Goal: Task Accomplishment & Management: Manage account settings

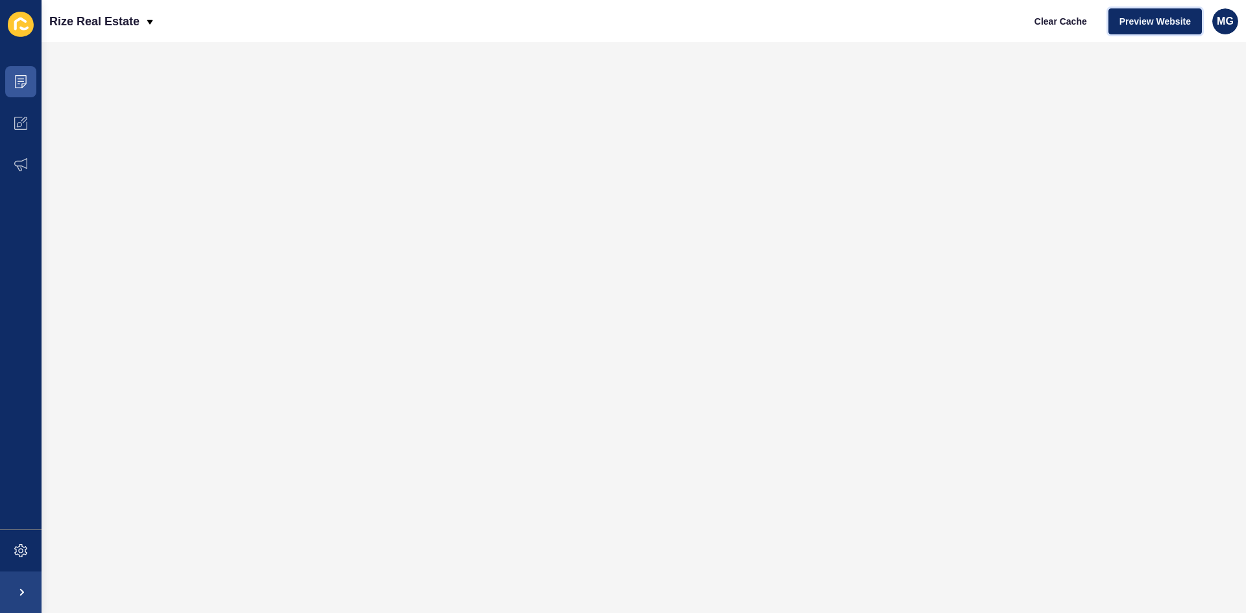
click at [1161, 27] on span "Preview Website" at bounding box center [1154, 21] width 71 height 13
click at [16, 127] on icon at bounding box center [20, 123] width 13 height 13
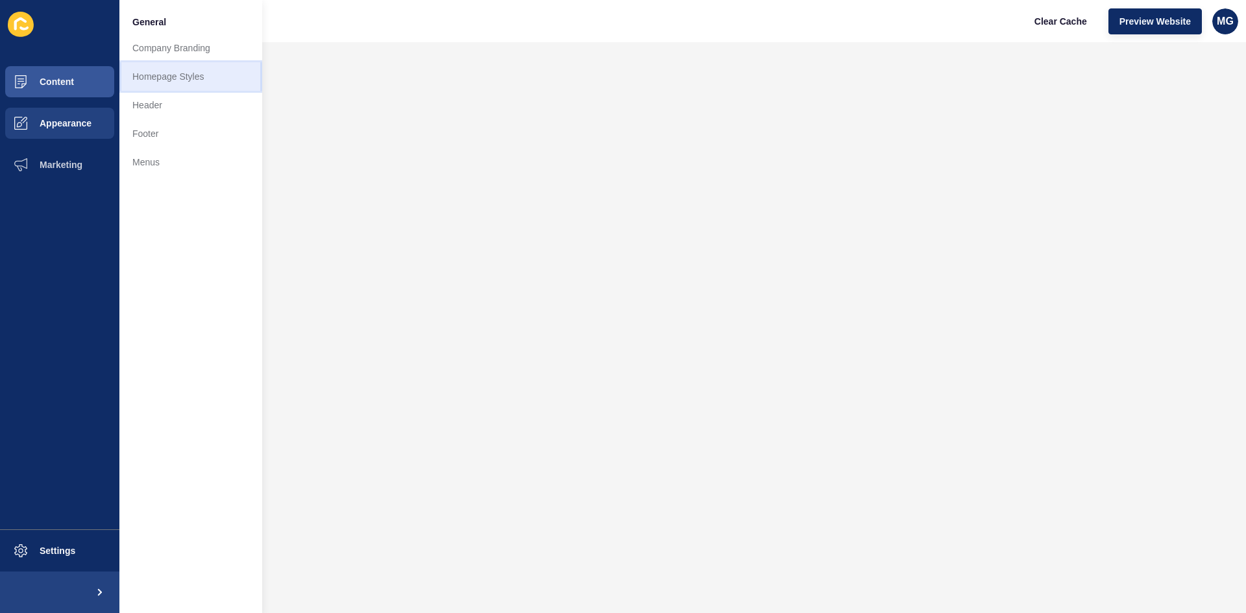
click at [158, 80] on link "Homepage Styles" at bounding box center [190, 76] width 143 height 29
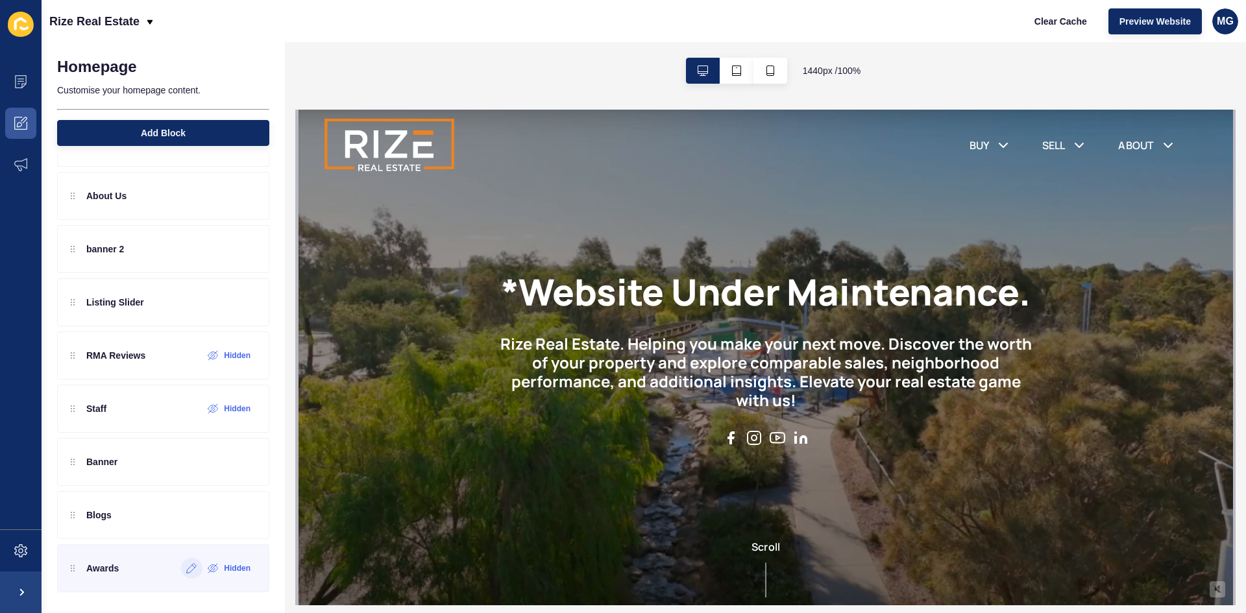
click at [186, 573] on icon at bounding box center [191, 568] width 11 height 10
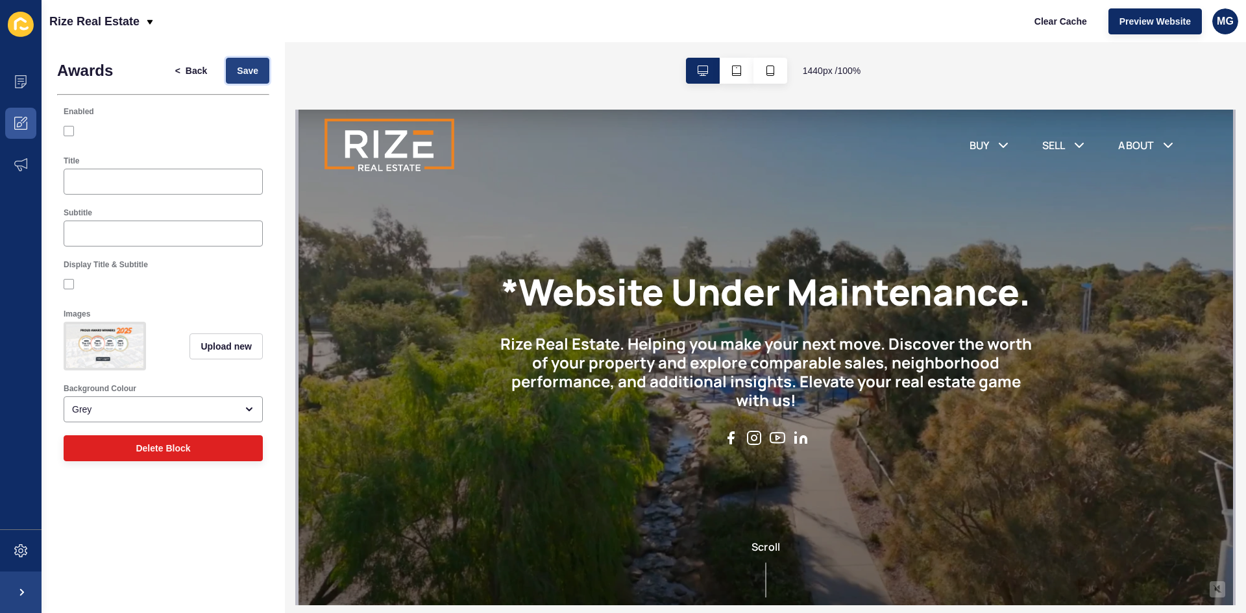
click at [254, 67] on span "Save" at bounding box center [247, 70] width 21 height 13
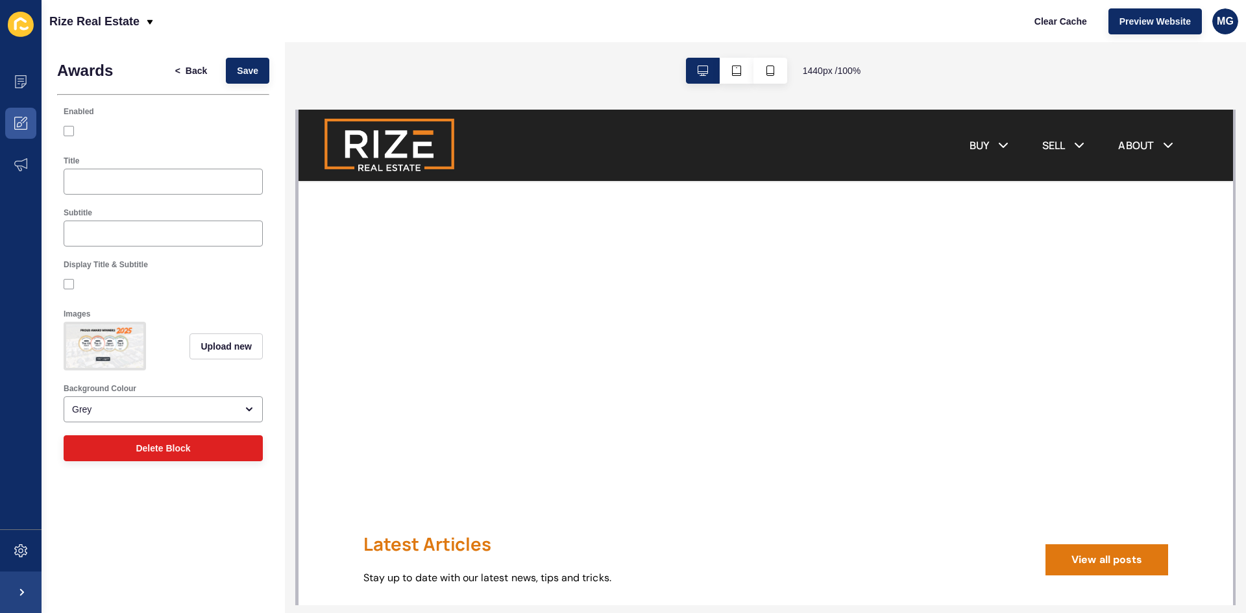
scroll to position [1753, 0]
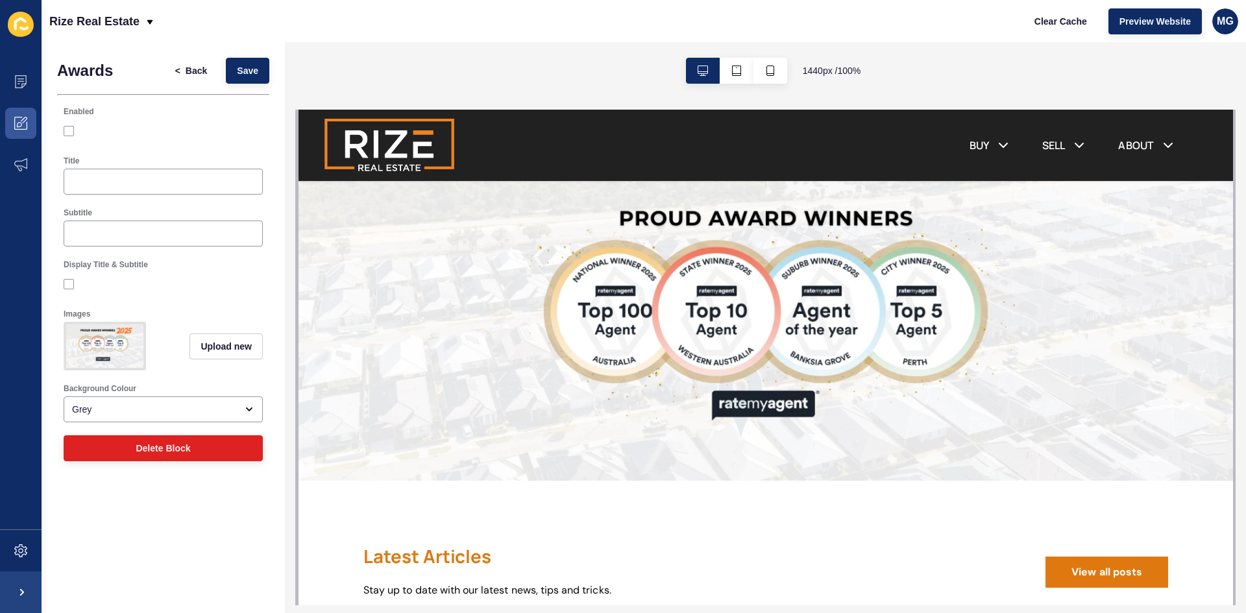
drag, startPoint x: 1228, startPoint y: 145, endPoint x: 589, endPoint y: 198, distance: 641.3
click at [199, 69] on span "Back" at bounding box center [196, 70] width 21 height 13
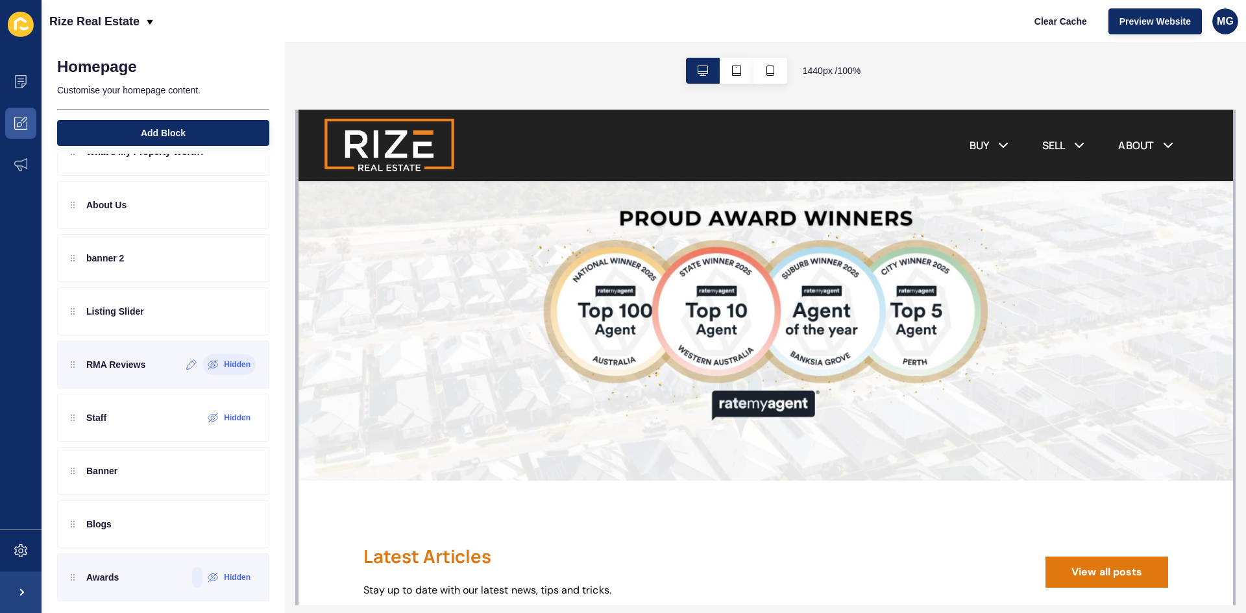
scroll to position [101, 0]
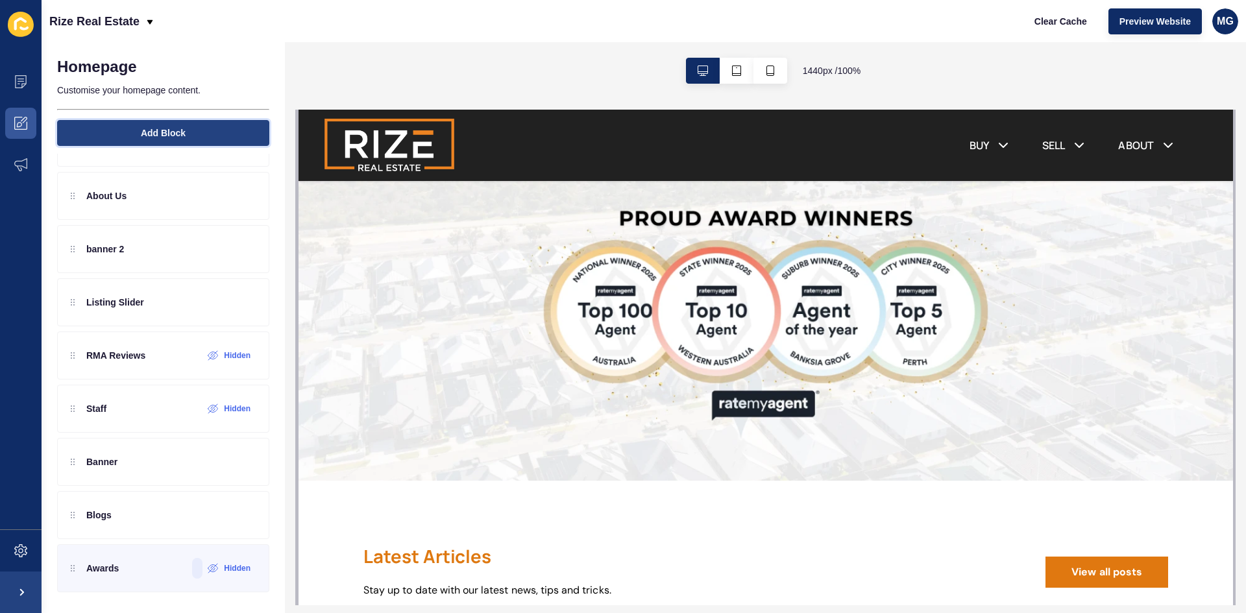
click at [158, 140] on button "Add Block" at bounding box center [163, 133] width 212 height 26
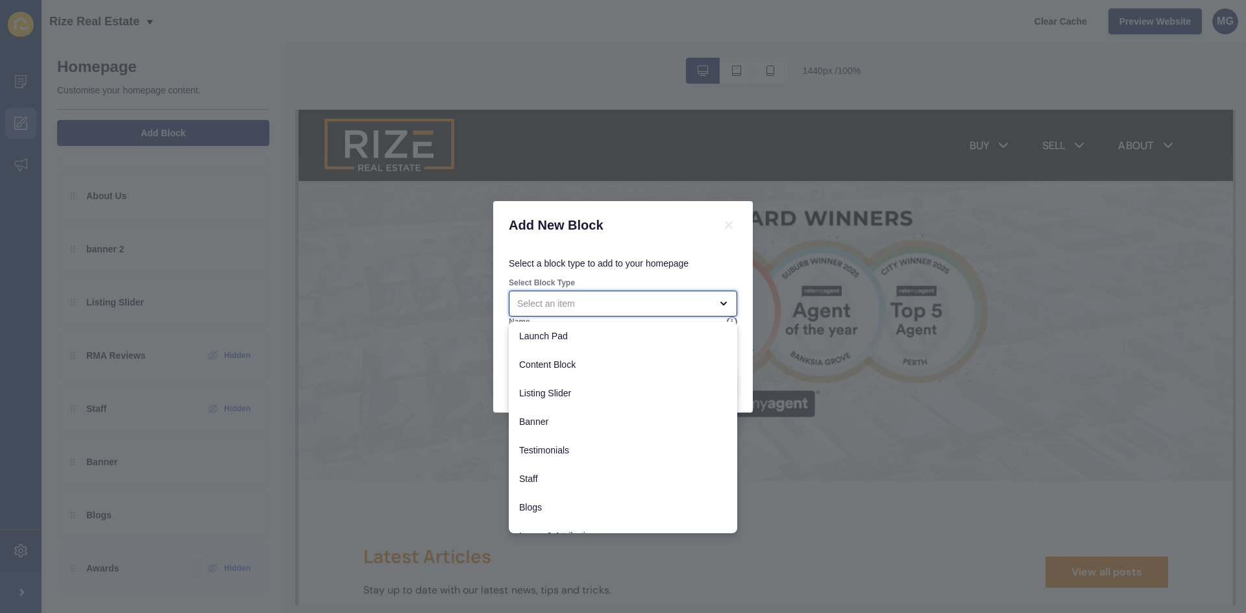
click at [575, 304] on div "close menu" at bounding box center [613, 303] width 193 height 13
click at [557, 426] on span "Banner" at bounding box center [623, 421] width 208 height 13
type input "Banner"
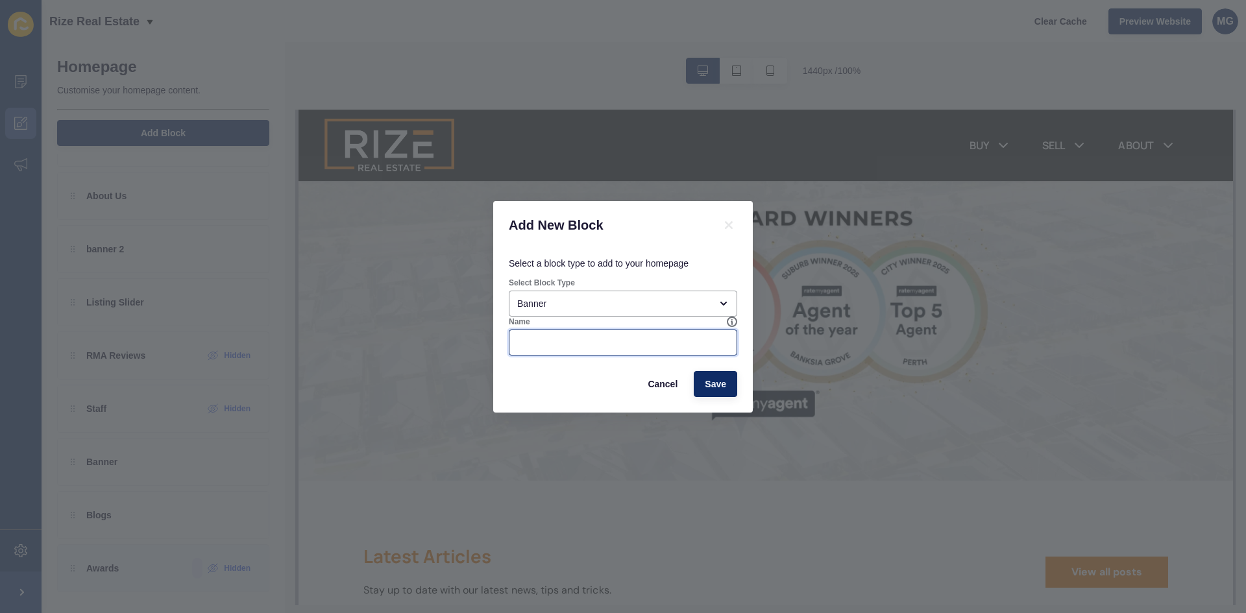
click at [659, 347] on input "Name" at bounding box center [623, 342] width 212 height 13
type input "rma 2025"
click at [709, 379] on span "Save" at bounding box center [715, 384] width 21 height 13
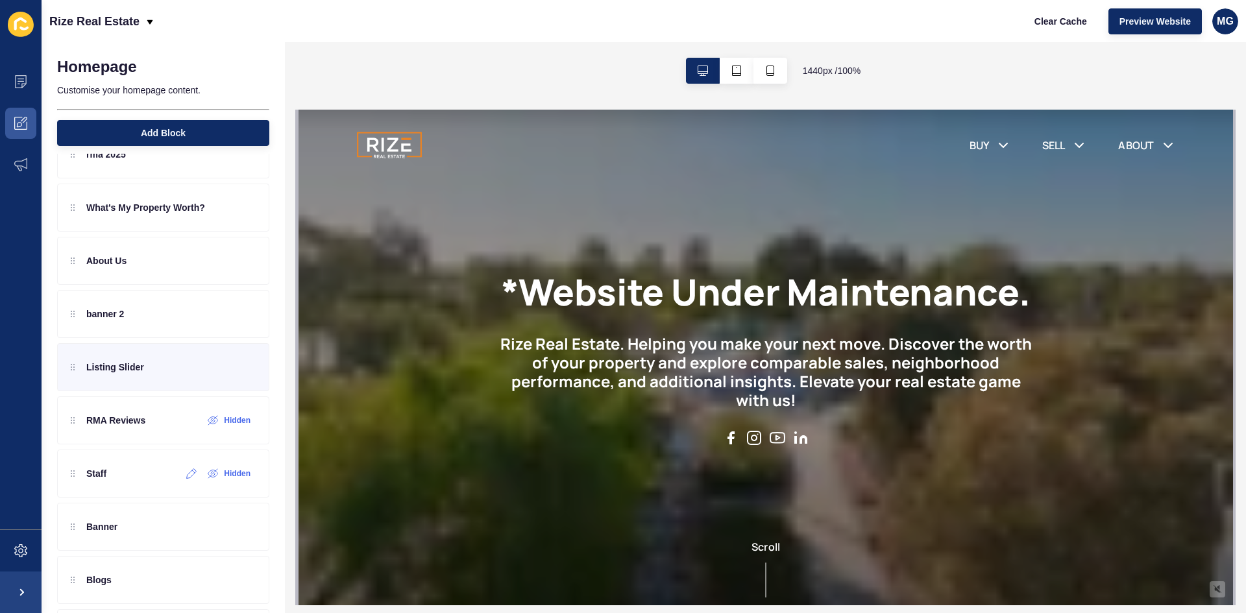
scroll to position [0, 0]
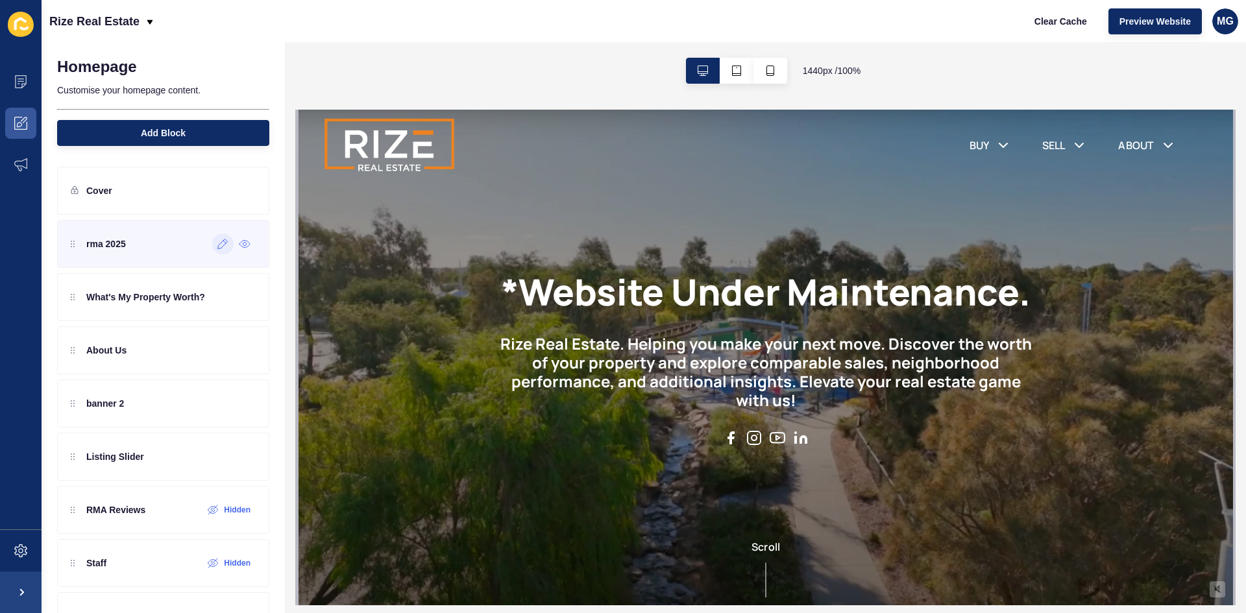
click at [217, 248] on icon at bounding box center [222, 244] width 11 height 10
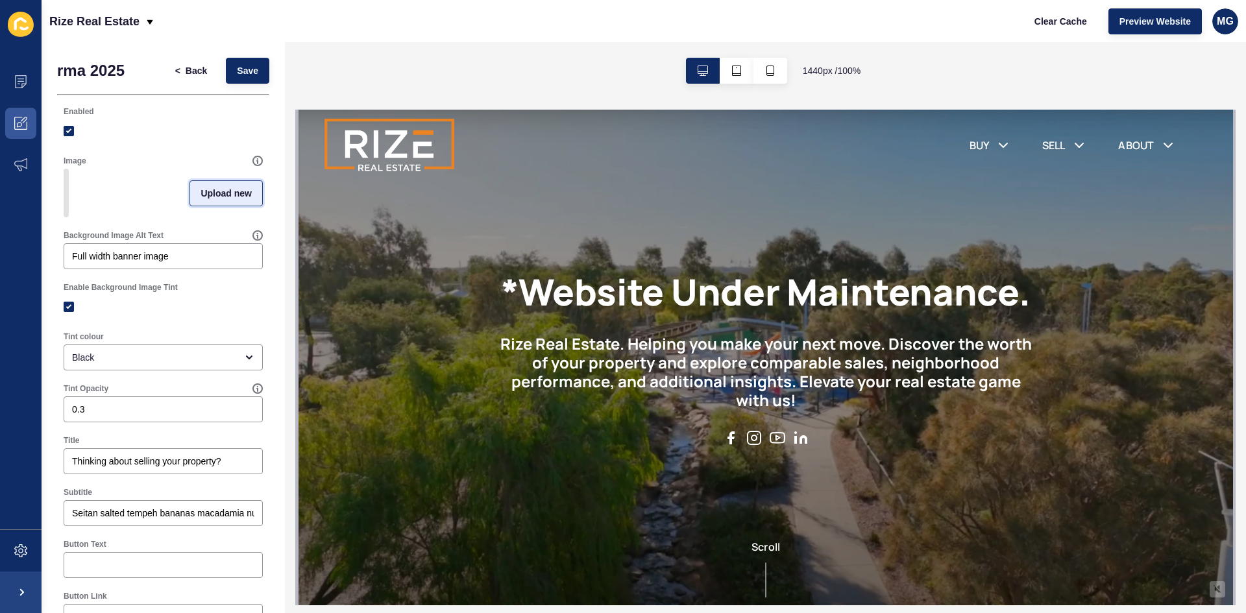
click at [206, 200] on span "Upload new" at bounding box center [225, 193] width 51 height 13
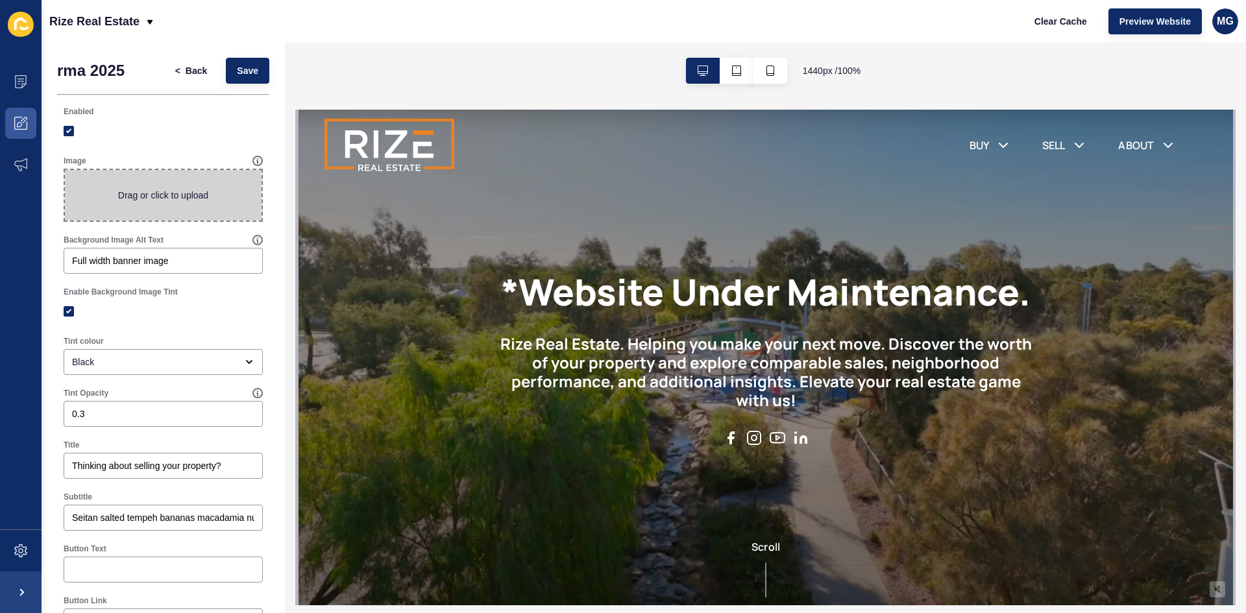
click at [171, 192] on span at bounding box center [163, 195] width 197 height 51
click at [65, 170] on input "Drag or click to upload" at bounding box center [65, 170] width 0 height 0
type input "C:\fakepath\PROUD AWARD WINNERS (1).png"
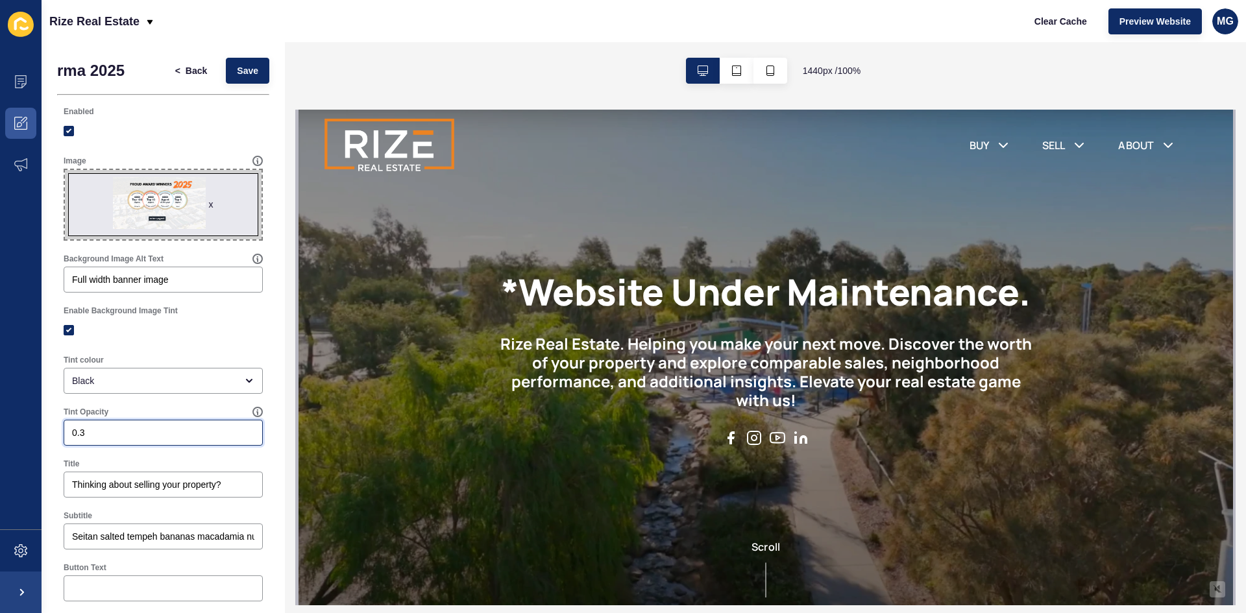
drag, startPoint x: 111, startPoint y: 435, endPoint x: 51, endPoint y: 429, distance: 60.7
click at [51, 429] on div "rma 2025 < Back Save Enabled Image x Drag or click to upload Background Image A…" at bounding box center [163, 403] width 243 height 722
drag, startPoint x: 99, startPoint y: 490, endPoint x: 241, endPoint y: 491, distance: 142.1
click at [241, 491] on div "Thinking about selling your property?" at bounding box center [163, 485] width 199 height 26
type input "Thinking about selling your property"
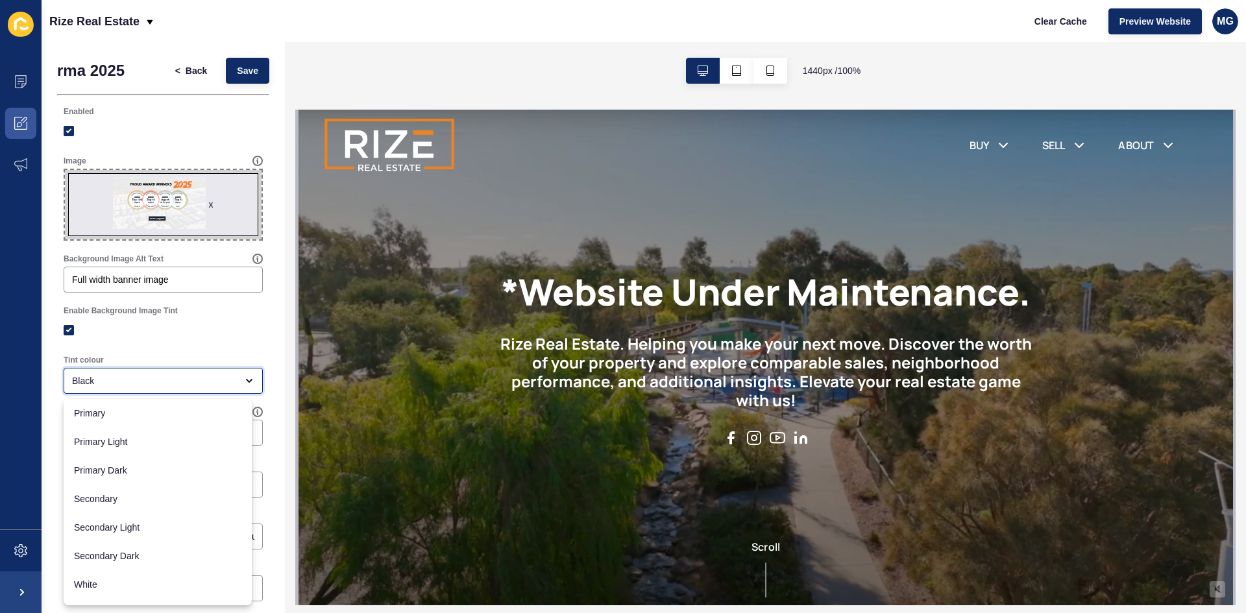
click at [132, 378] on div "Black" at bounding box center [154, 380] width 164 height 13
click at [158, 340] on div at bounding box center [163, 330] width 199 height 23
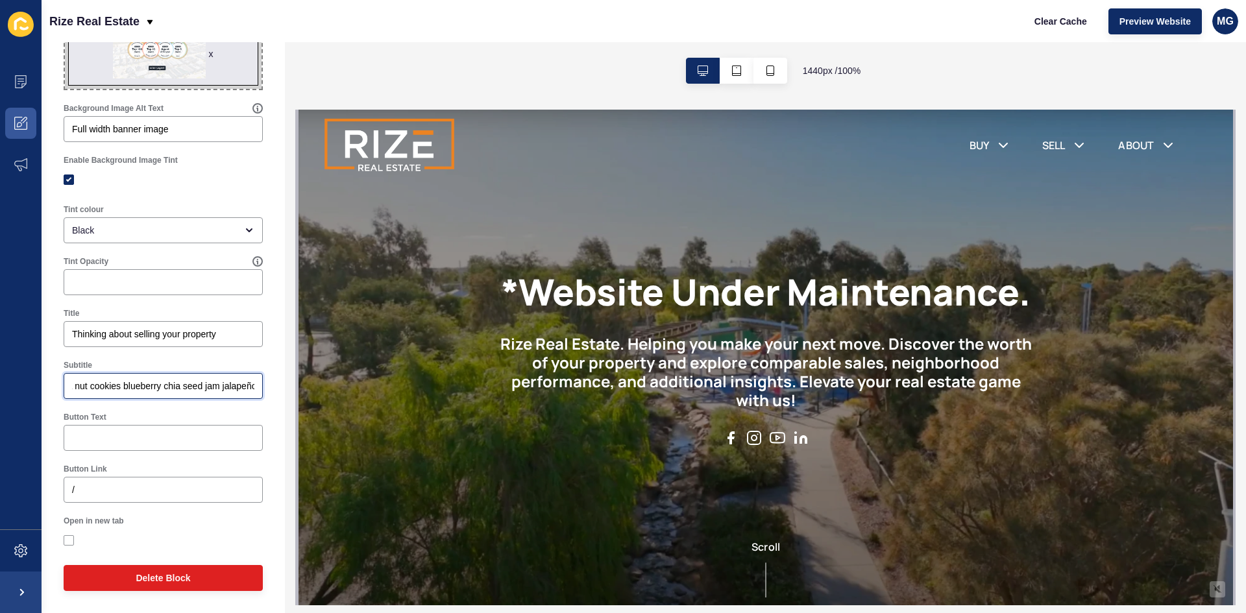
scroll to position [0, 230]
drag, startPoint x: 72, startPoint y: 387, endPoint x: 286, endPoint y: 400, distance: 214.6
click at [286, 400] on div "rma 2025 < Back Save Enabled Image x Drag or click to upload Background Image A…" at bounding box center [644, 327] width 1204 height 571
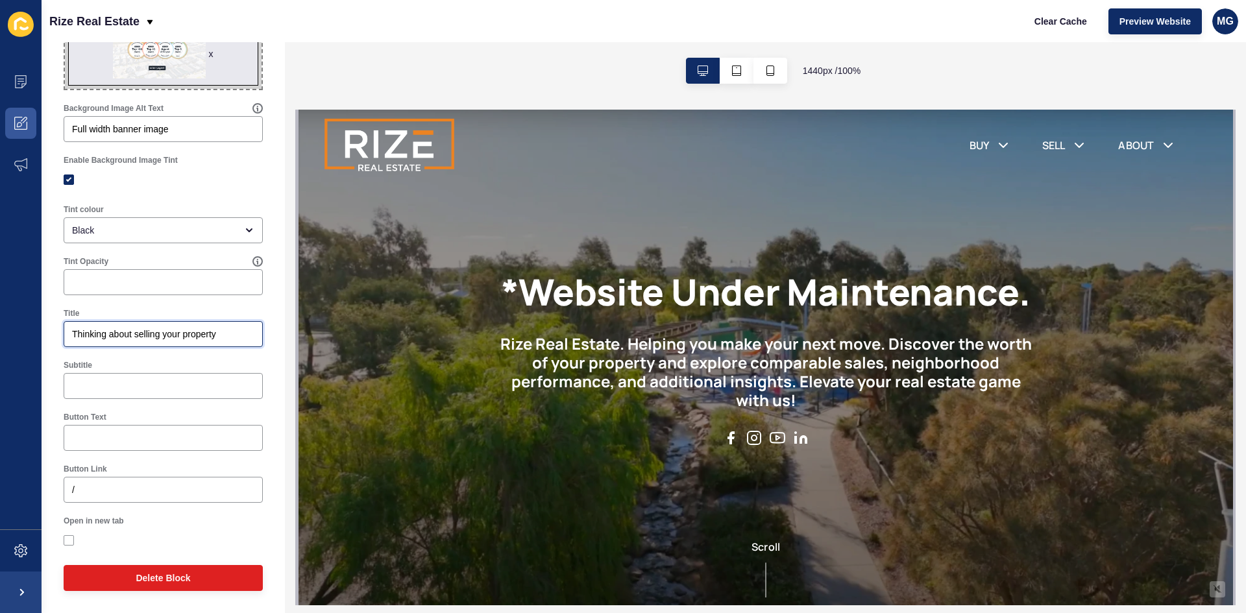
drag, startPoint x: 225, startPoint y: 339, endPoint x: 72, endPoint y: 333, distance: 153.2
click at [72, 333] on input "Thinking about selling your property" at bounding box center [163, 334] width 182 height 13
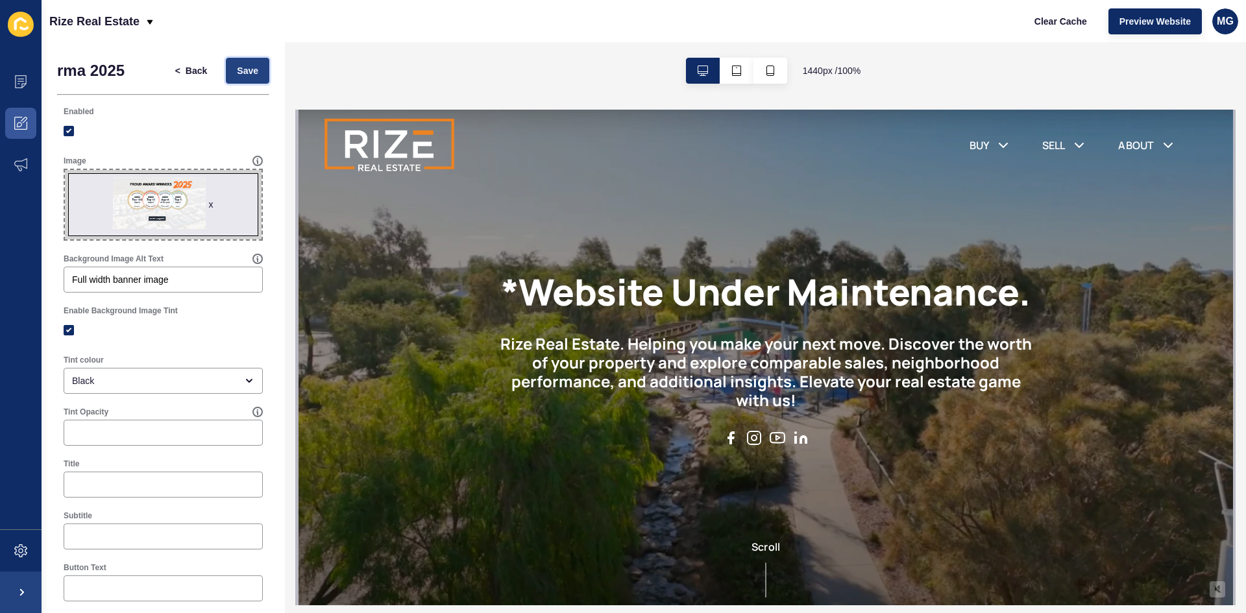
click at [237, 75] on span "Save" at bounding box center [247, 70] width 21 height 13
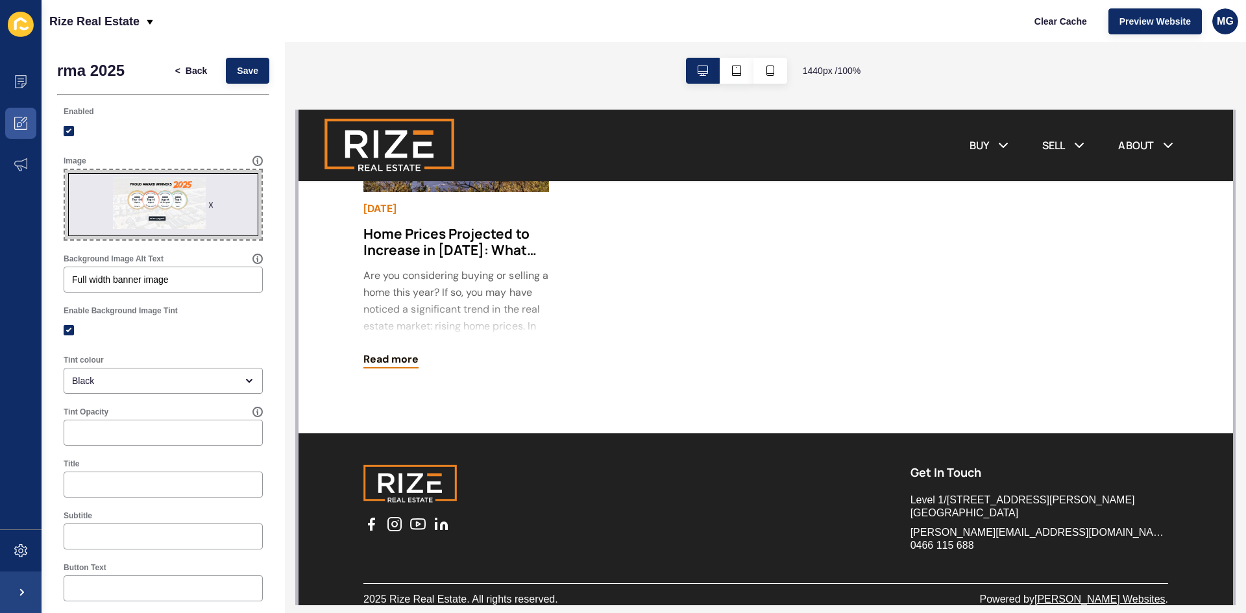
scroll to position [2791, 0]
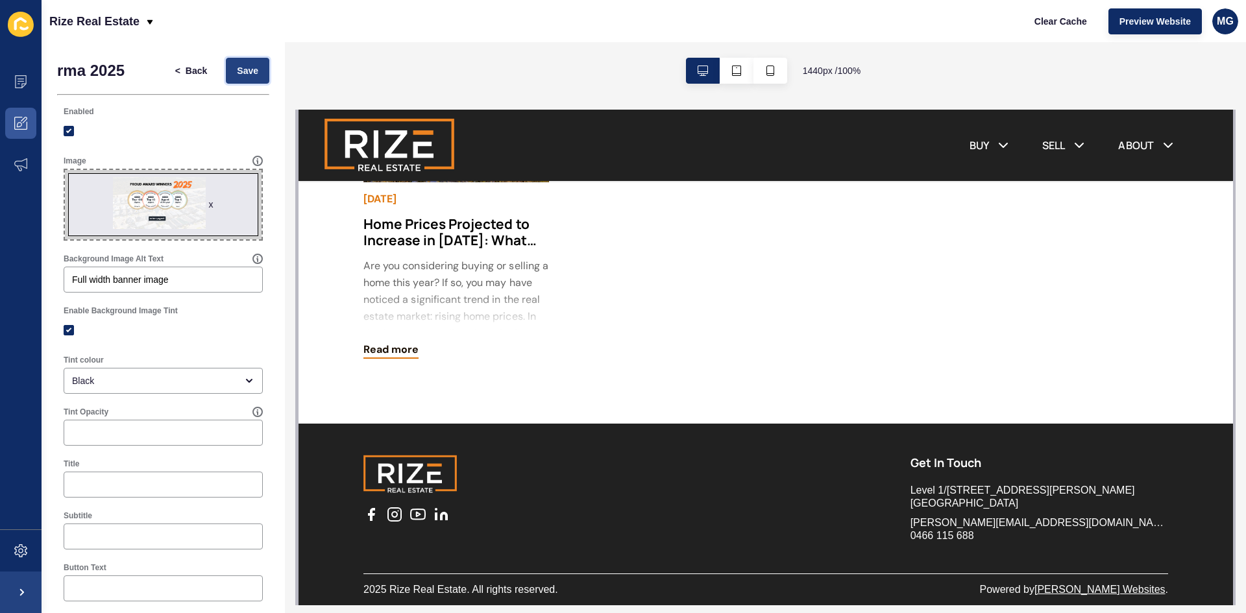
click at [245, 71] on span "Save" at bounding box center [247, 70] width 21 height 13
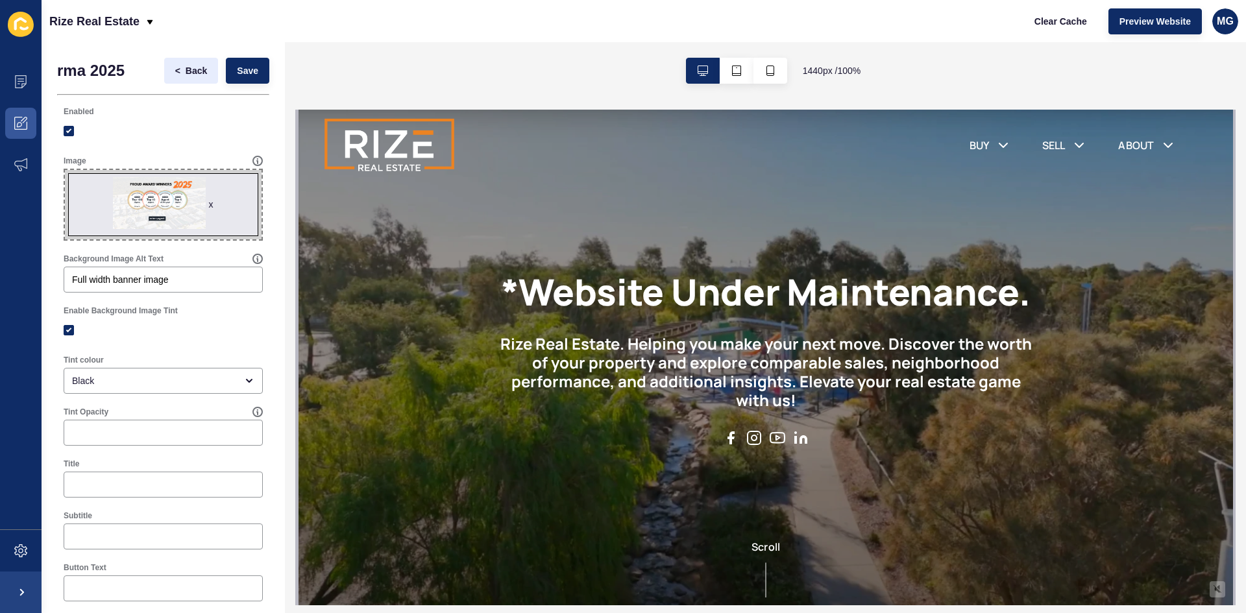
scroll to position [0, 0]
click at [1166, 26] on span "Preview Website" at bounding box center [1154, 21] width 71 height 13
click at [193, 63] on button "< Back" at bounding box center [191, 71] width 55 height 26
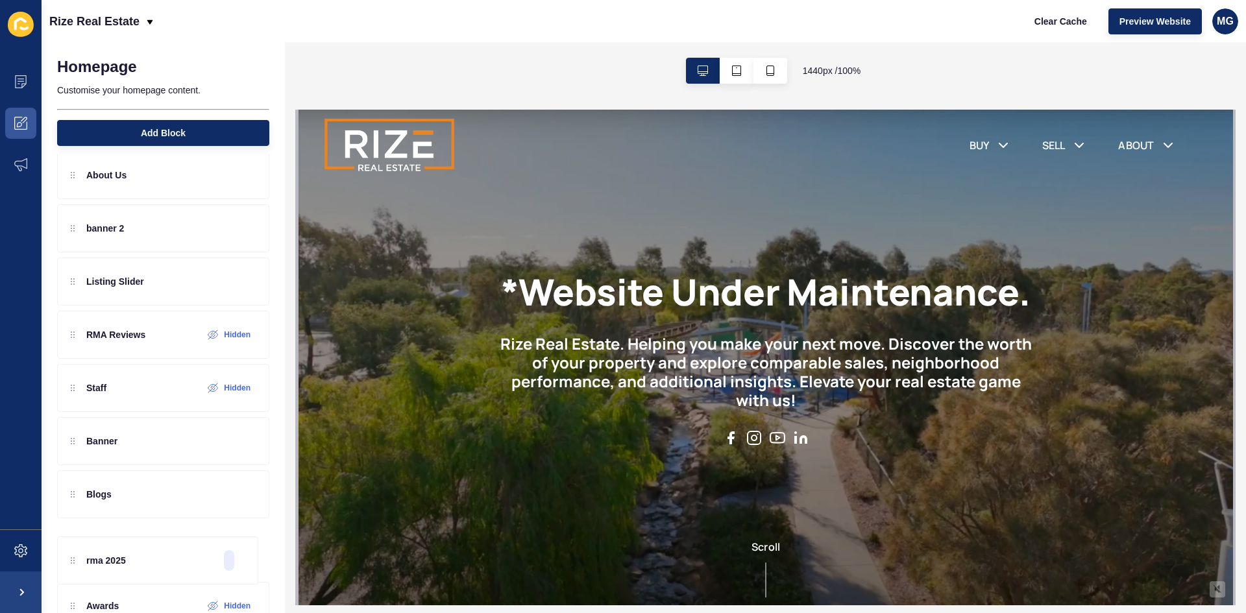
scroll to position [139, 0]
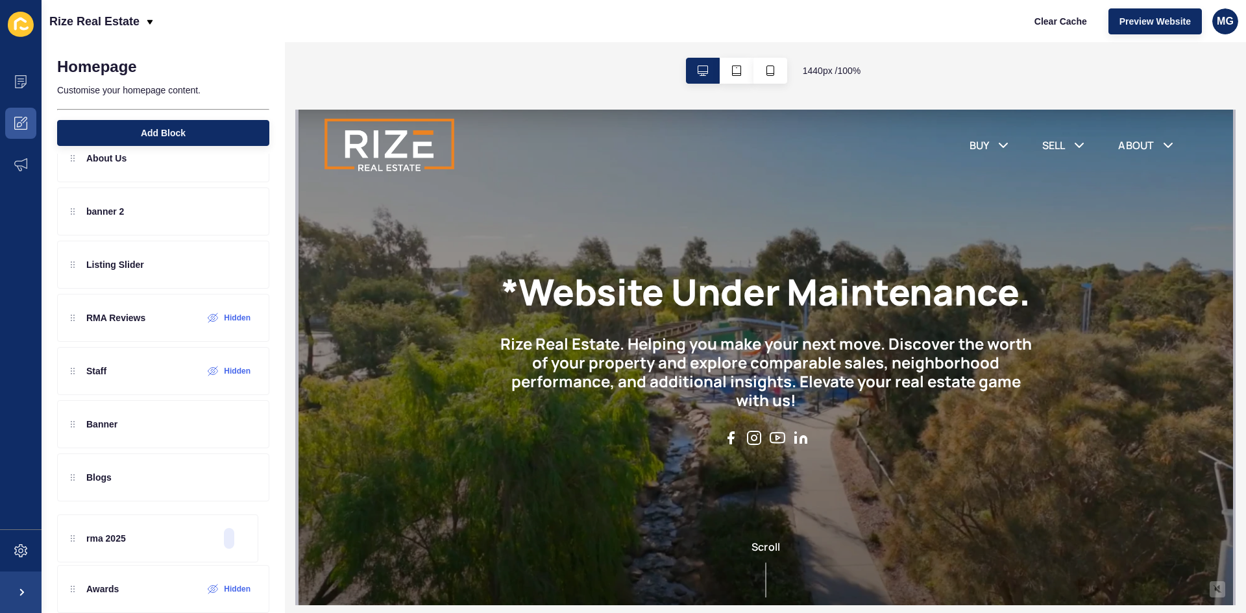
drag, startPoint x: 74, startPoint y: 250, endPoint x: 69, endPoint y: 543, distance: 293.3
click at [69, 543] on div "rma 2025 What's My Property Worth? About Us banner 2 Listing Slider RMA Reviews…" at bounding box center [163, 318] width 212 height 474
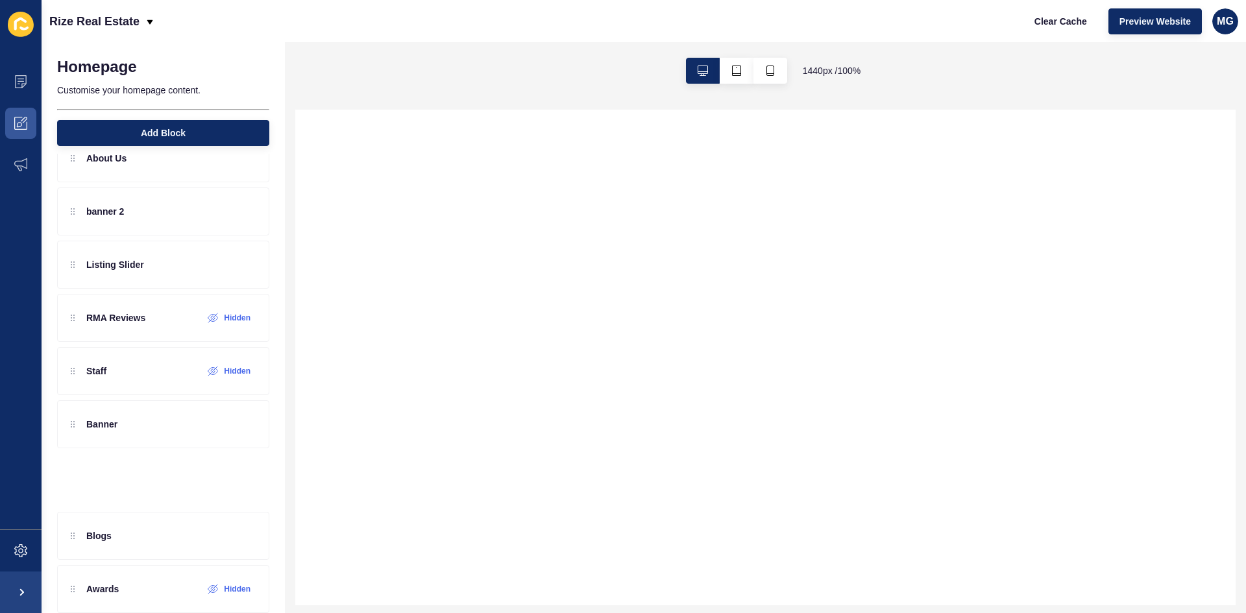
drag, startPoint x: 67, startPoint y: 521, endPoint x: 74, endPoint y: 487, distance: 35.0
click at [74, 487] on div "What's My Property Worth? About Us banner 2 Listing Slider RMA Reviews Hidden S…" at bounding box center [163, 318] width 212 height 474
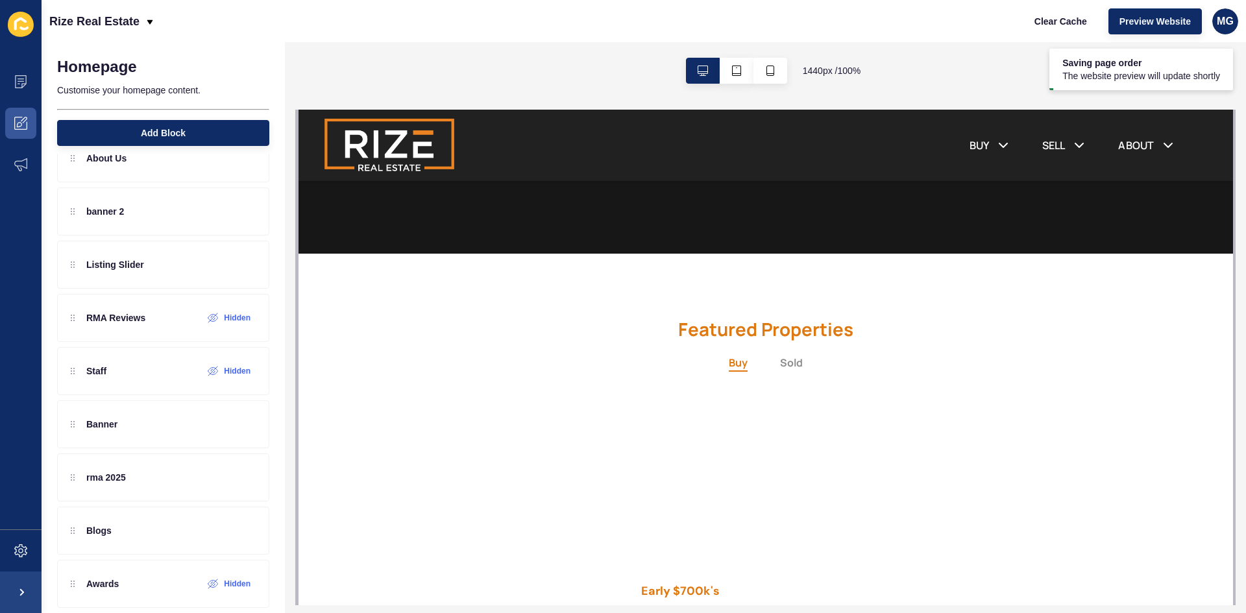
scroll to position [1350, 0]
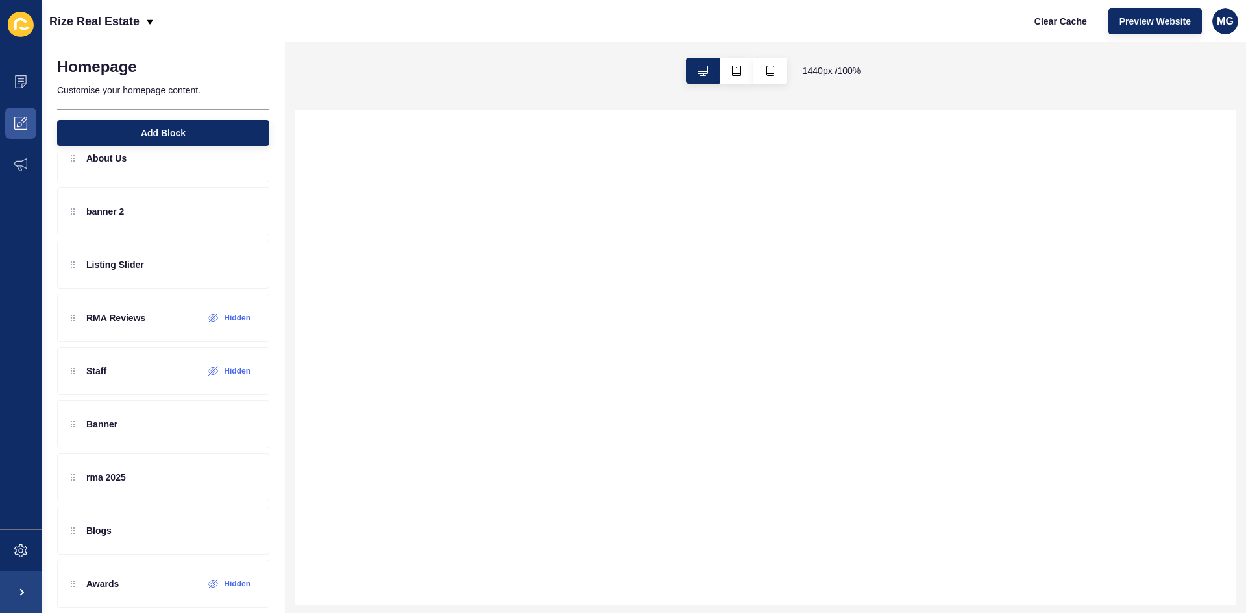
drag, startPoint x: 930, startPoint y: 27, endPoint x: 1215, endPoint y: 428, distance: 492.2
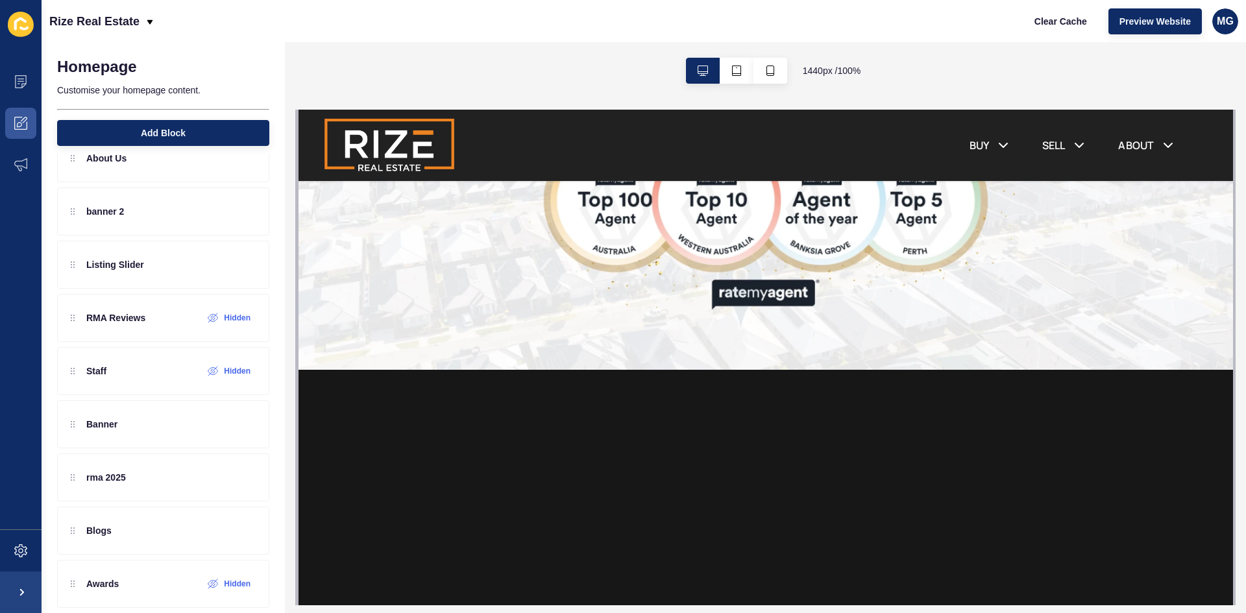
scroll to position [1836, 0]
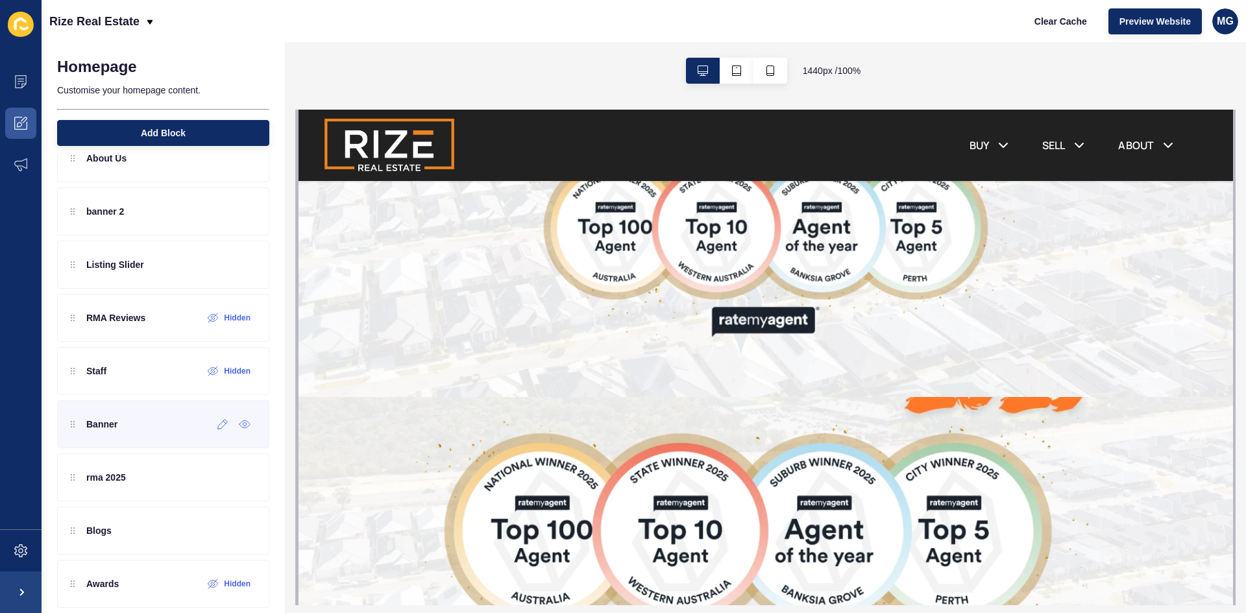
click at [75, 431] on div "Banner" at bounding box center [94, 424] width 47 height 21
click at [217, 424] on icon at bounding box center [222, 424] width 11 height 10
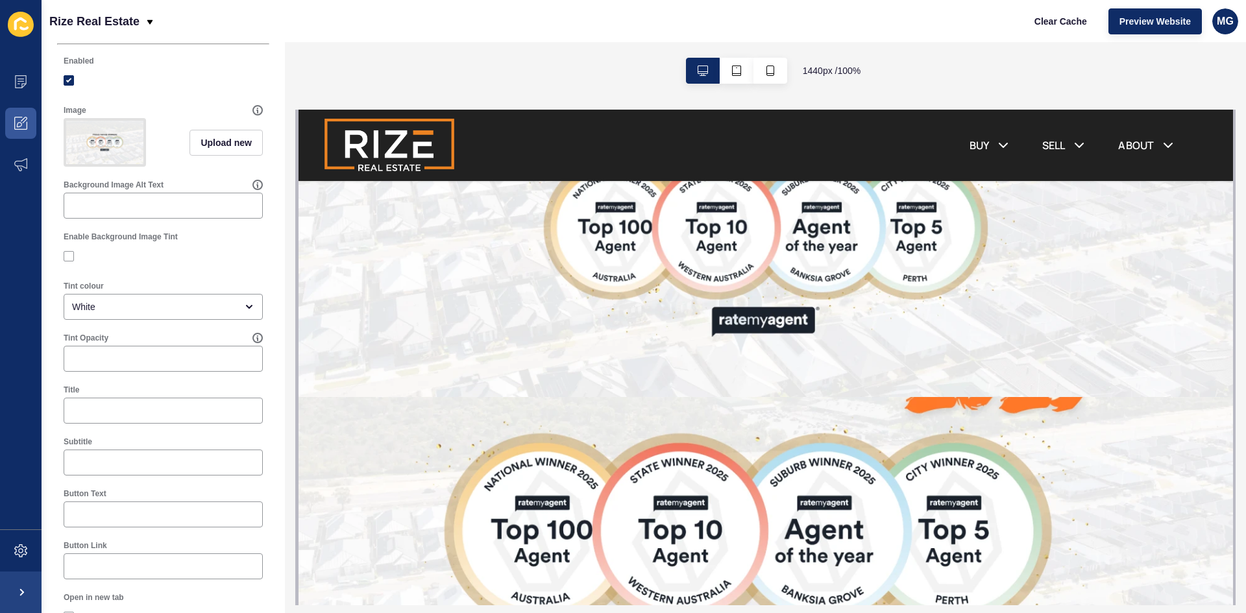
scroll to position [138, 0]
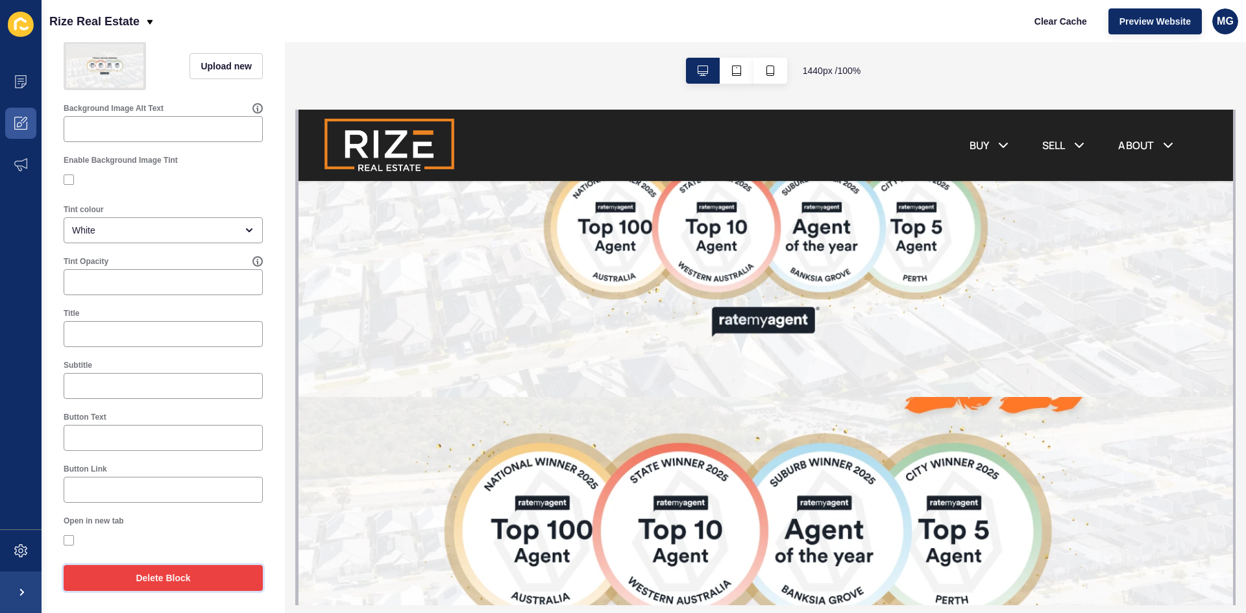
click at [151, 578] on span "Delete Block" at bounding box center [163, 578] width 55 height 13
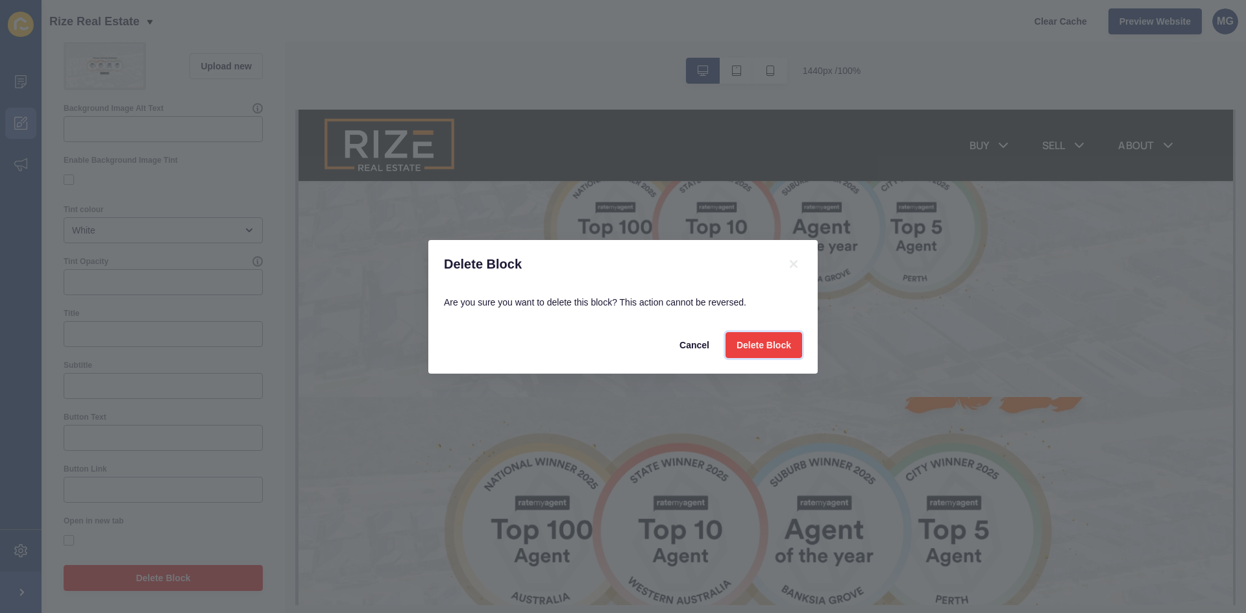
click at [774, 343] on span "Delete Block" at bounding box center [763, 345] width 55 height 13
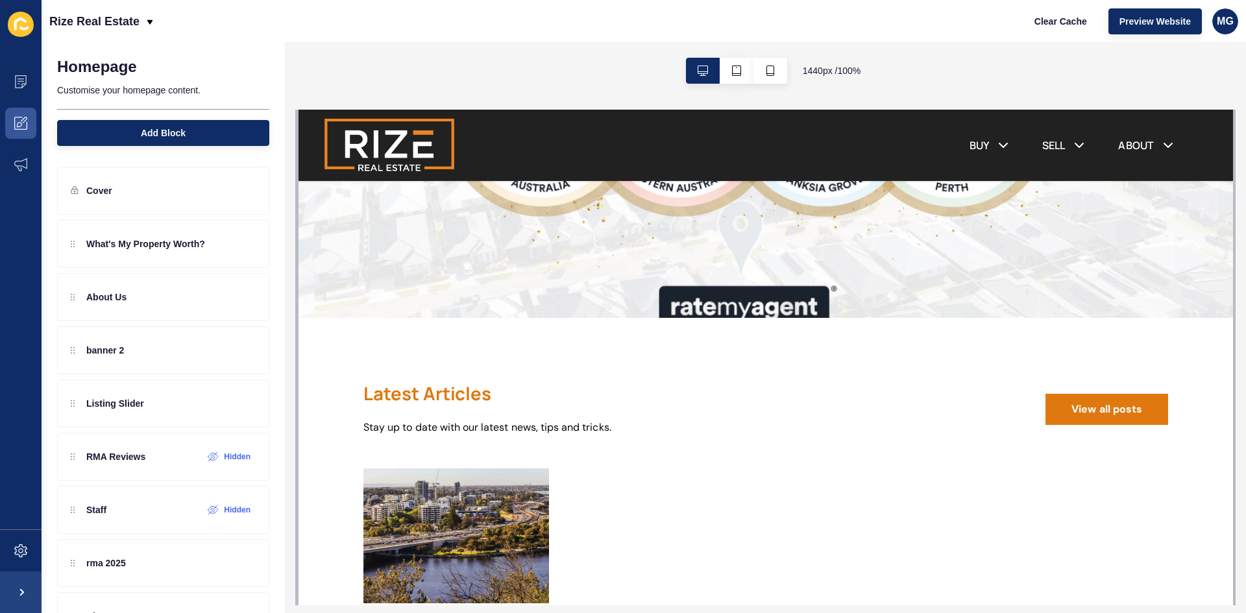
scroll to position [1984, 0]
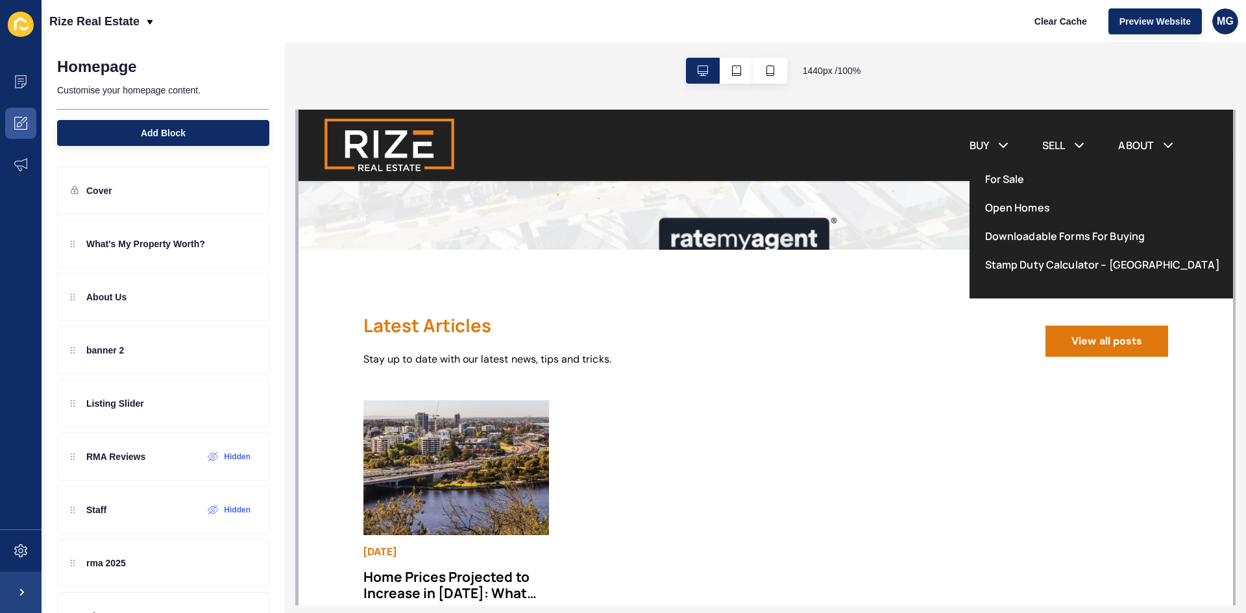
click at [1000, 236] on link "Downloadable Forms For Buying" at bounding box center [1064, 236] width 160 height 16
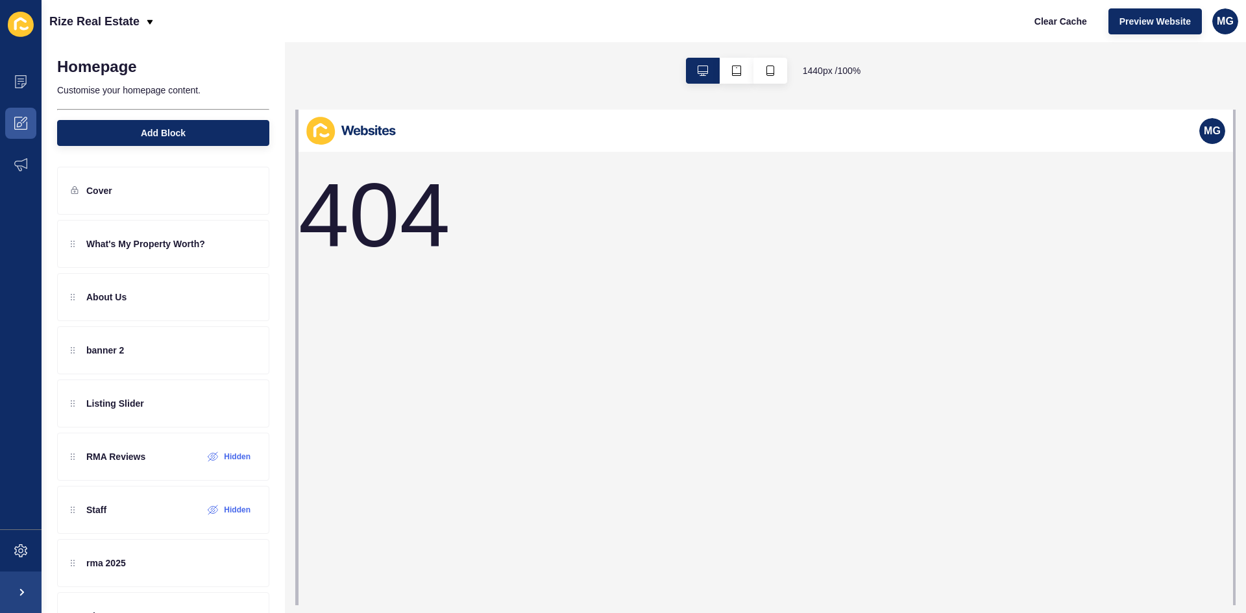
scroll to position [0, 0]
click at [21, 79] on icon at bounding box center [21, 79] width 6 height 1
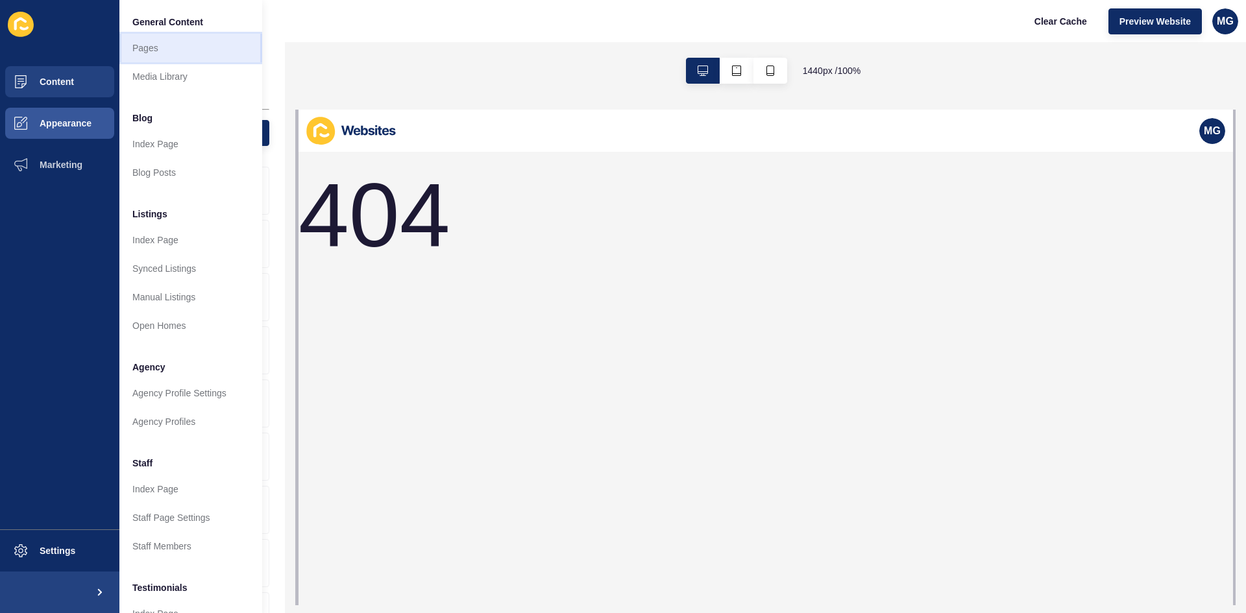
click at [142, 42] on link "Pages" at bounding box center [190, 48] width 143 height 29
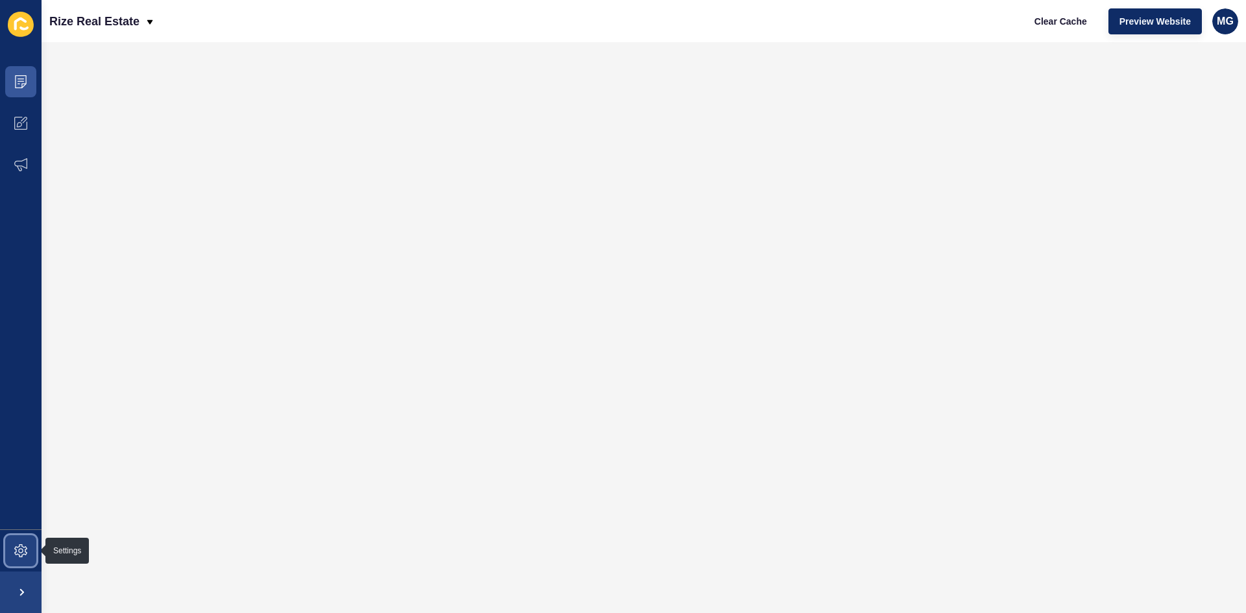
click at [18, 549] on icon at bounding box center [20, 550] width 13 height 13
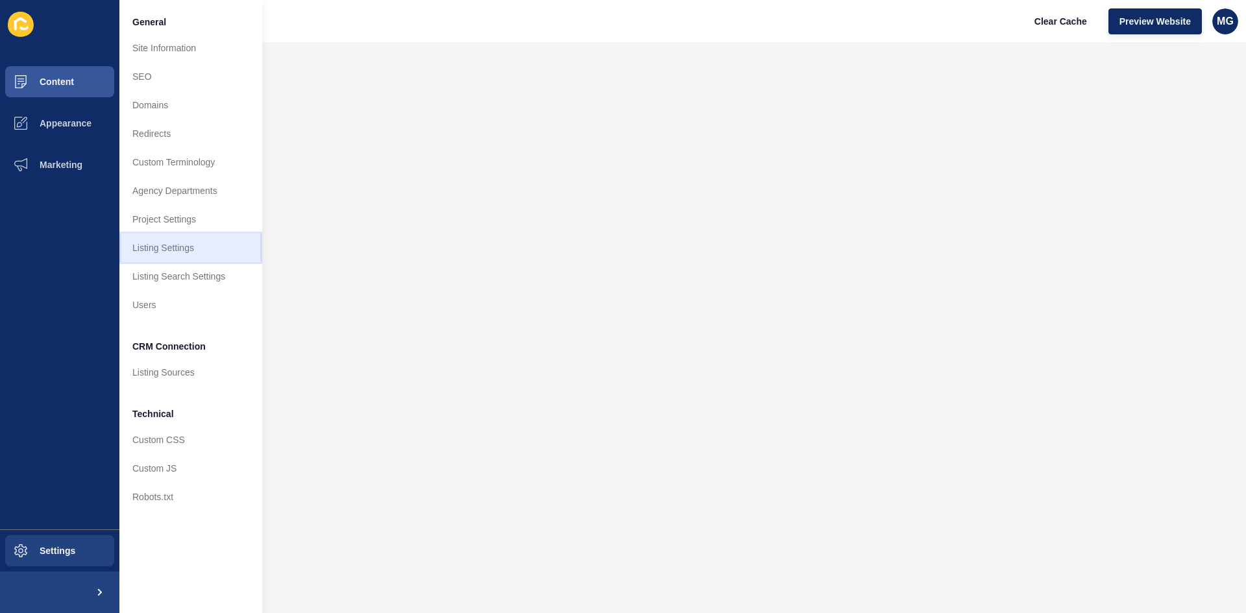
click at [159, 244] on link "Listing Settings" at bounding box center [190, 248] width 143 height 29
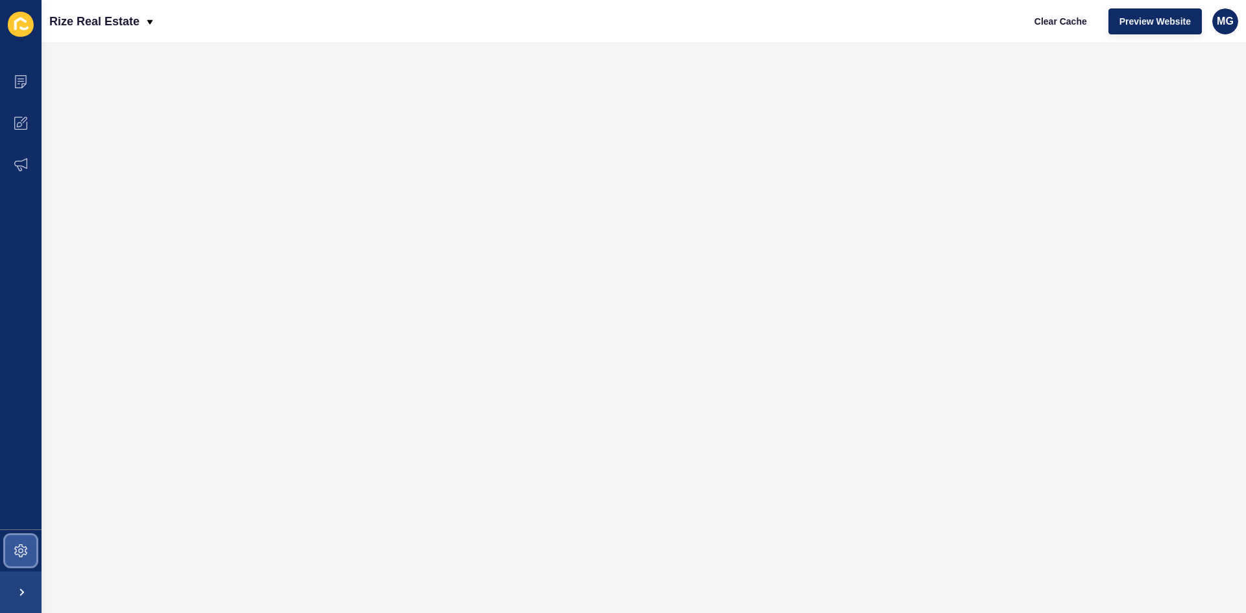
click at [24, 552] on icon at bounding box center [20, 550] width 13 height 13
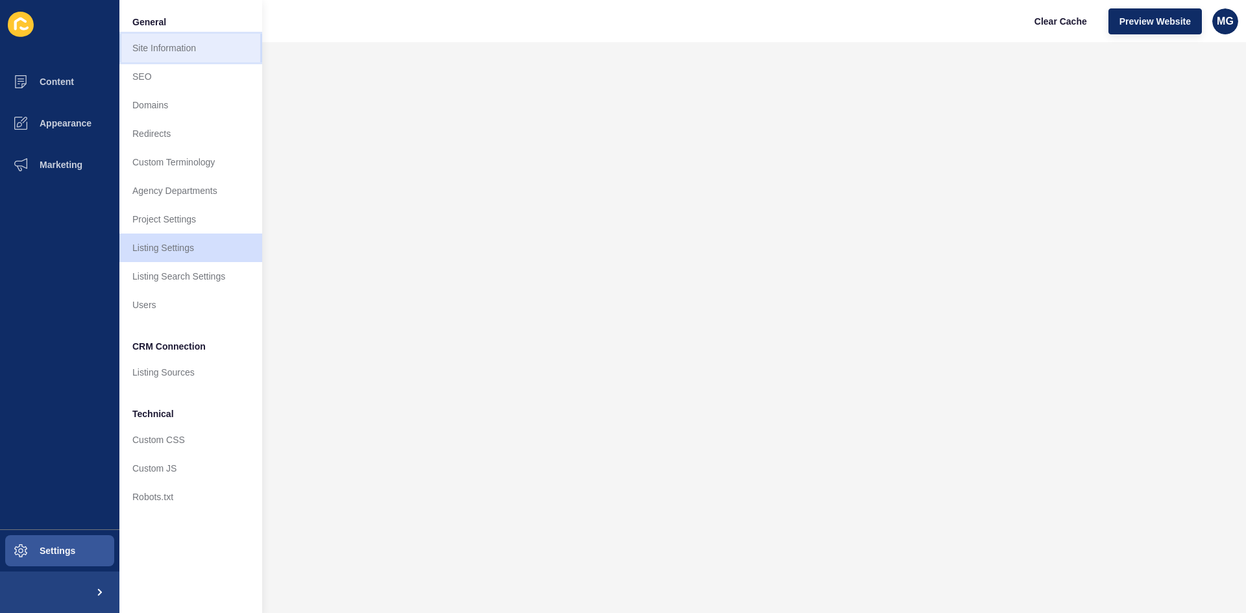
click at [218, 46] on link "Site Information" at bounding box center [190, 48] width 143 height 29
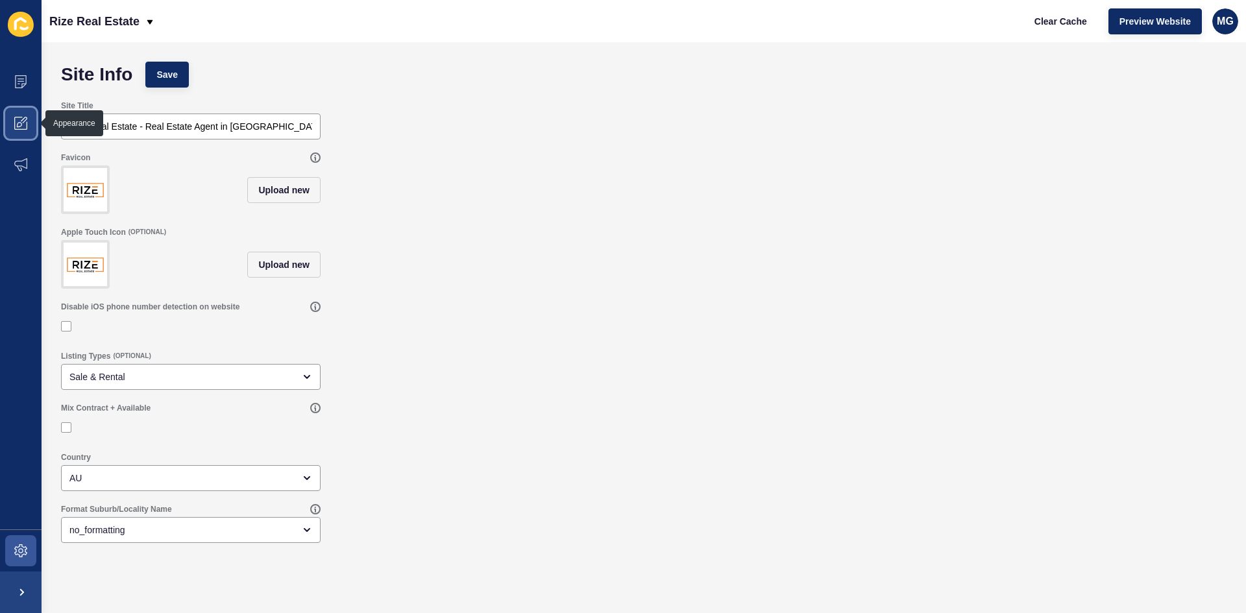
click at [23, 121] on icon at bounding box center [20, 123] width 13 height 13
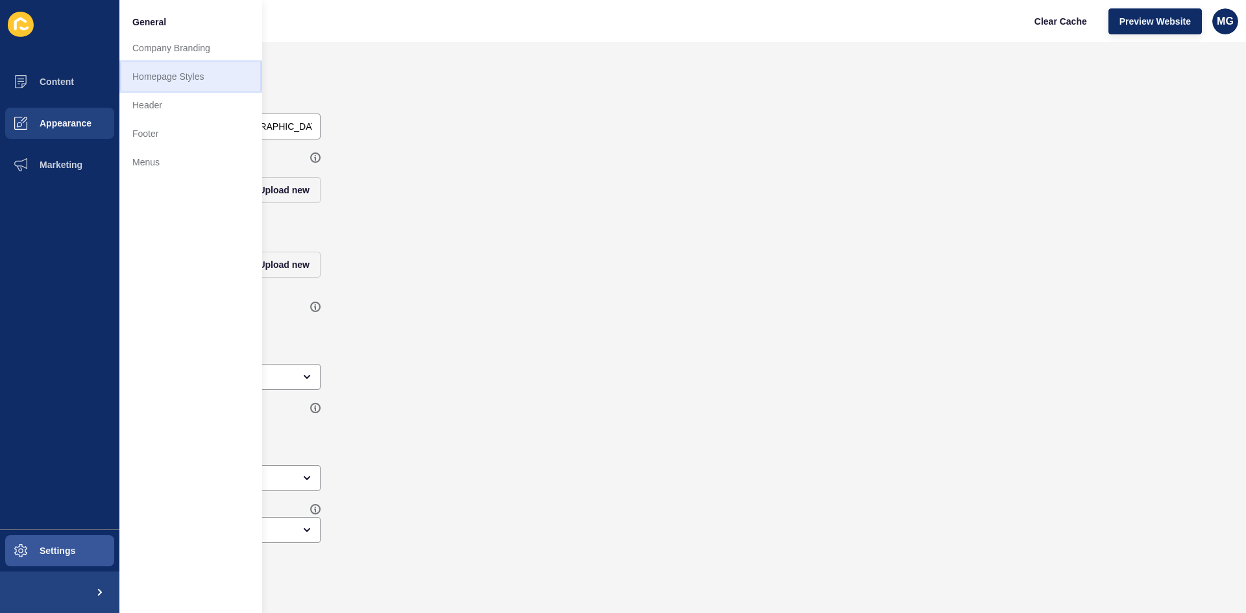
click at [179, 77] on link "Homepage Styles" at bounding box center [190, 76] width 143 height 29
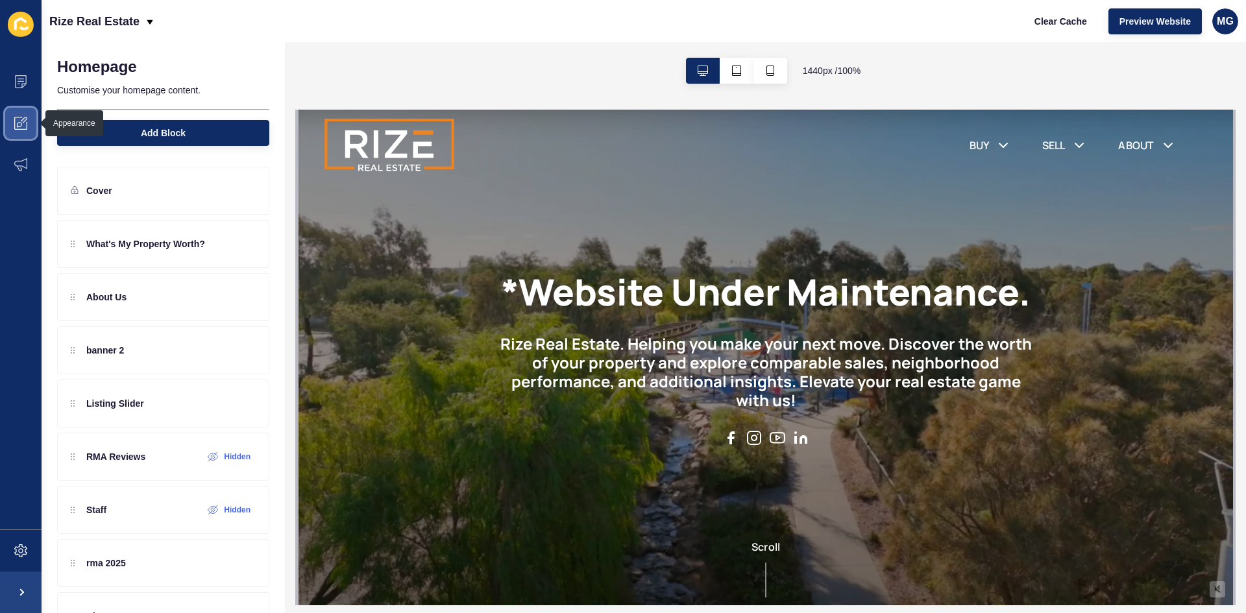
click at [12, 121] on span at bounding box center [21, 124] width 42 height 42
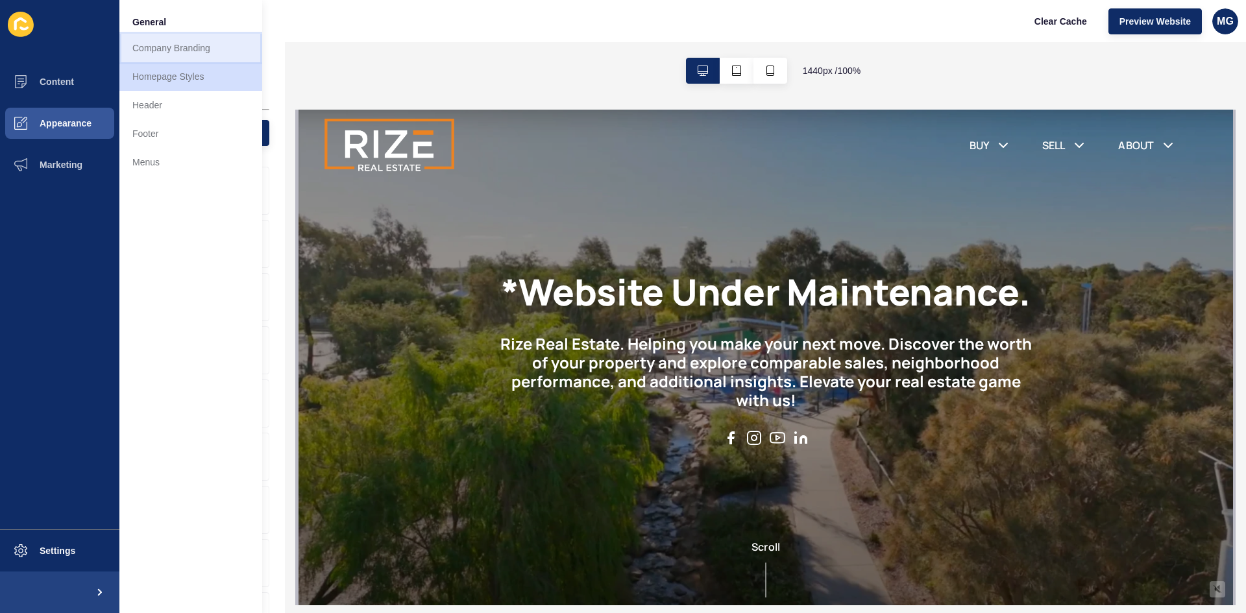
click at [145, 53] on link "Company Branding" at bounding box center [190, 48] width 143 height 29
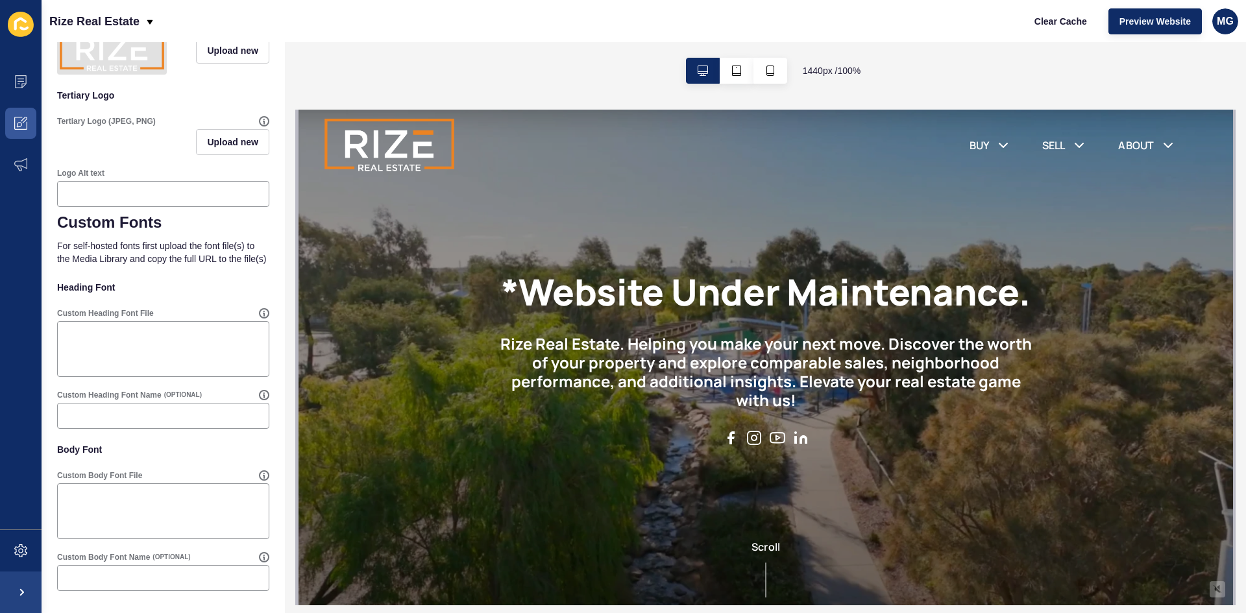
scroll to position [505, 0]
click at [21, 77] on icon at bounding box center [20, 81] width 13 height 13
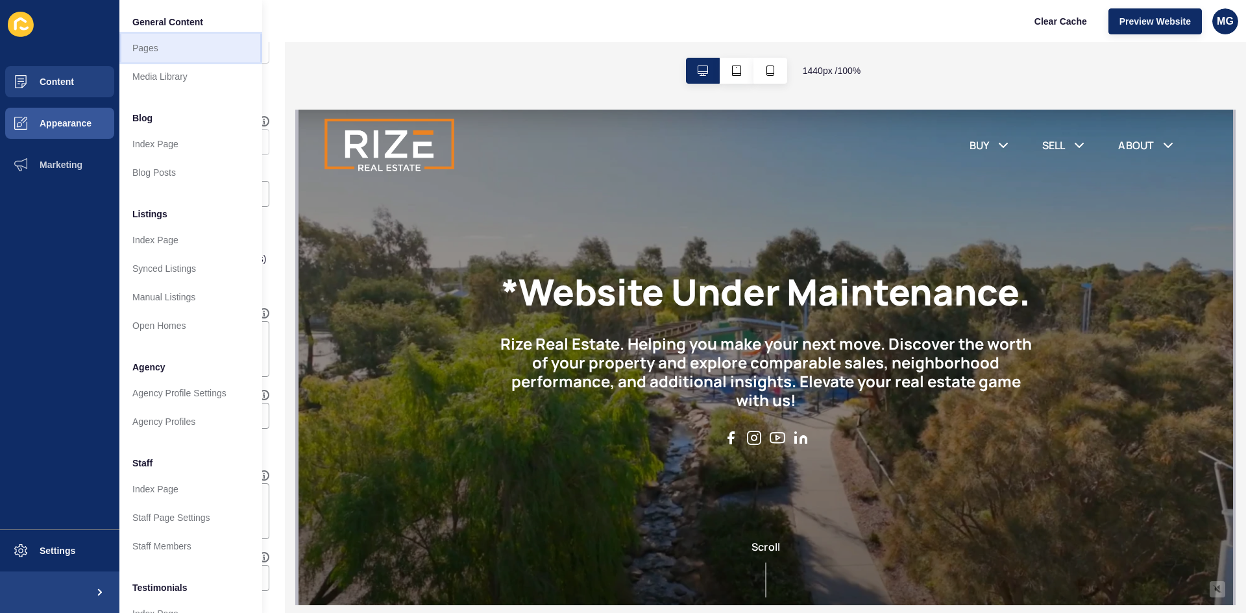
click at [147, 50] on link "Pages" at bounding box center [190, 48] width 143 height 29
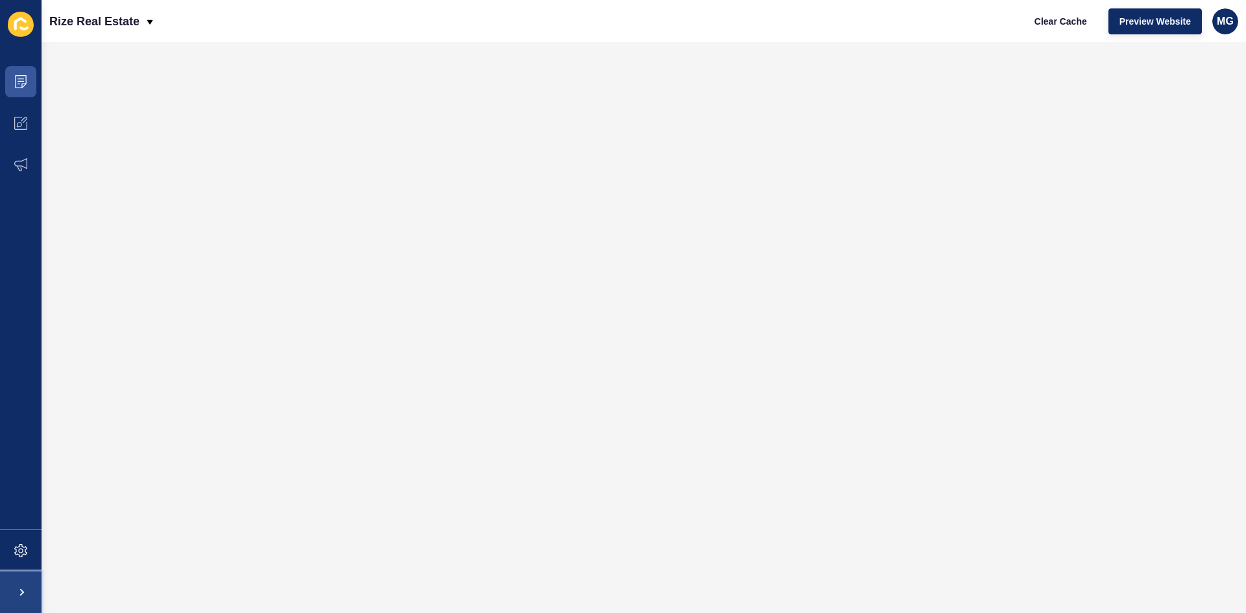
click at [15, 592] on span at bounding box center [21, 593] width 42 height 42
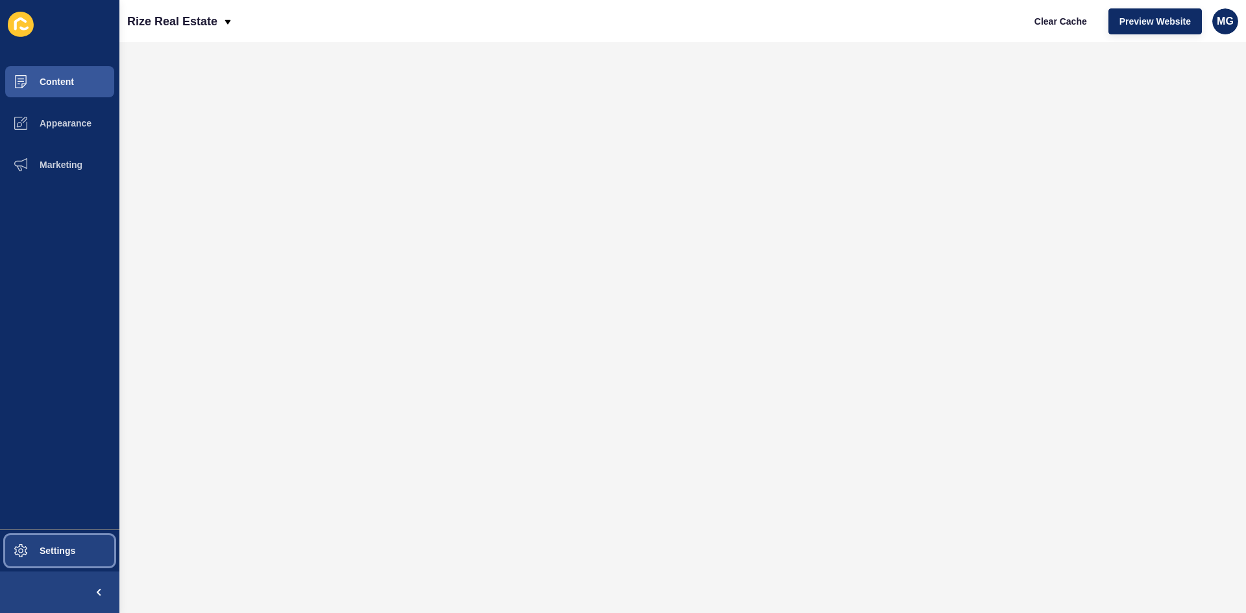
click at [36, 557] on span at bounding box center [21, 551] width 42 height 42
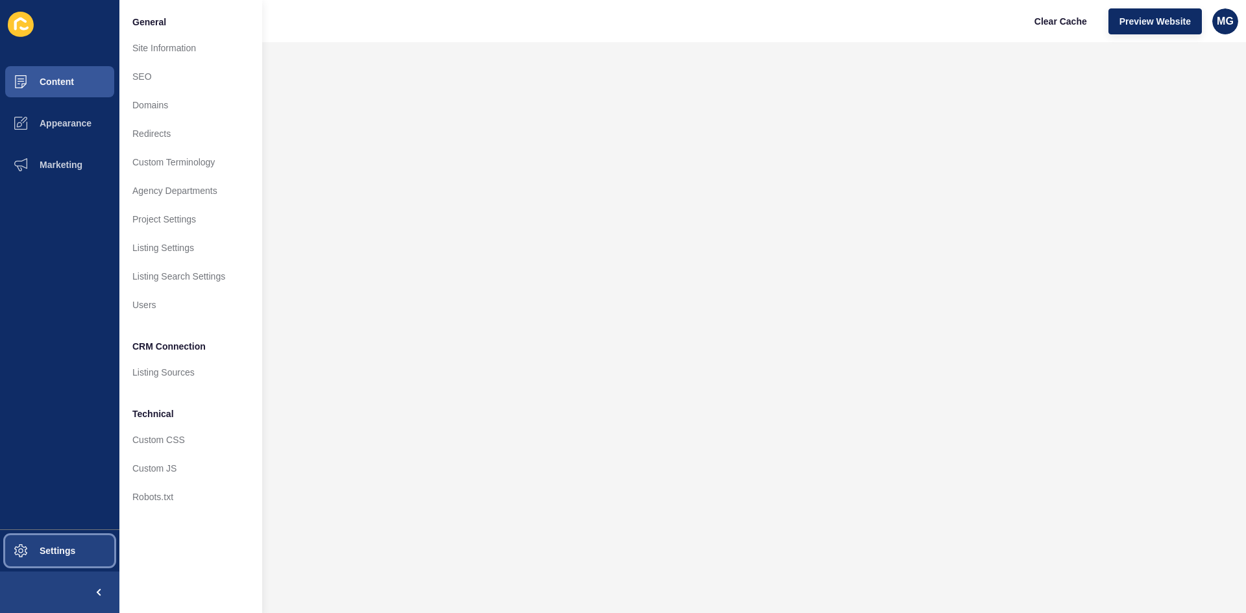
click at [51, 546] on span "Settings" at bounding box center [36, 551] width 77 height 10
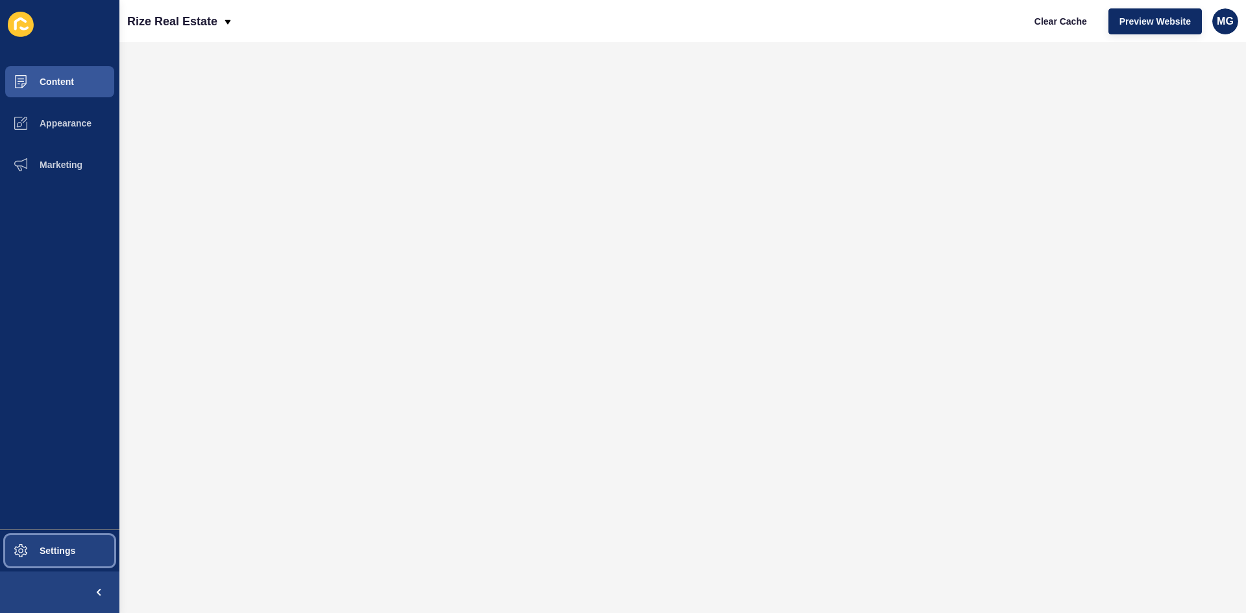
click at [51, 546] on span "Settings" at bounding box center [36, 551] width 77 height 10
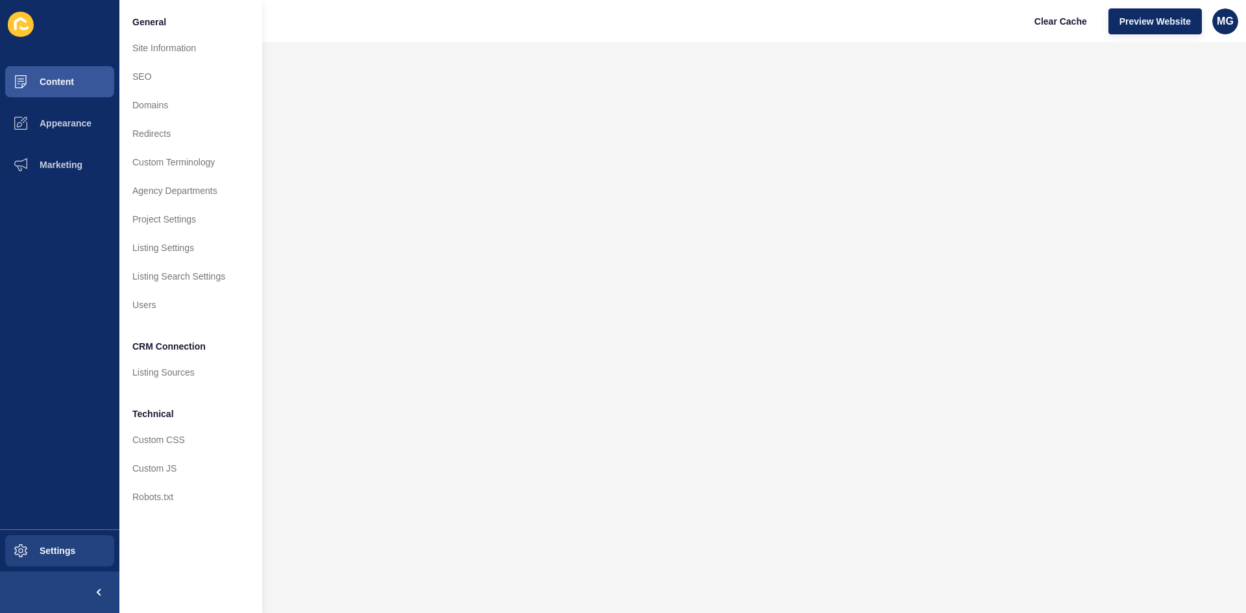
click at [18, 28] on icon at bounding box center [21, 24] width 26 height 25
click at [72, 555] on span "Settings" at bounding box center [36, 551] width 77 height 10
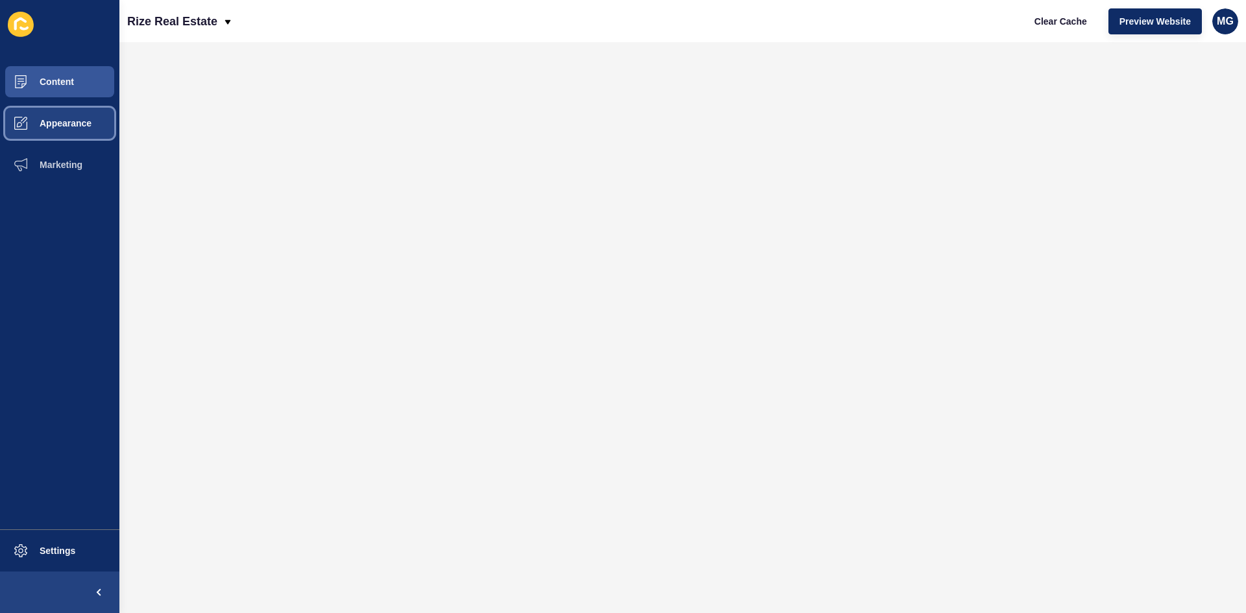
click at [56, 133] on button "Appearance" at bounding box center [59, 124] width 119 height 42
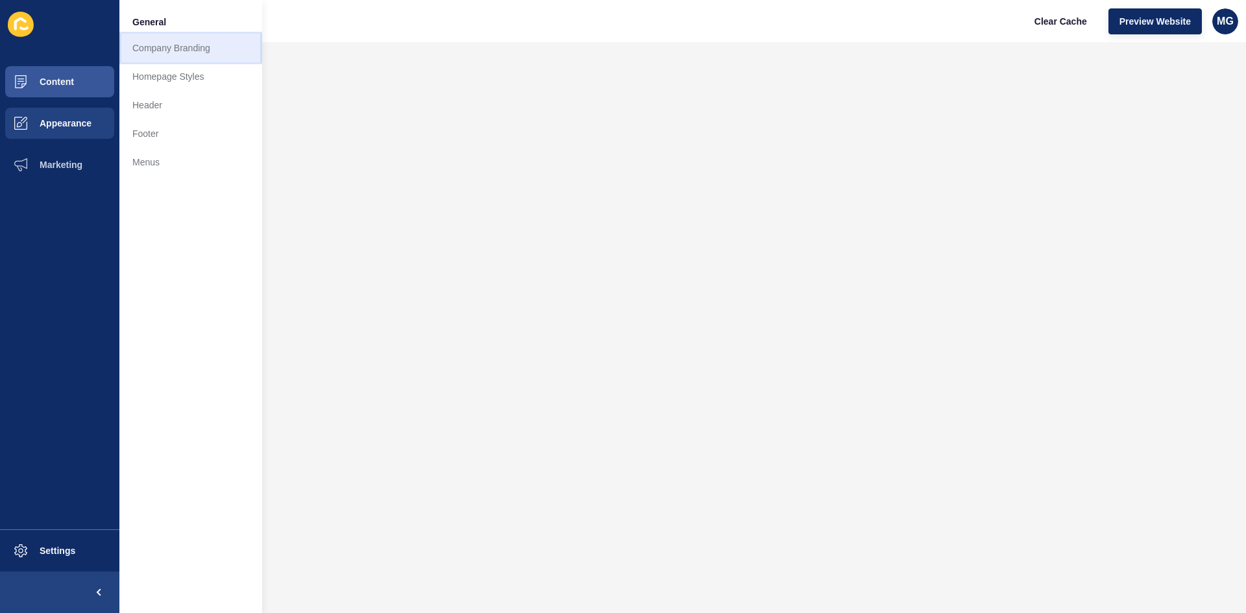
click at [167, 55] on link "Company Branding" at bounding box center [190, 48] width 143 height 29
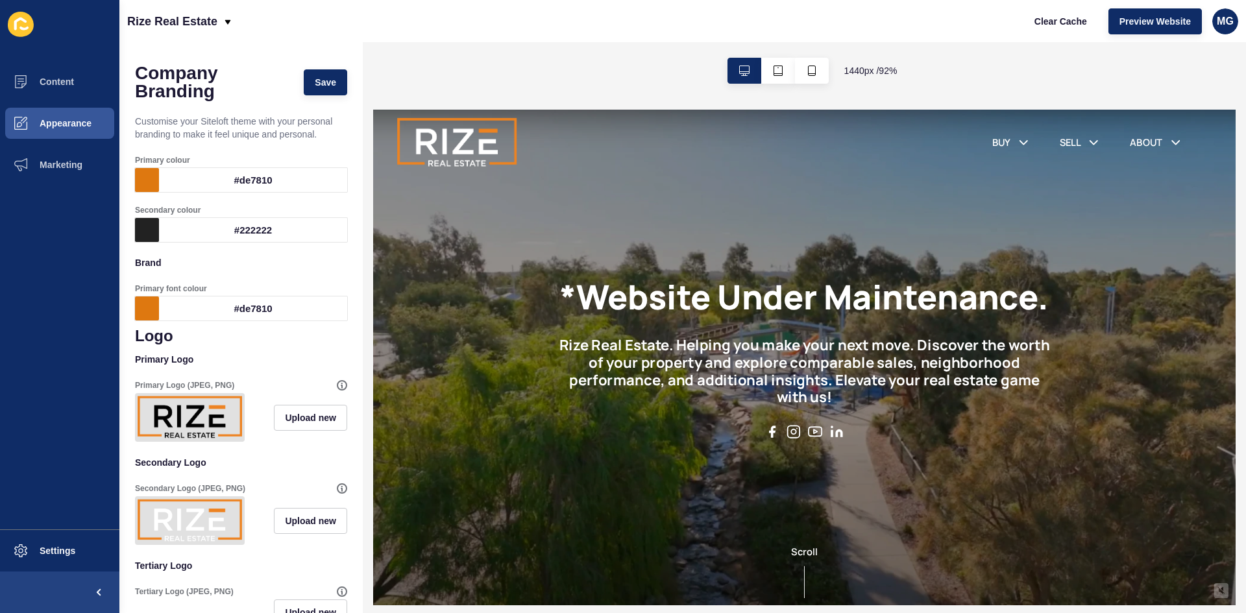
click at [208, 234] on div "#222222" at bounding box center [253, 230] width 188 height 24
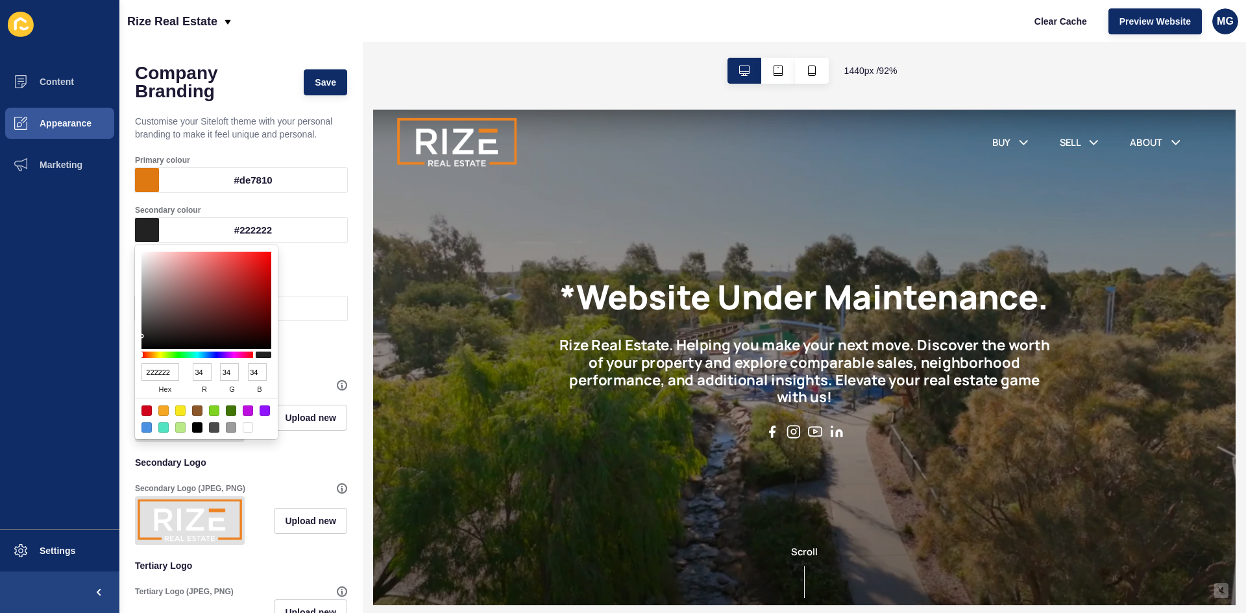
click at [338, 206] on div "Company Branding Save Customise your Siteloft theme with your personal branding…" at bounding box center [240, 562] width 243 height 1041
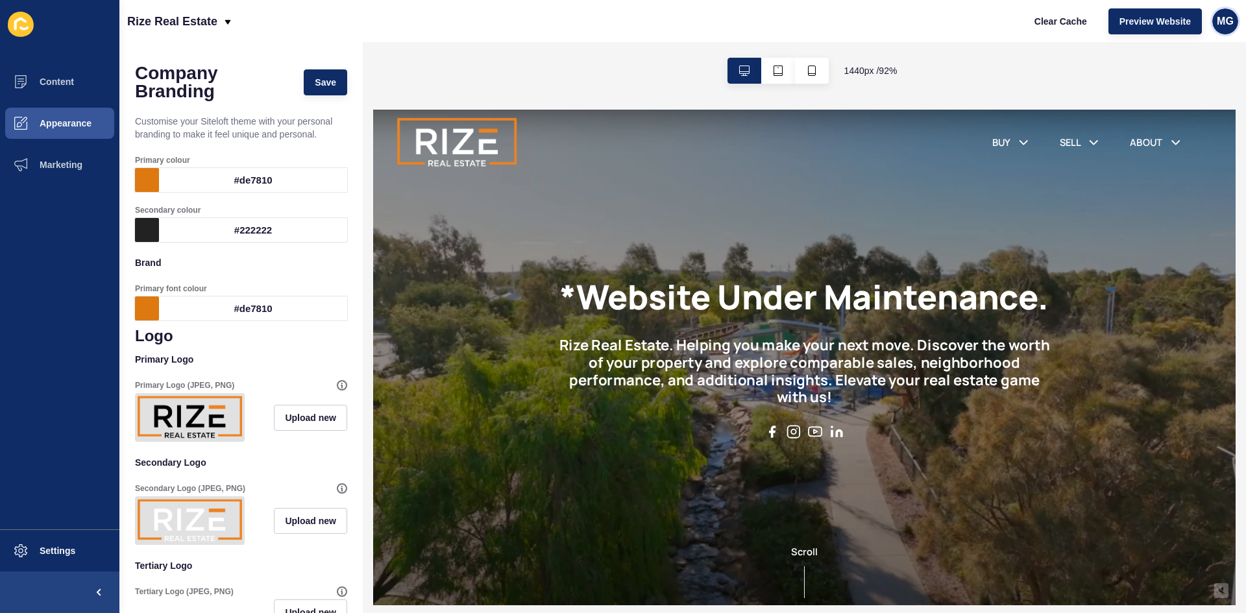
click at [1230, 21] on span "MG" at bounding box center [1225, 21] width 17 height 13
click at [1193, 86] on link "Contact Support" at bounding box center [1194, 80] width 95 height 29
click at [66, 128] on button "Appearance" at bounding box center [59, 124] width 119 height 42
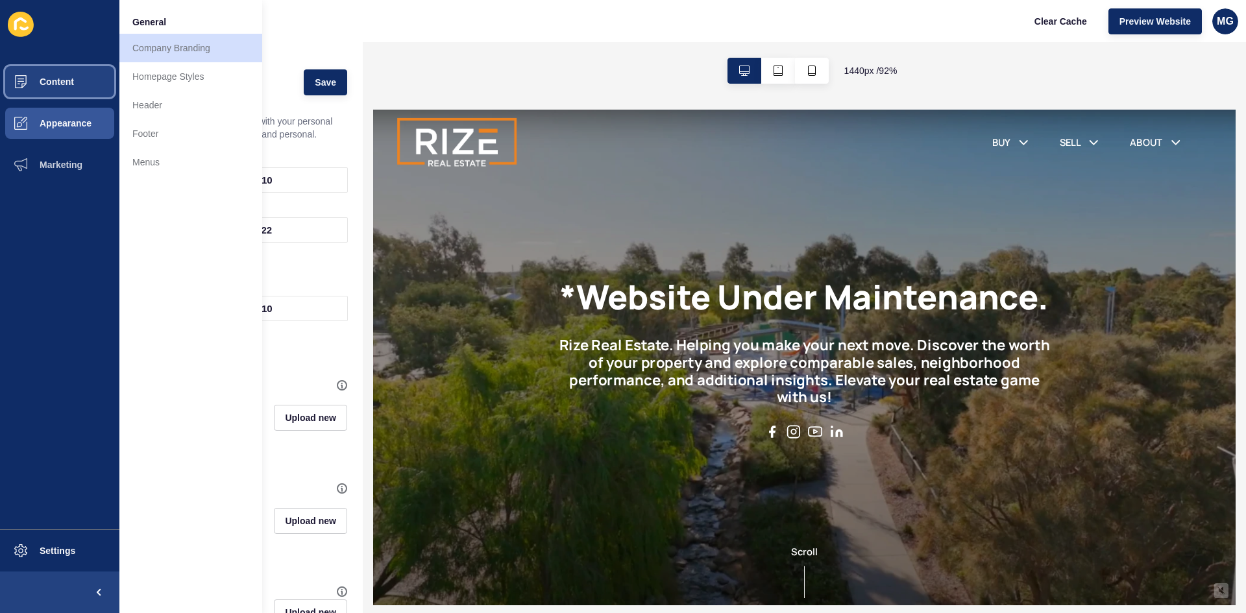
click at [47, 84] on span "Content" at bounding box center [36, 82] width 76 height 10
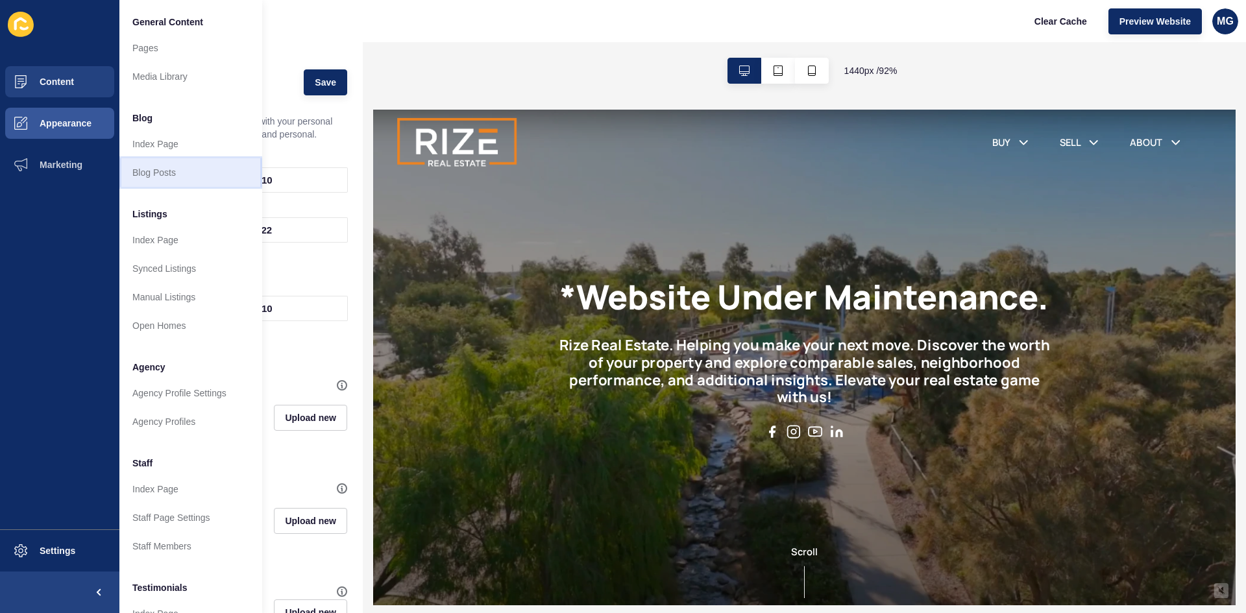
click at [155, 173] on link "Blog Posts" at bounding box center [190, 172] width 143 height 29
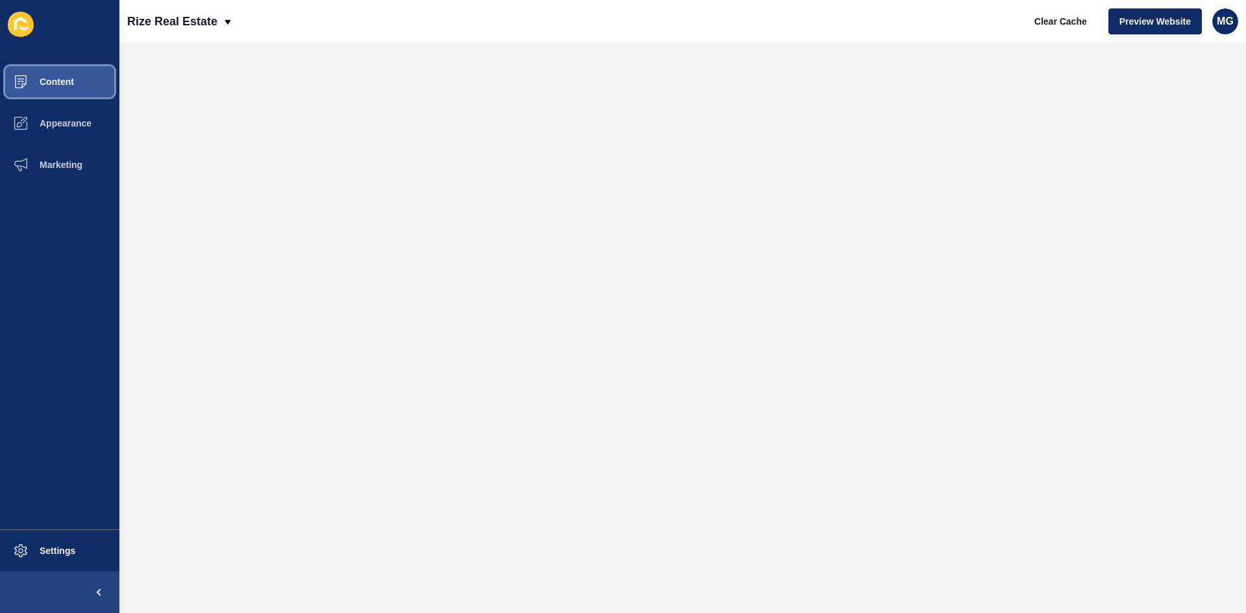
click at [50, 87] on button "Content" at bounding box center [59, 82] width 119 height 42
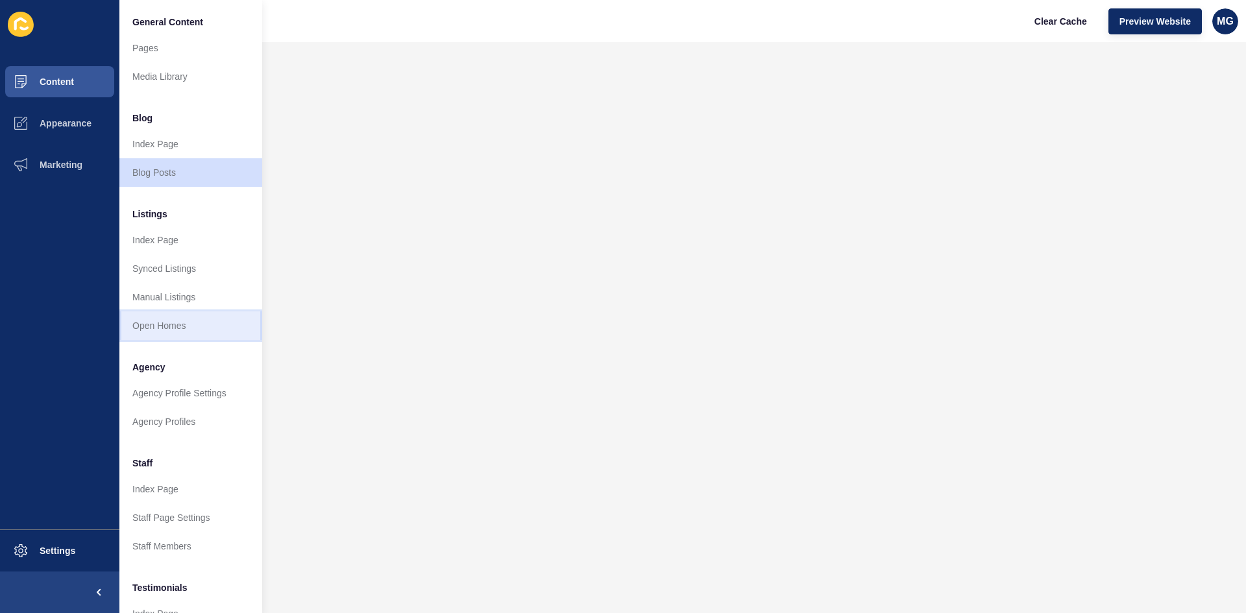
click at [174, 326] on link "Open Homes" at bounding box center [190, 325] width 143 height 29
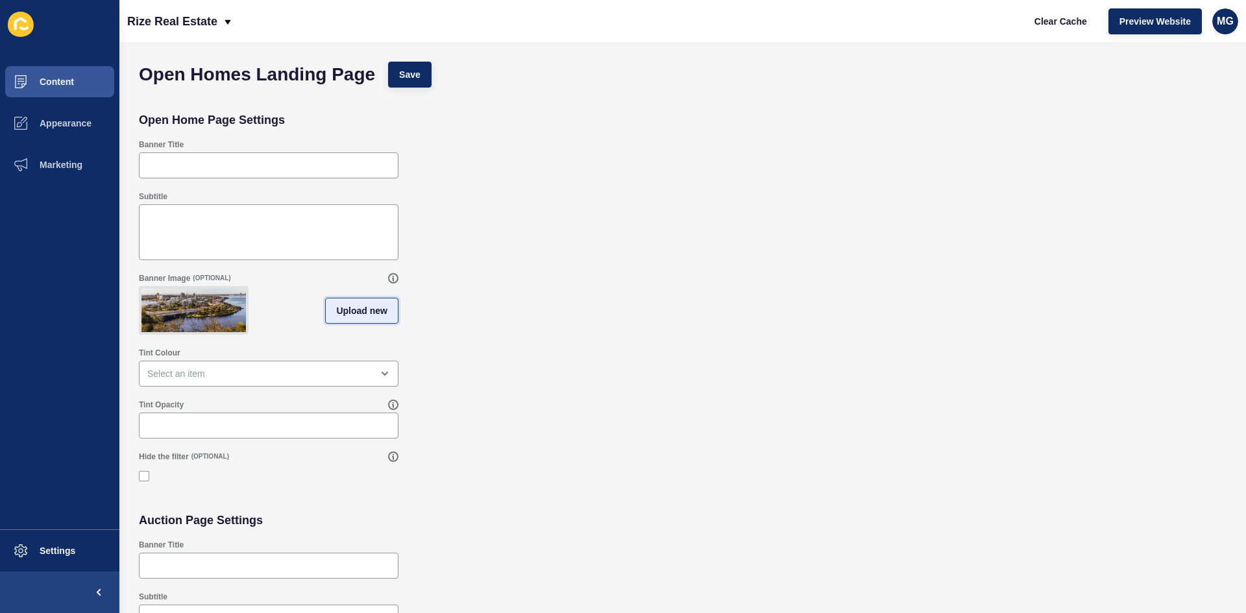
click at [367, 314] on span "Upload new" at bounding box center [361, 310] width 51 height 13
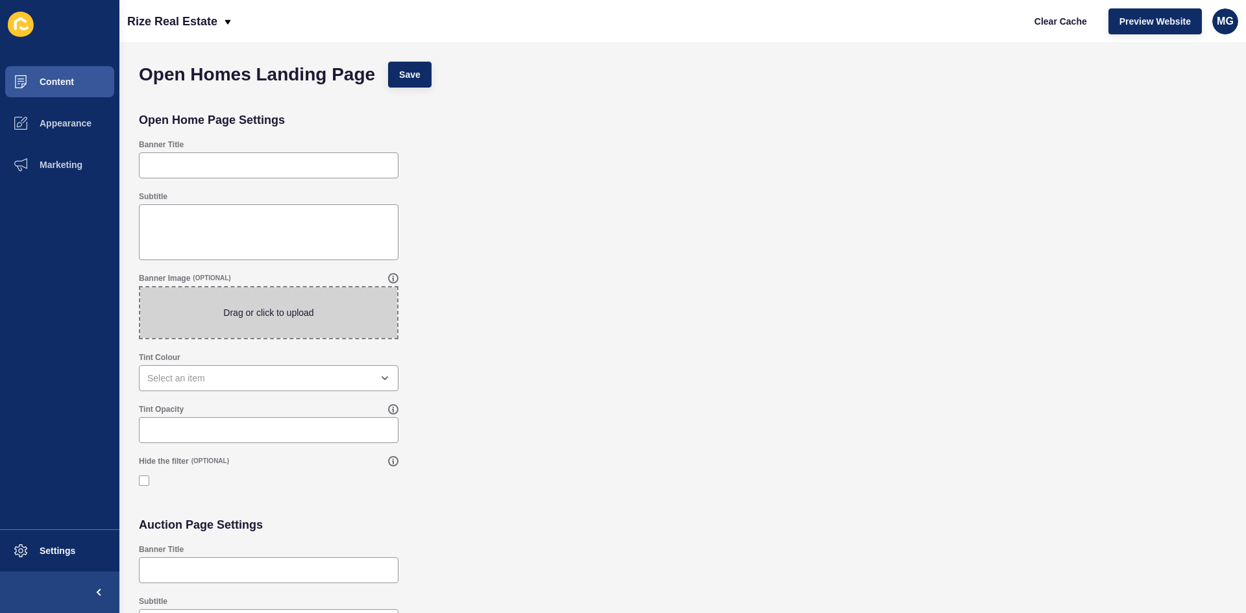
click at [298, 317] on span at bounding box center [268, 312] width 257 height 51
click at [140, 287] on input "Drag or click to upload" at bounding box center [140, 287] width 0 height 0
type input "C:\fakepath\Black Clean Minimalist Project Manager Zoom Virtual Background.png"
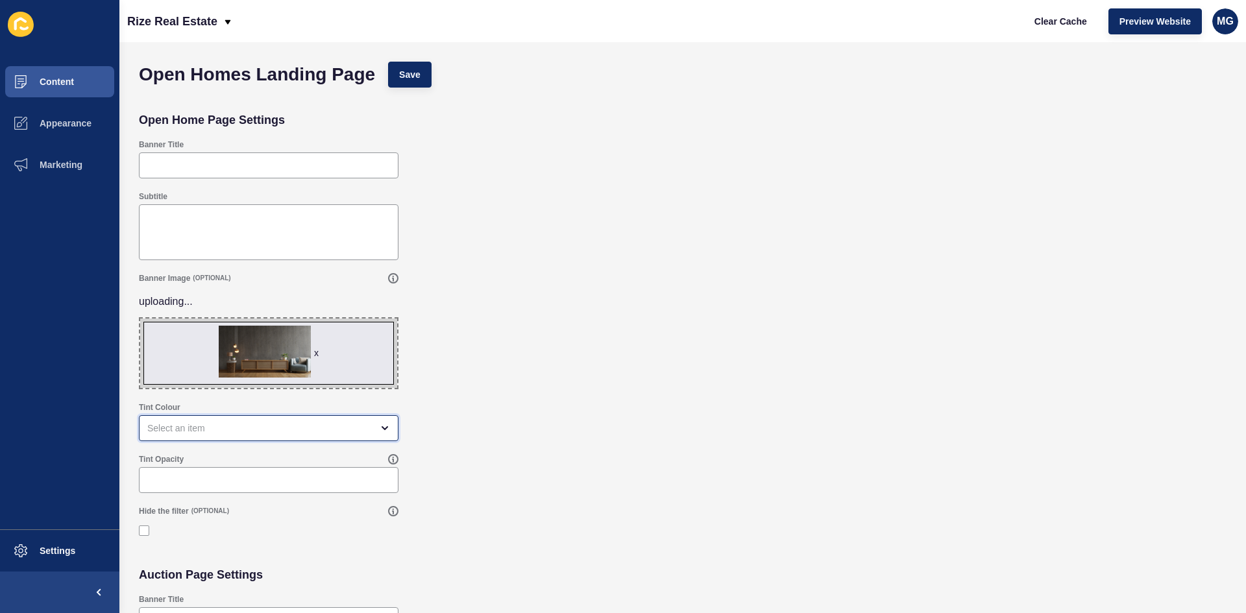
click at [183, 434] on div "open menu" at bounding box center [259, 428] width 224 height 13
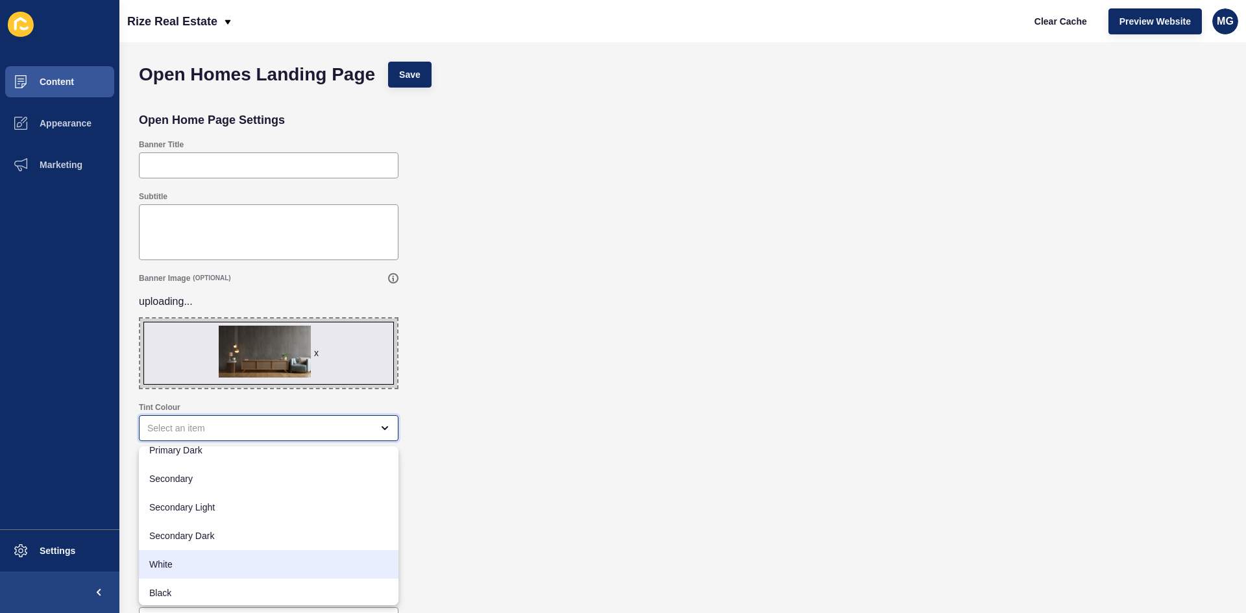
scroll to position [69, 0]
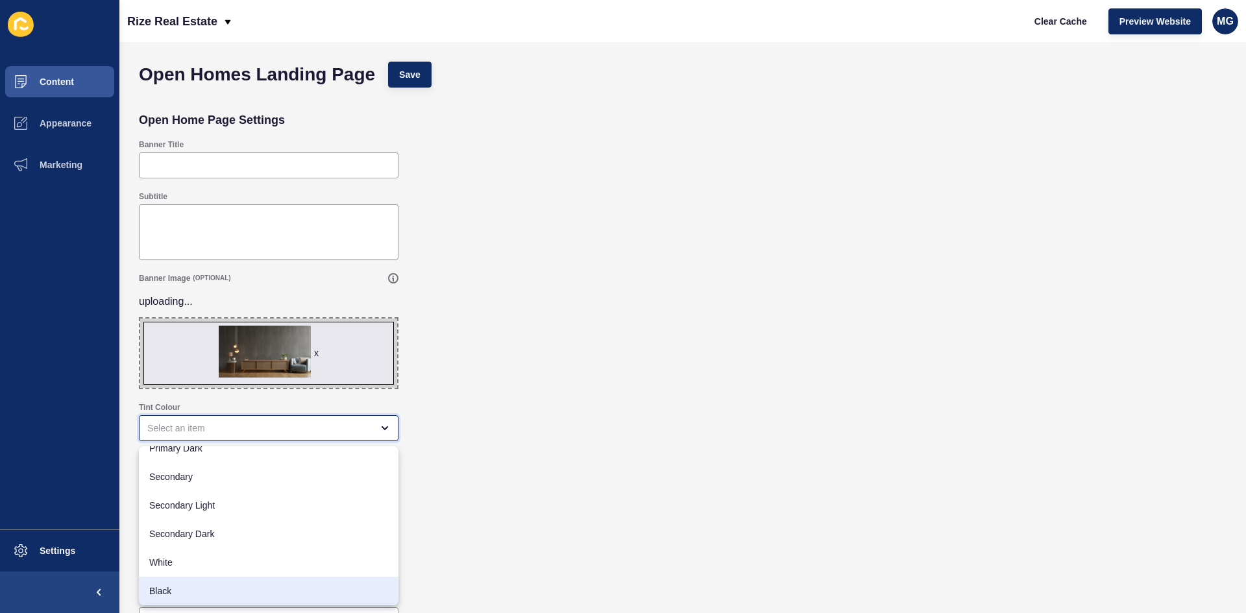
click at [179, 588] on span "Black" at bounding box center [268, 591] width 239 height 13
type input "Black"
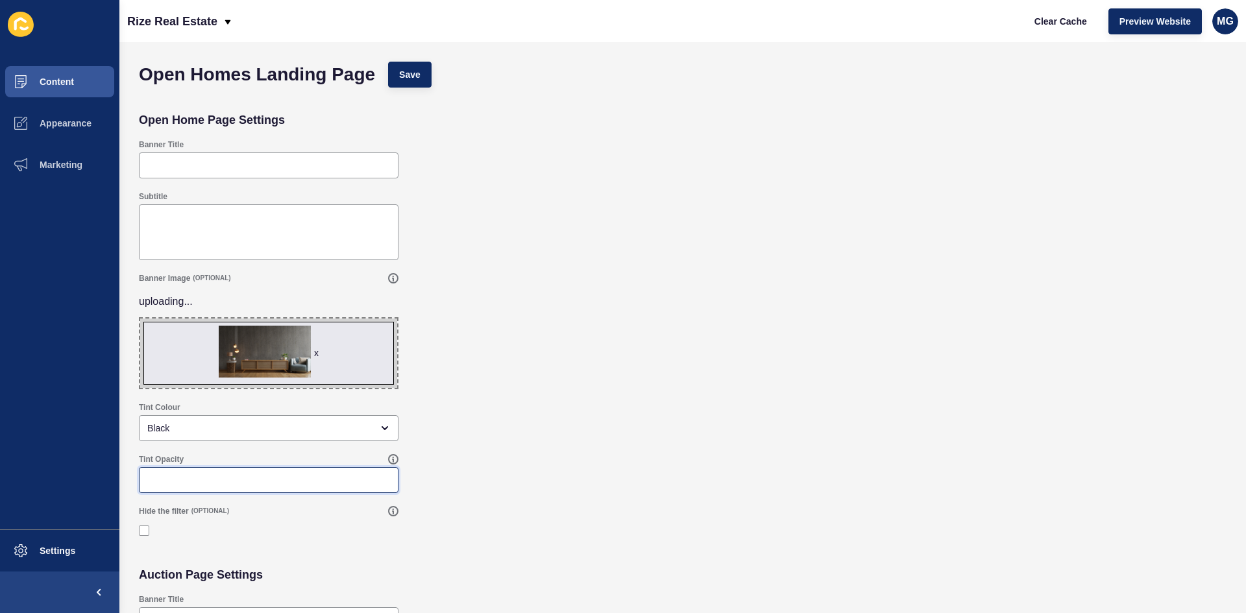
click at [175, 482] on input "Tint Opacity" at bounding box center [268, 480] width 243 height 13
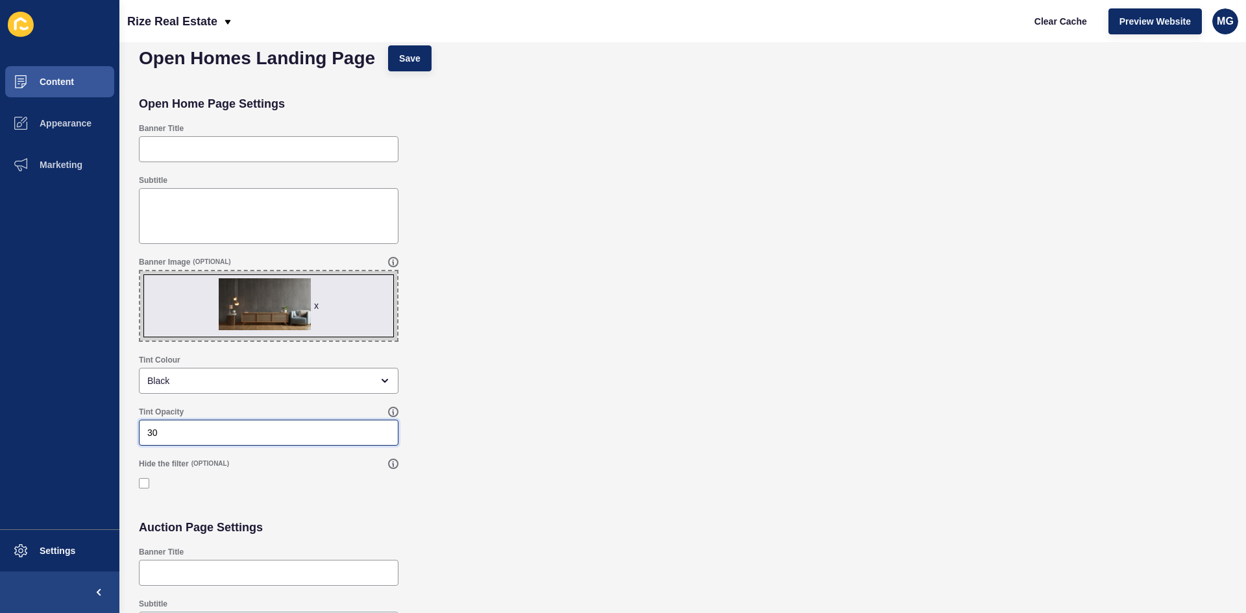
scroll to position [0, 0]
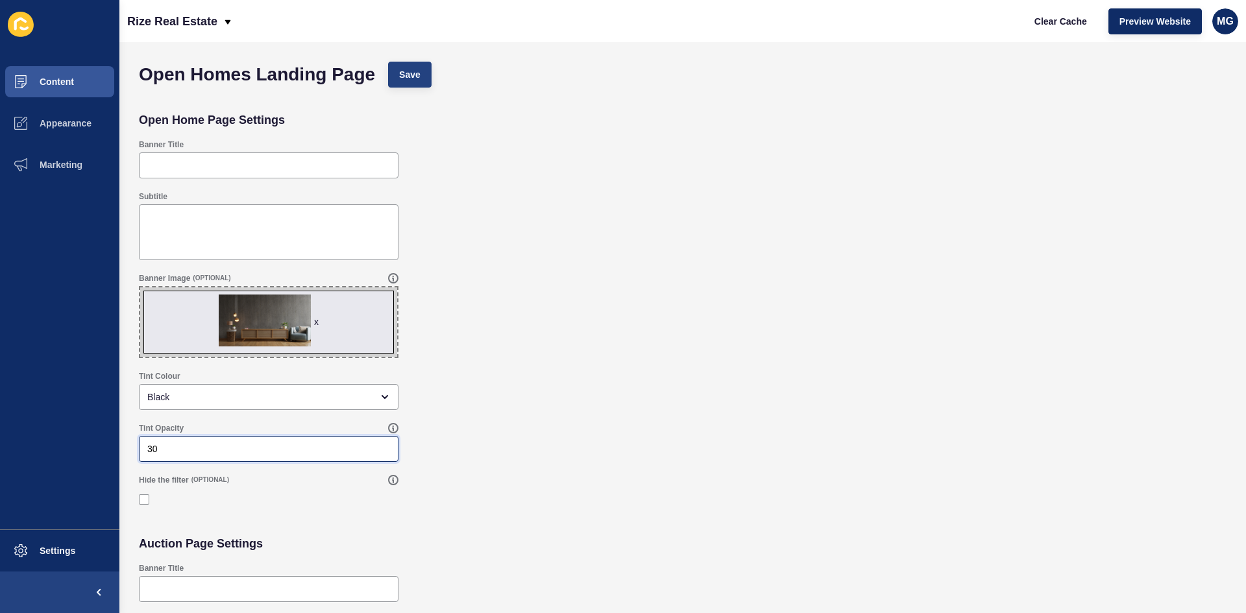
type input "30"
click at [420, 76] on button "Save" at bounding box center [409, 75] width 43 height 26
click at [67, 84] on span "Content" at bounding box center [36, 82] width 76 height 10
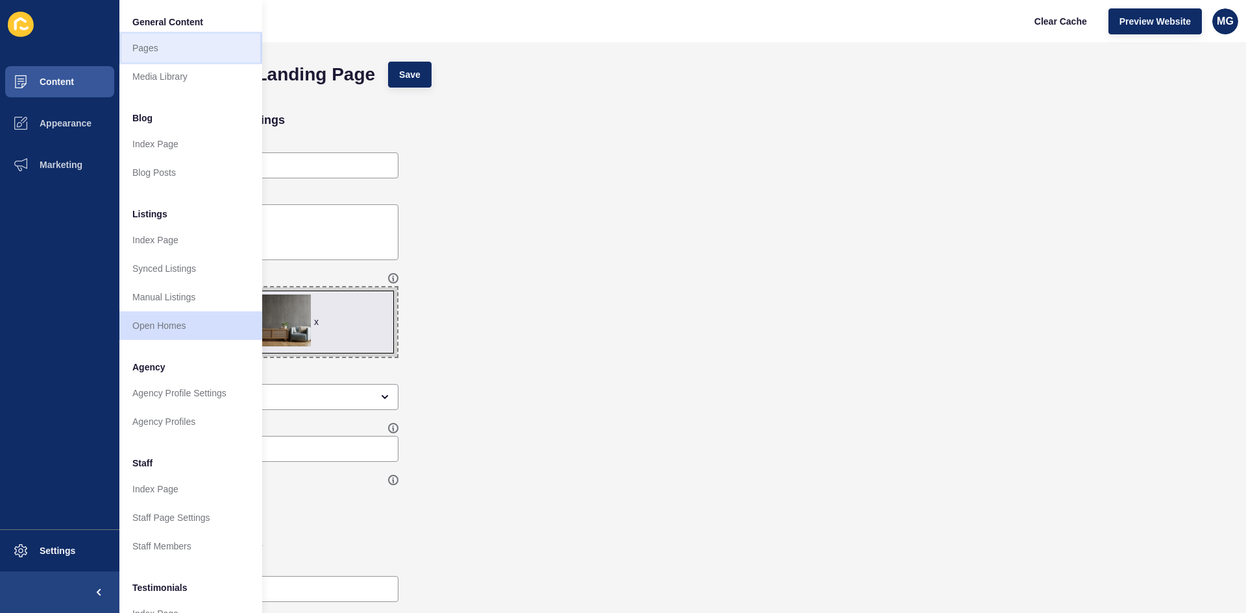
click at [150, 52] on link "Pages" at bounding box center [190, 48] width 143 height 29
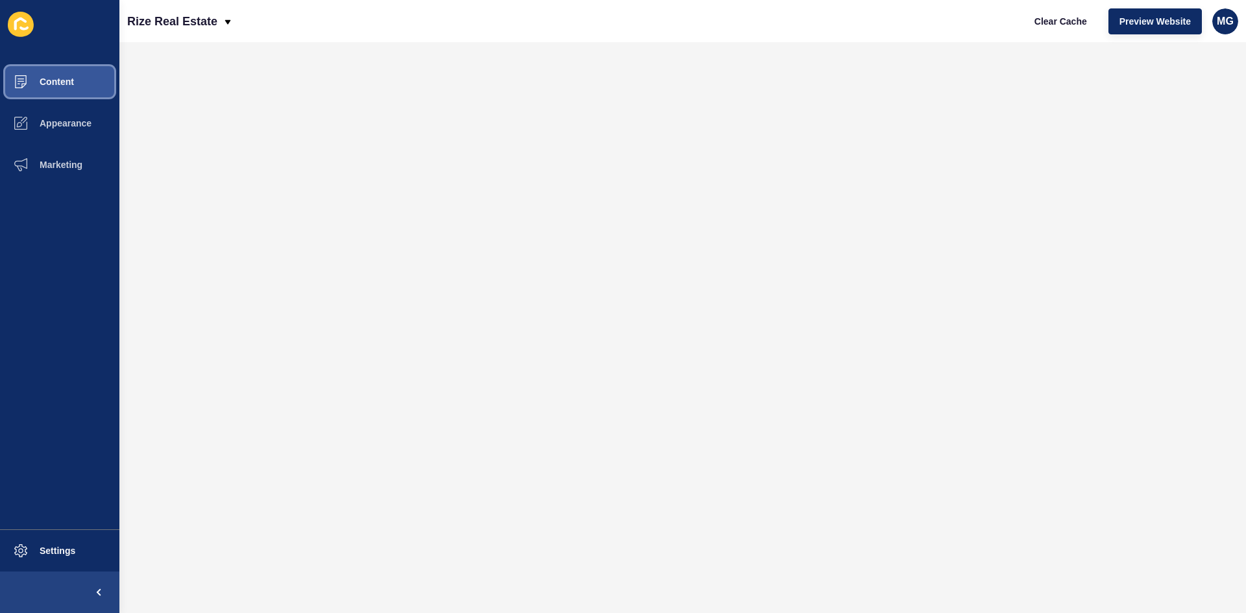
drag, startPoint x: 60, startPoint y: 83, endPoint x: 66, endPoint y: 84, distance: 6.6
click at [60, 82] on span "Content" at bounding box center [36, 82] width 76 height 10
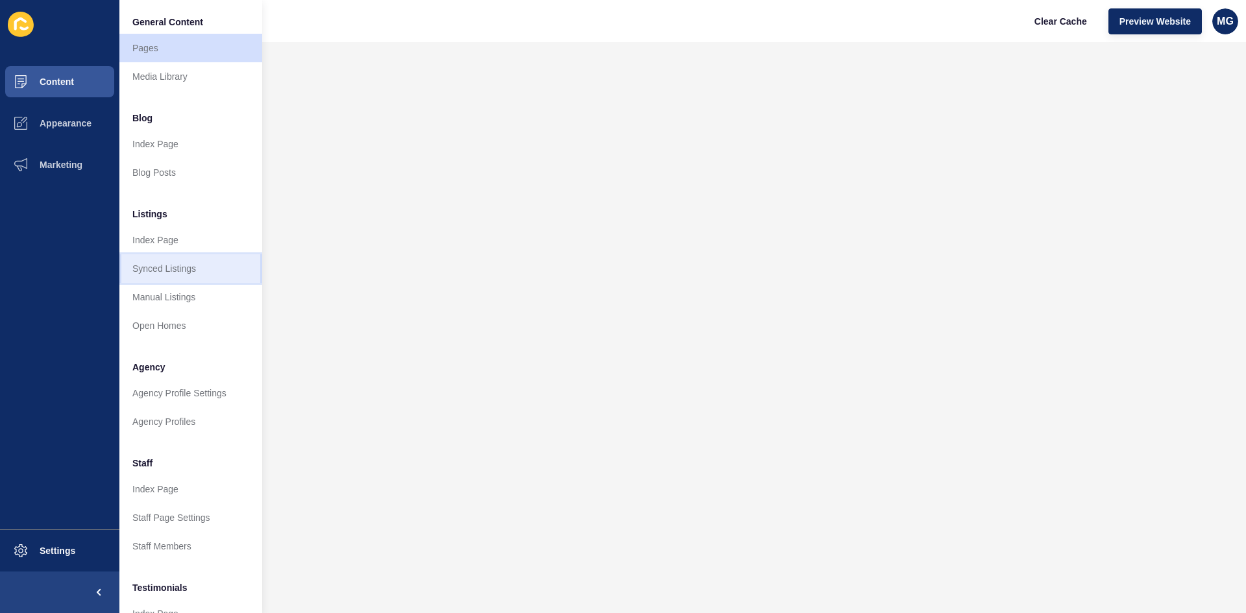
click at [164, 272] on link "Synced Listings" at bounding box center [190, 268] width 143 height 29
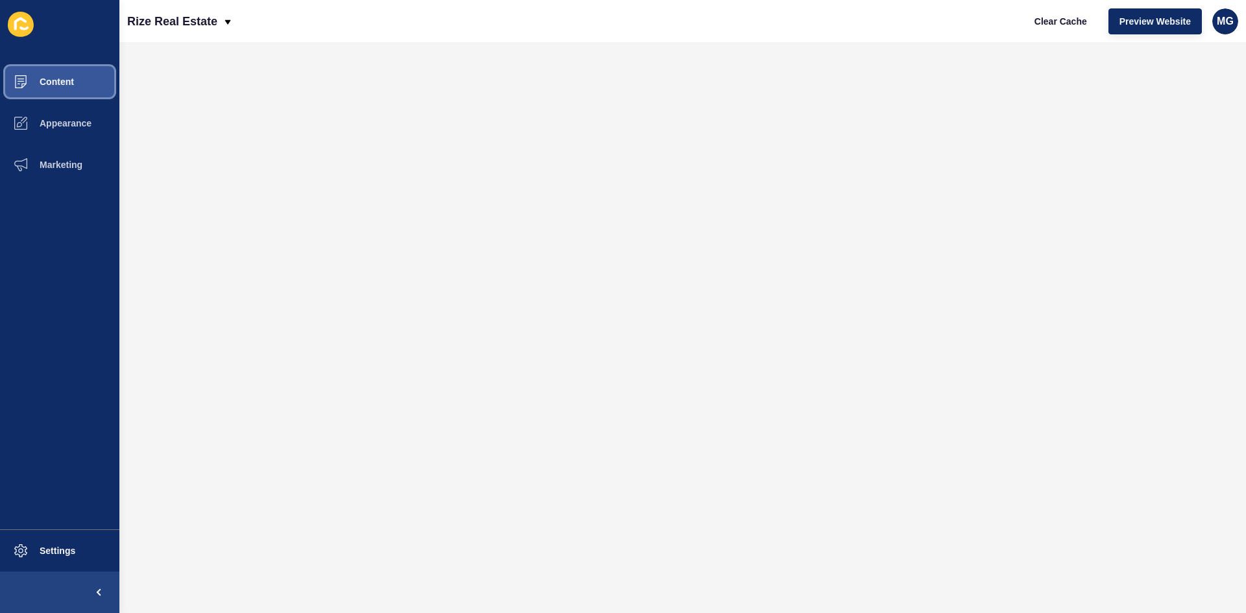
click at [62, 77] on span "Content" at bounding box center [36, 82] width 76 height 10
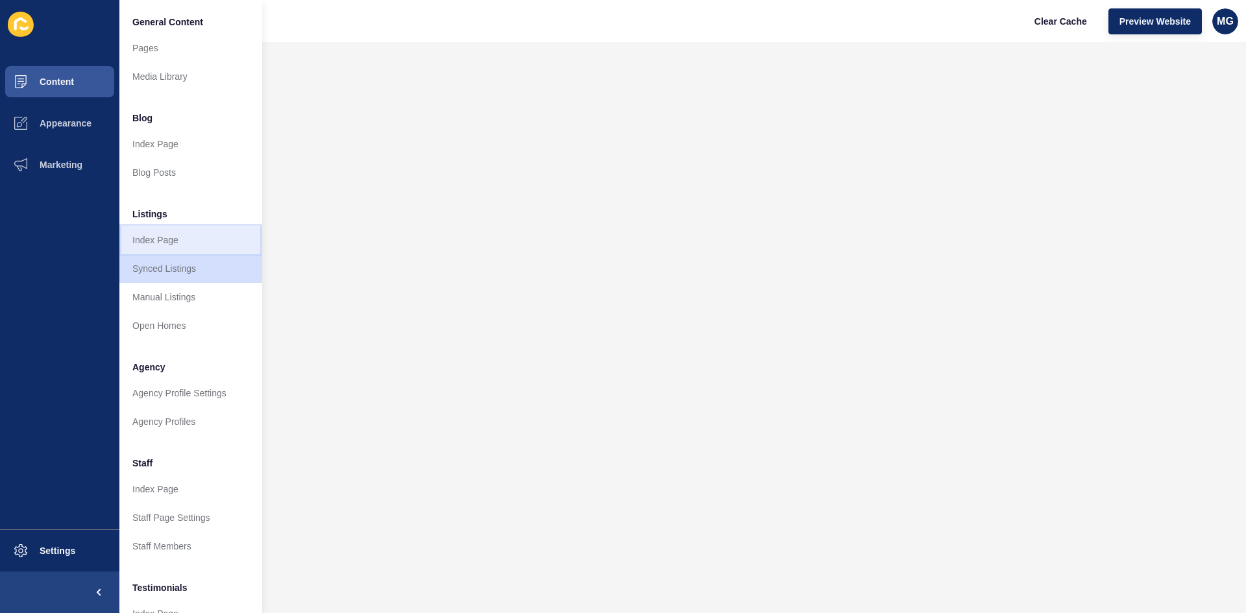
click at [161, 236] on link "Index Page" at bounding box center [190, 240] width 143 height 29
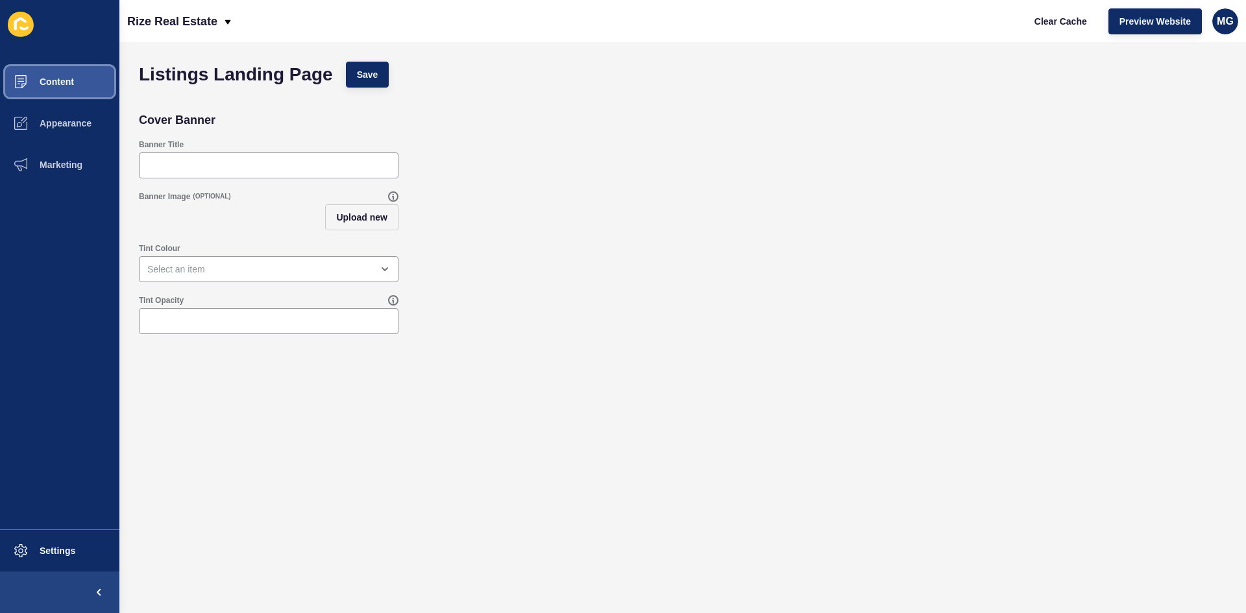
click at [57, 88] on button "Content" at bounding box center [59, 82] width 119 height 42
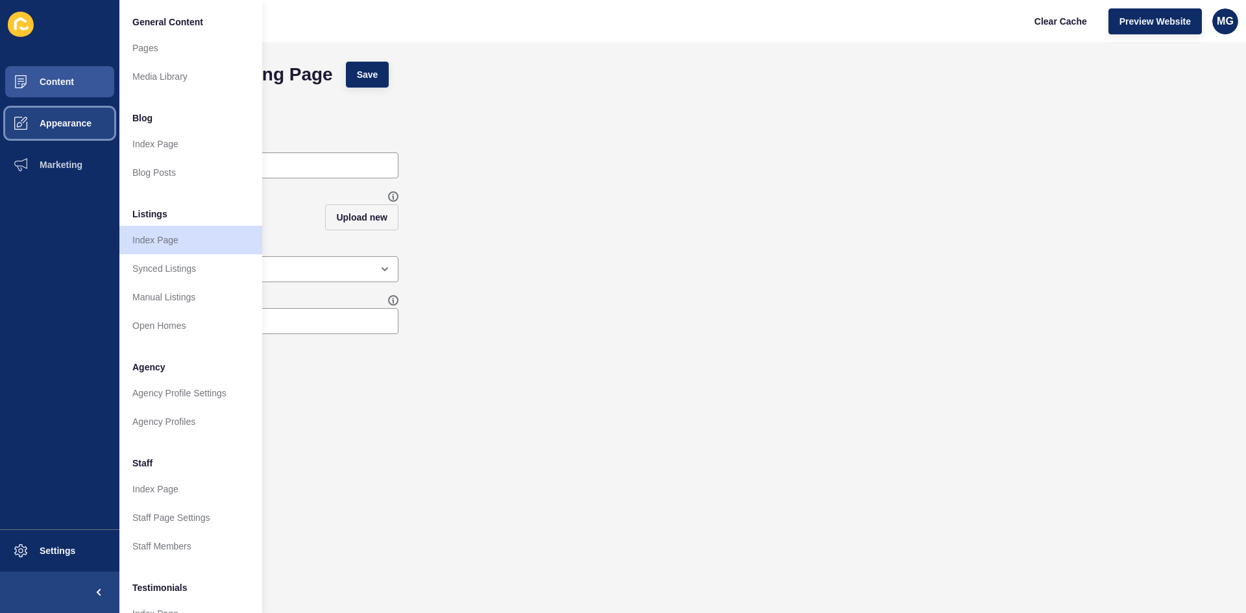
click at [56, 123] on span "Appearance" at bounding box center [44, 123] width 93 height 10
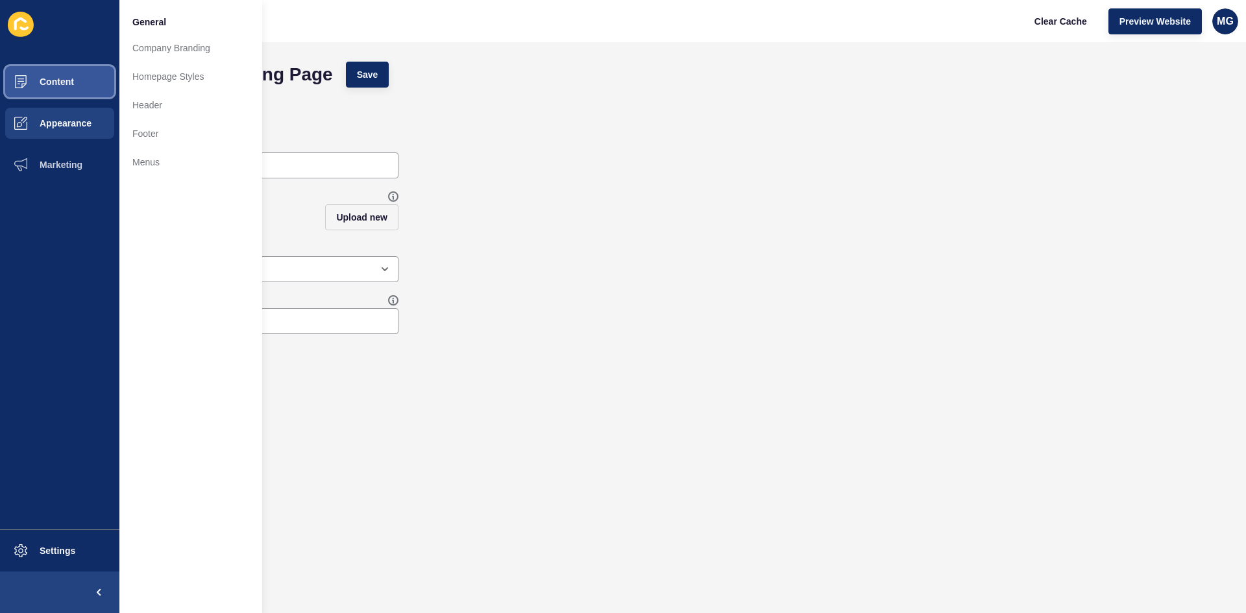
click at [54, 88] on button "Content" at bounding box center [59, 82] width 119 height 42
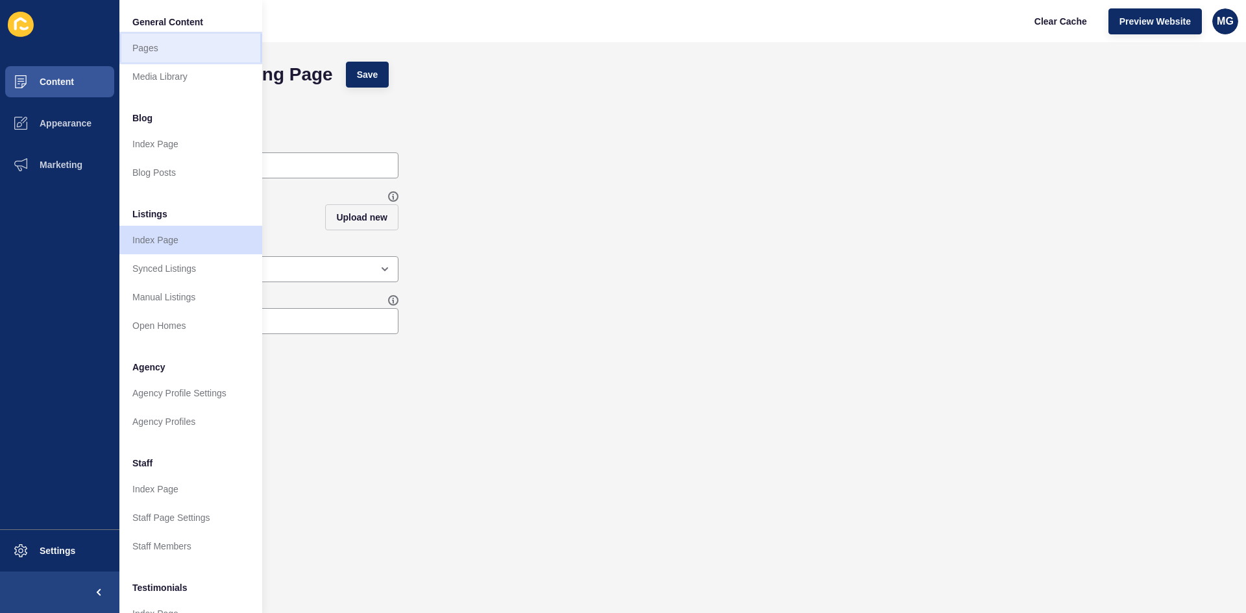
click at [160, 53] on link "Pages" at bounding box center [190, 48] width 143 height 29
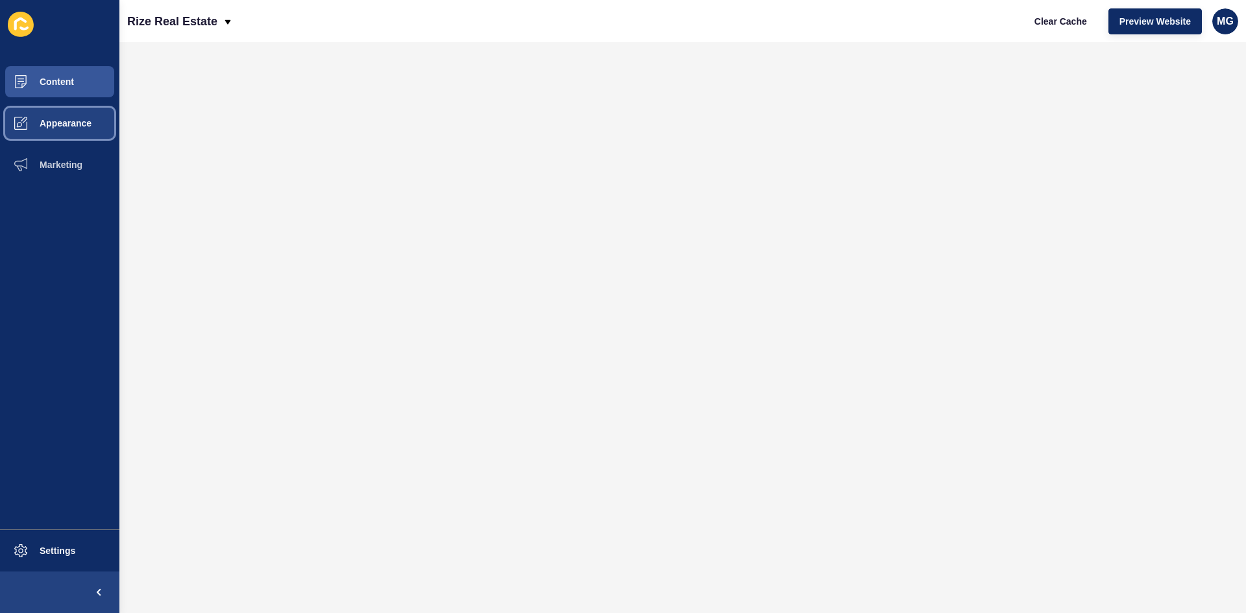
click at [56, 127] on span "Appearance" at bounding box center [44, 123] width 93 height 10
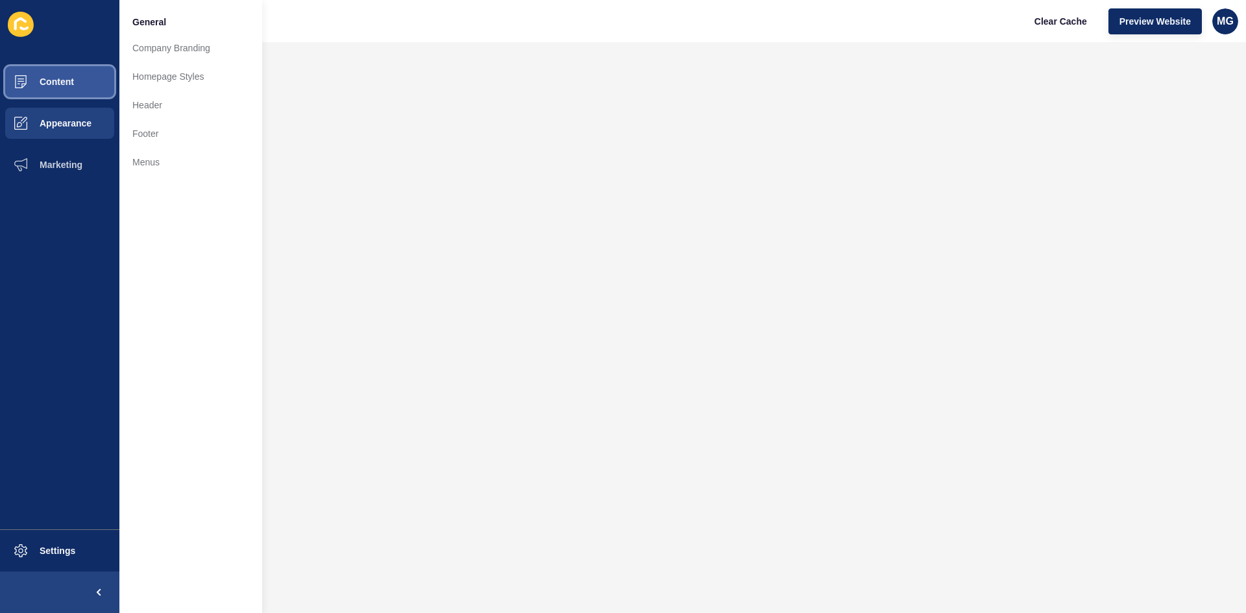
click at [55, 83] on span "Content" at bounding box center [36, 82] width 76 height 10
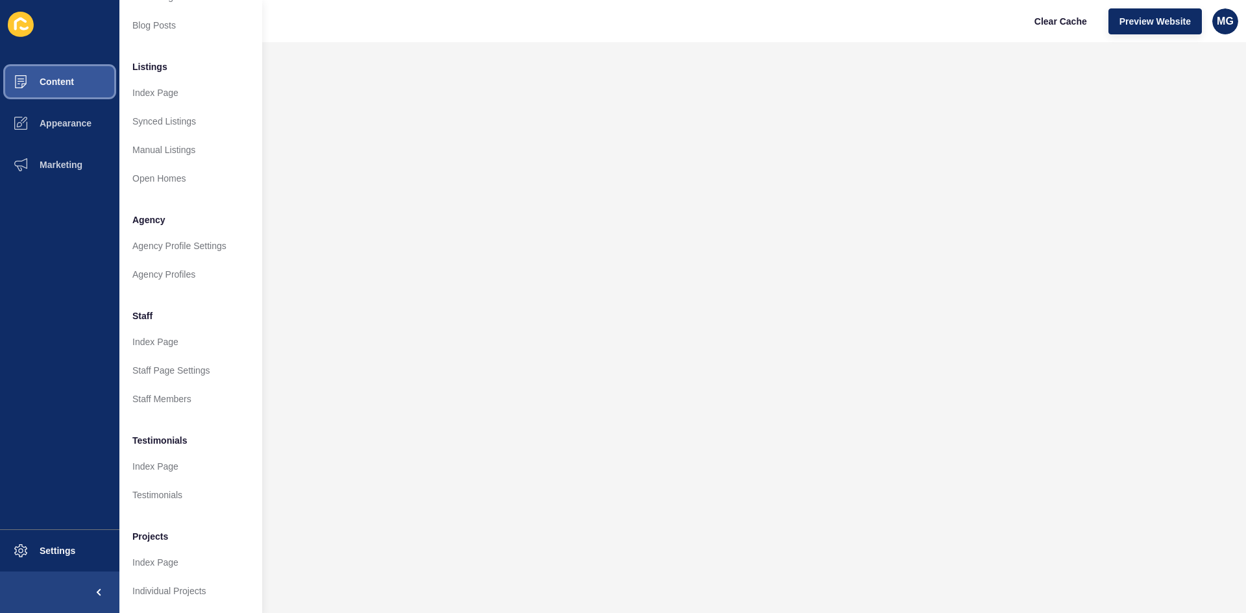
scroll to position [158, 0]
click at [173, 452] on link "Index Page" at bounding box center [190, 466] width 143 height 29
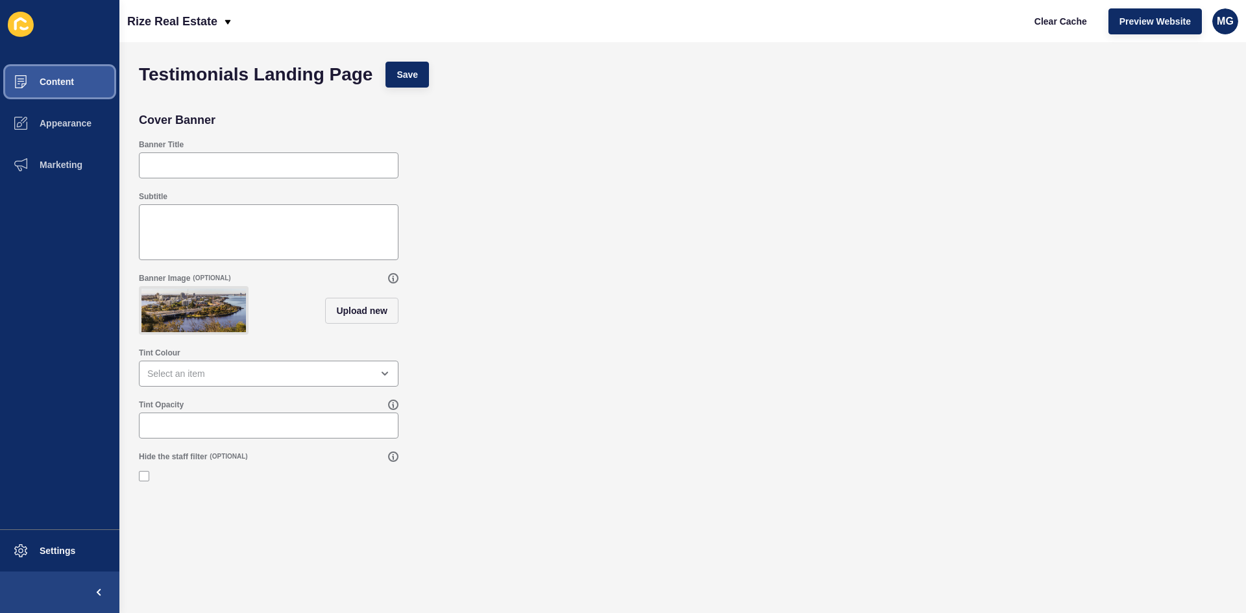
click at [59, 86] on span "Content" at bounding box center [36, 82] width 76 height 10
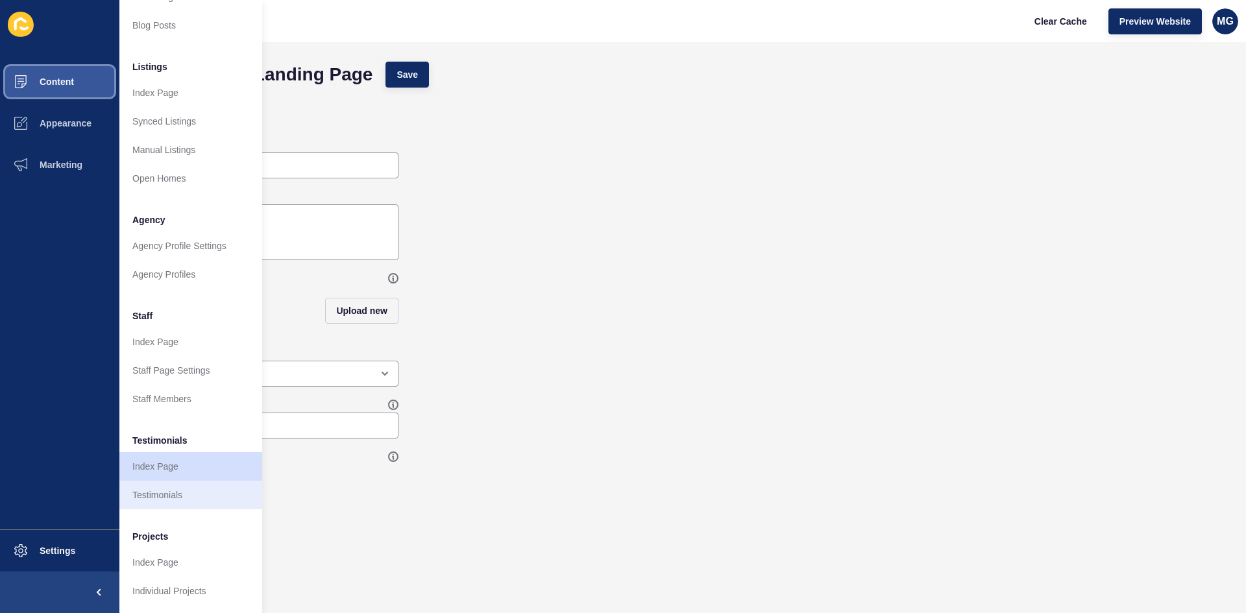
scroll to position [158, 0]
click at [182, 481] on link "Testimonials" at bounding box center [190, 495] width 143 height 29
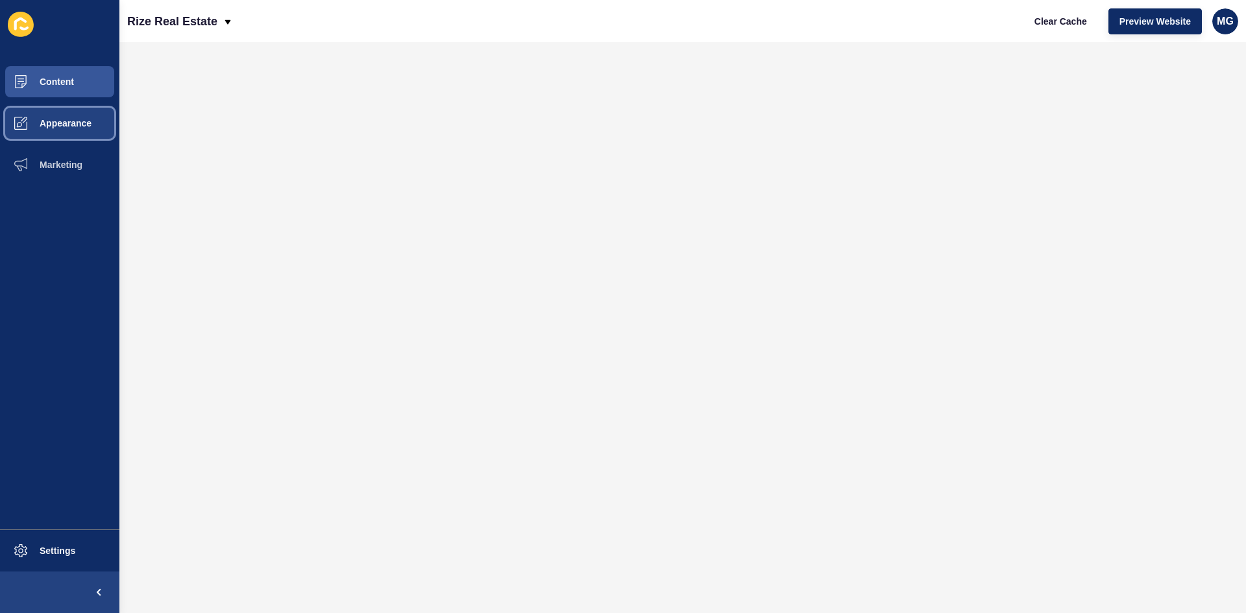
click at [59, 132] on button "Appearance" at bounding box center [59, 124] width 119 height 42
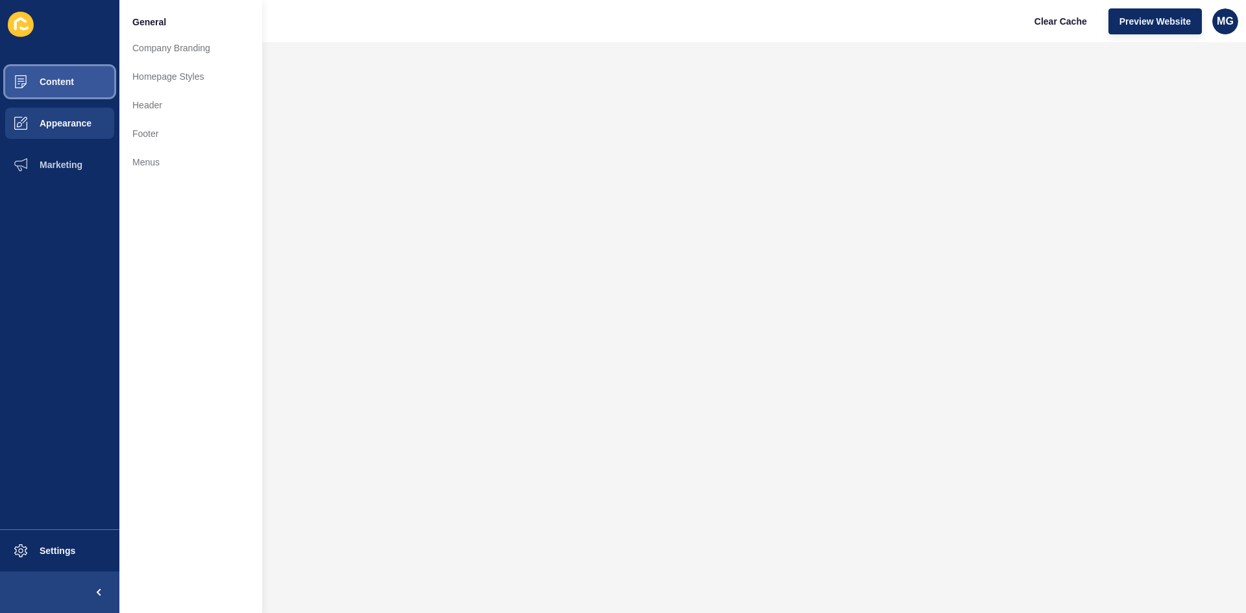
click at [57, 79] on span "Content" at bounding box center [36, 82] width 76 height 10
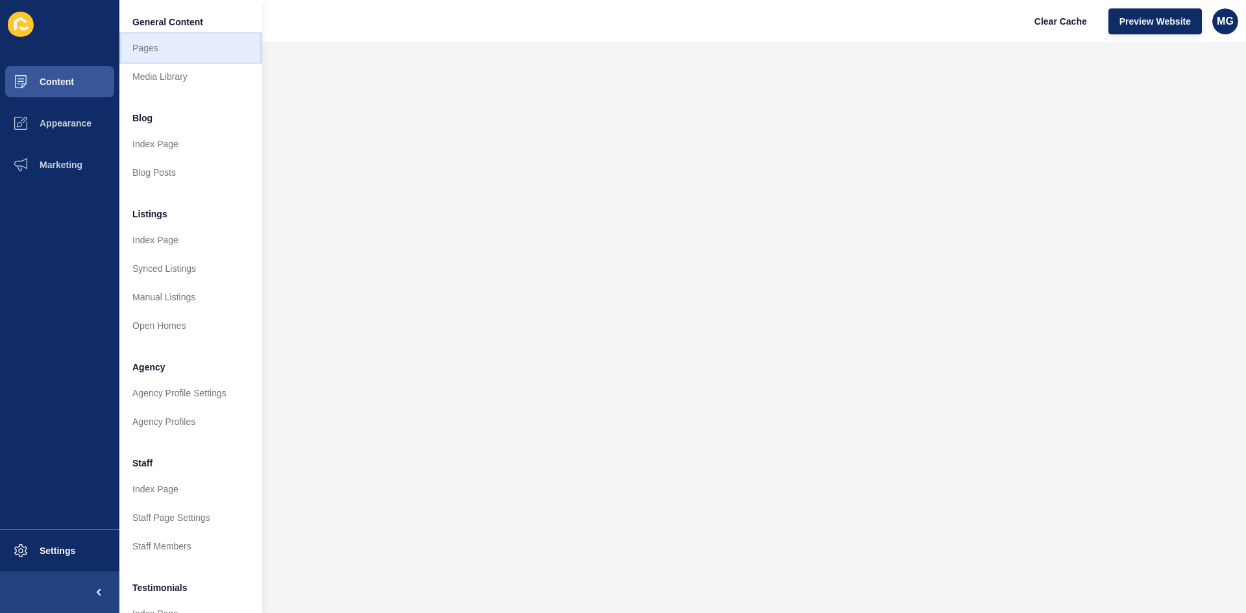
click at [147, 51] on link "Pages" at bounding box center [190, 48] width 143 height 29
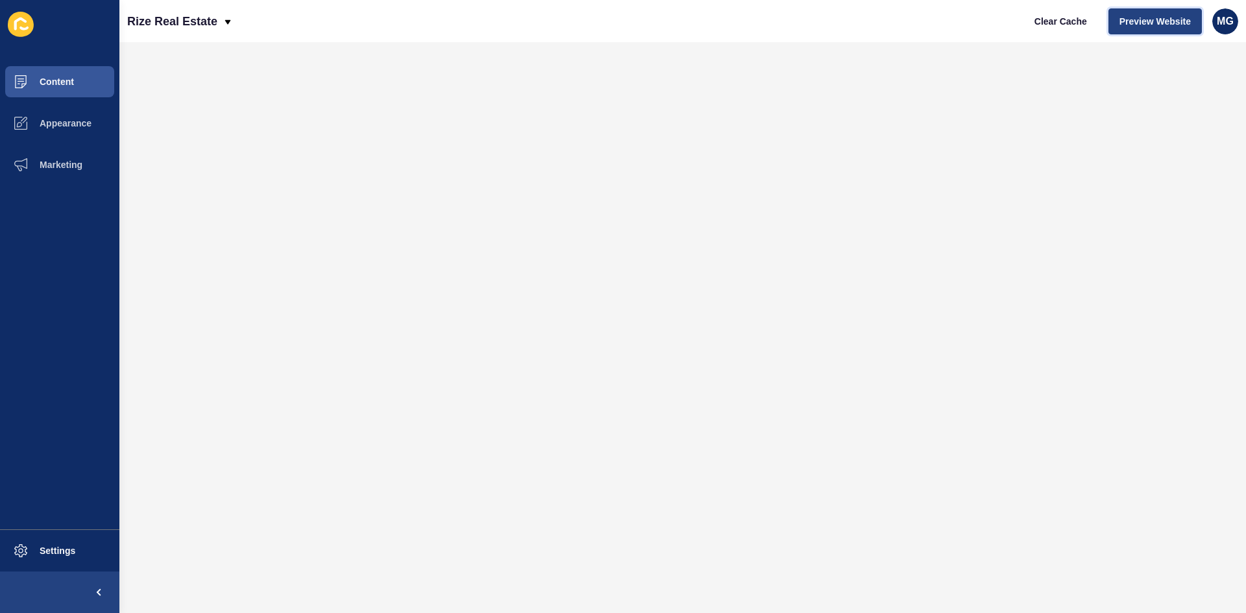
click at [1161, 25] on span "Preview Website" at bounding box center [1154, 21] width 71 height 13
click at [1134, 23] on span "Preview Website" at bounding box center [1154, 21] width 71 height 13
click at [1154, 21] on span "Preview Website" at bounding box center [1154, 21] width 71 height 13
click at [51, 73] on button "Content" at bounding box center [59, 82] width 119 height 42
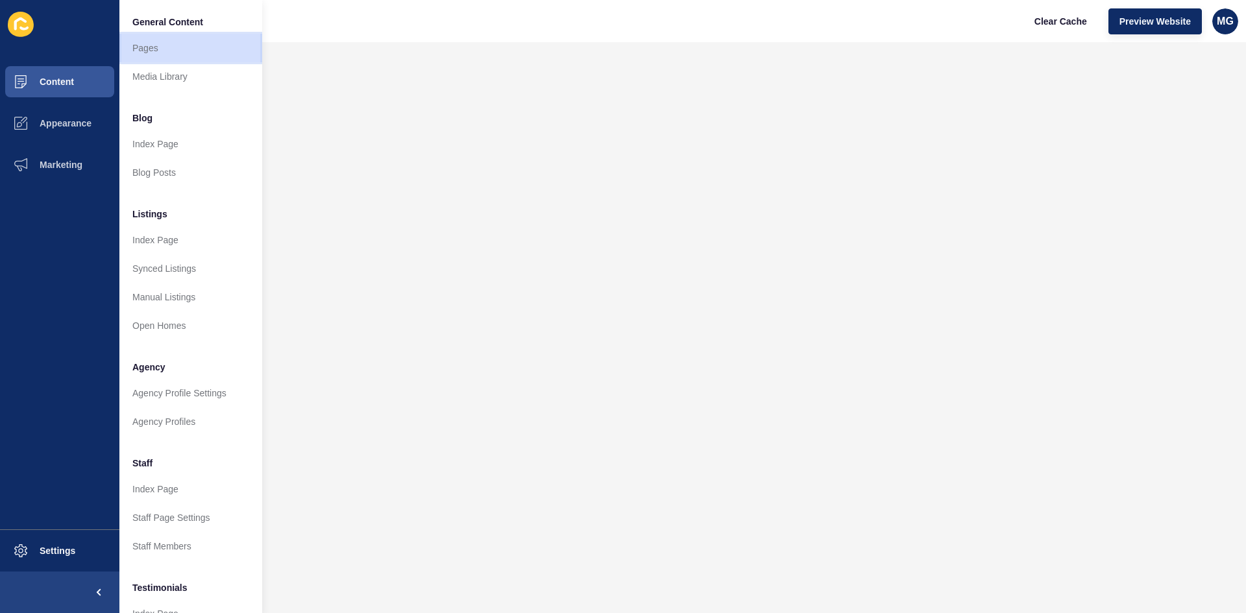
click at [146, 47] on link "Pages" at bounding box center [190, 48] width 143 height 29
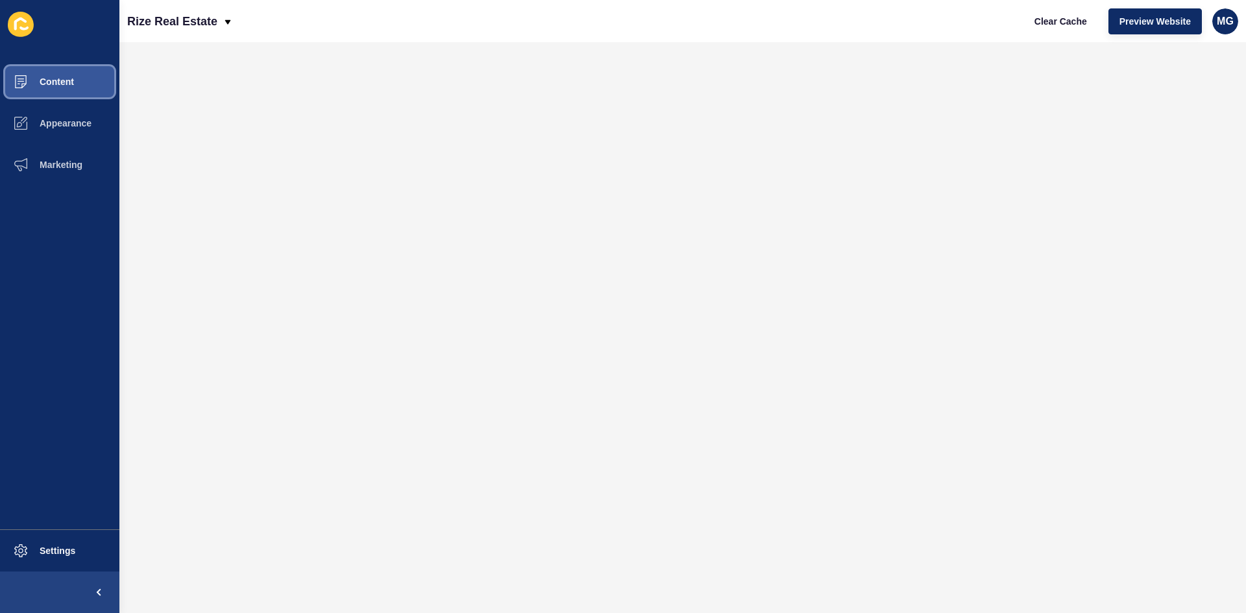
click at [67, 79] on span "Content" at bounding box center [36, 82] width 76 height 10
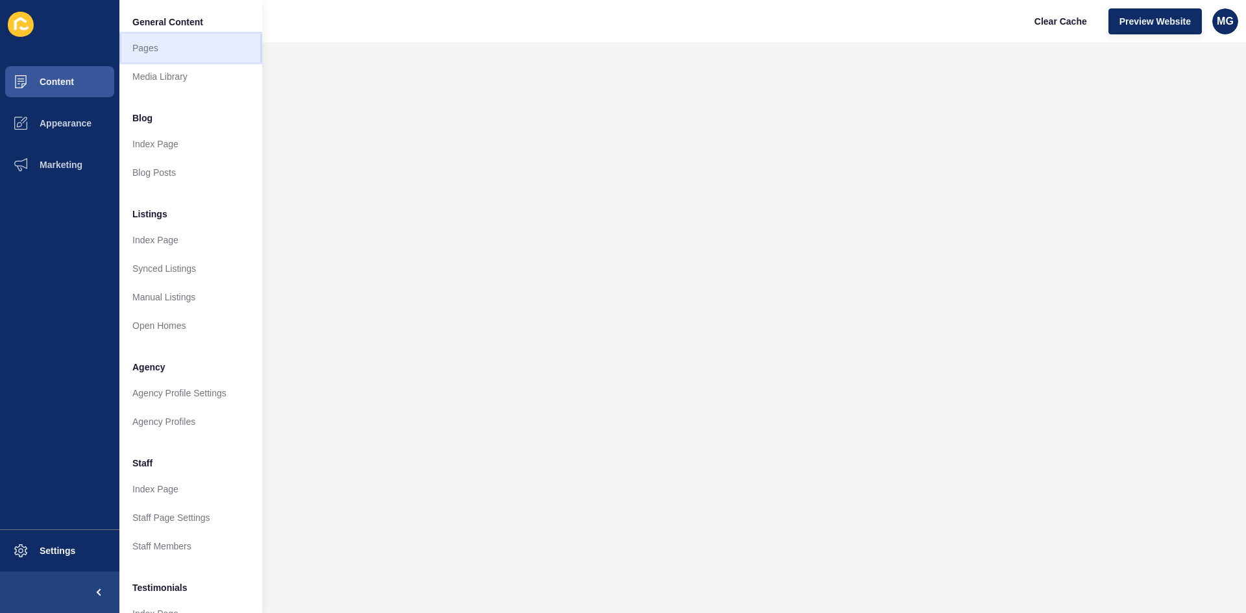
click at [181, 55] on link "Pages" at bounding box center [190, 48] width 143 height 29
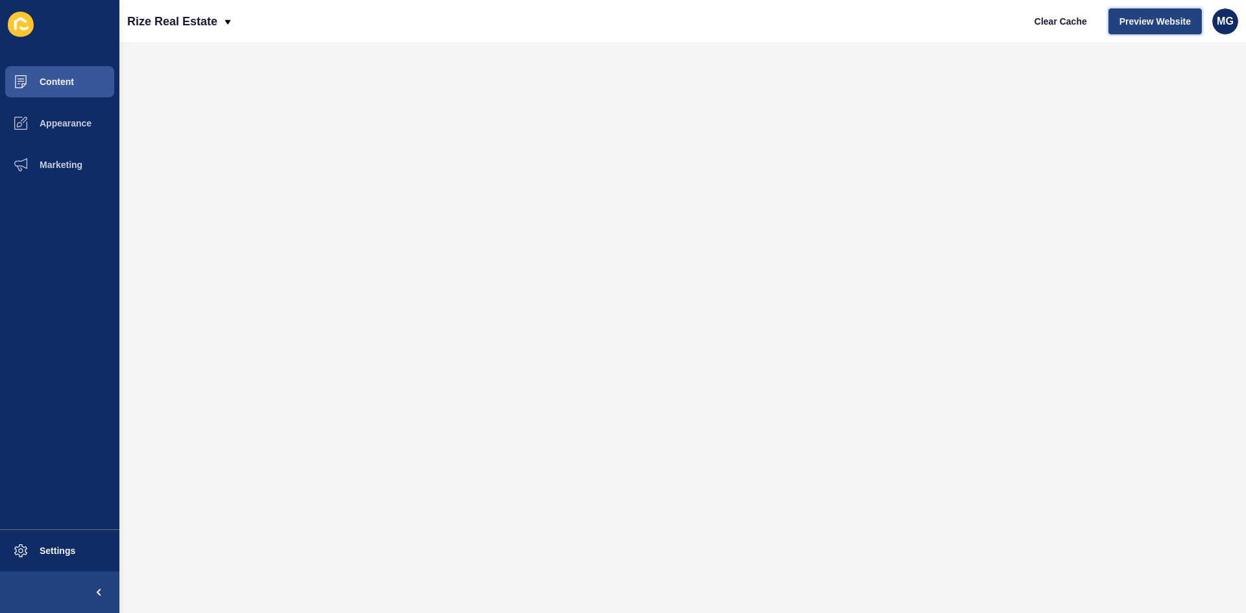
click at [1176, 24] on span "Preview Website" at bounding box center [1154, 21] width 71 height 13
click at [69, 80] on span "Content" at bounding box center [36, 82] width 76 height 10
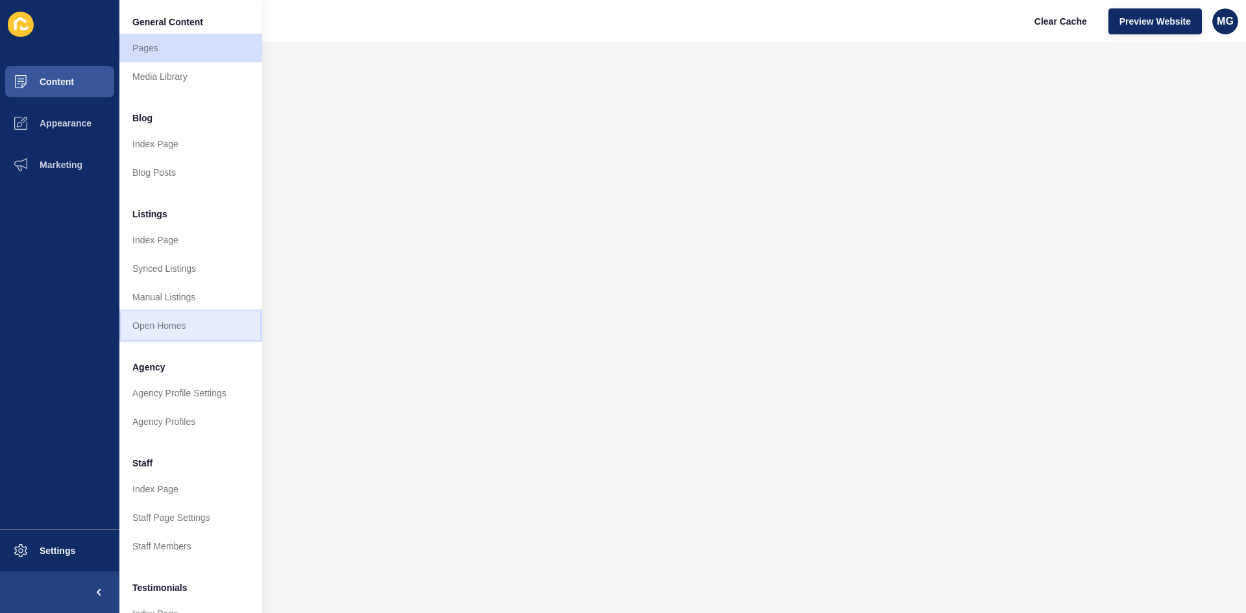
click at [181, 321] on link "Open Homes" at bounding box center [190, 325] width 143 height 29
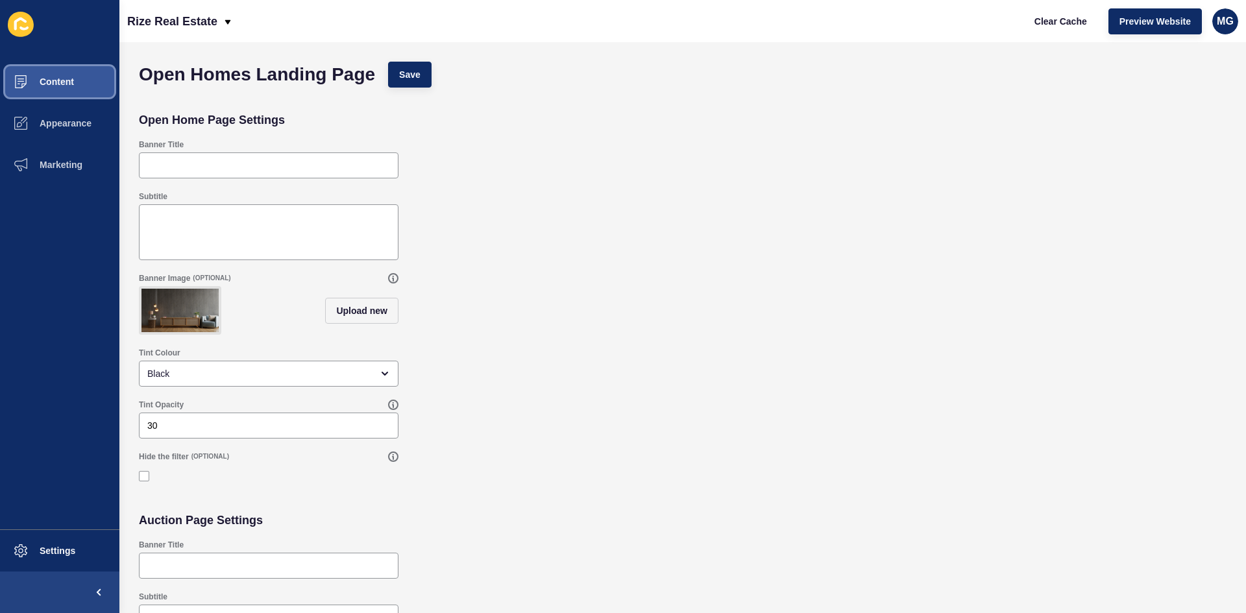
click at [62, 81] on span "Content" at bounding box center [36, 82] width 76 height 10
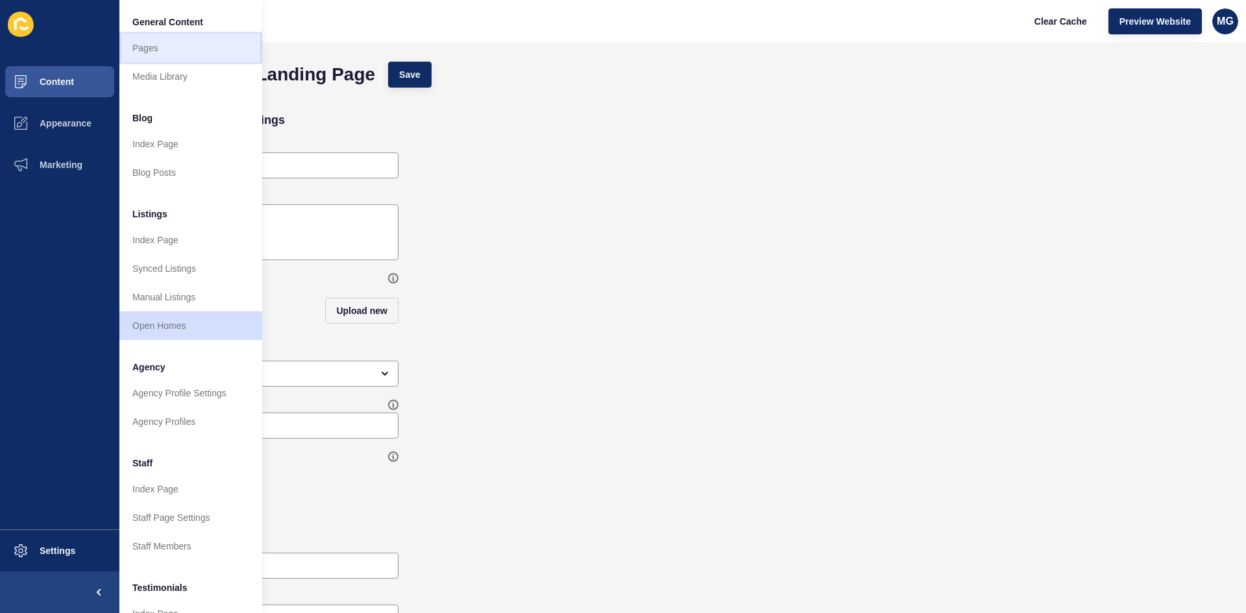
click at [159, 54] on link "Pages" at bounding box center [190, 48] width 143 height 29
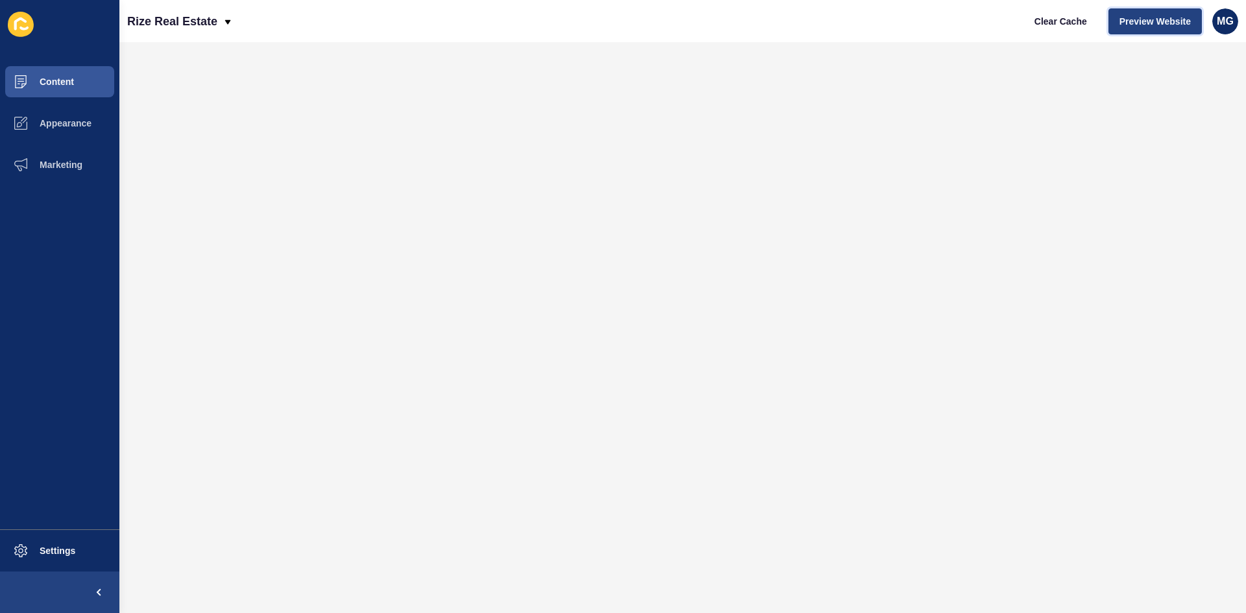
click at [1128, 23] on span "Preview Website" at bounding box center [1154, 21] width 71 height 13
click at [60, 88] on button "Content" at bounding box center [59, 82] width 119 height 42
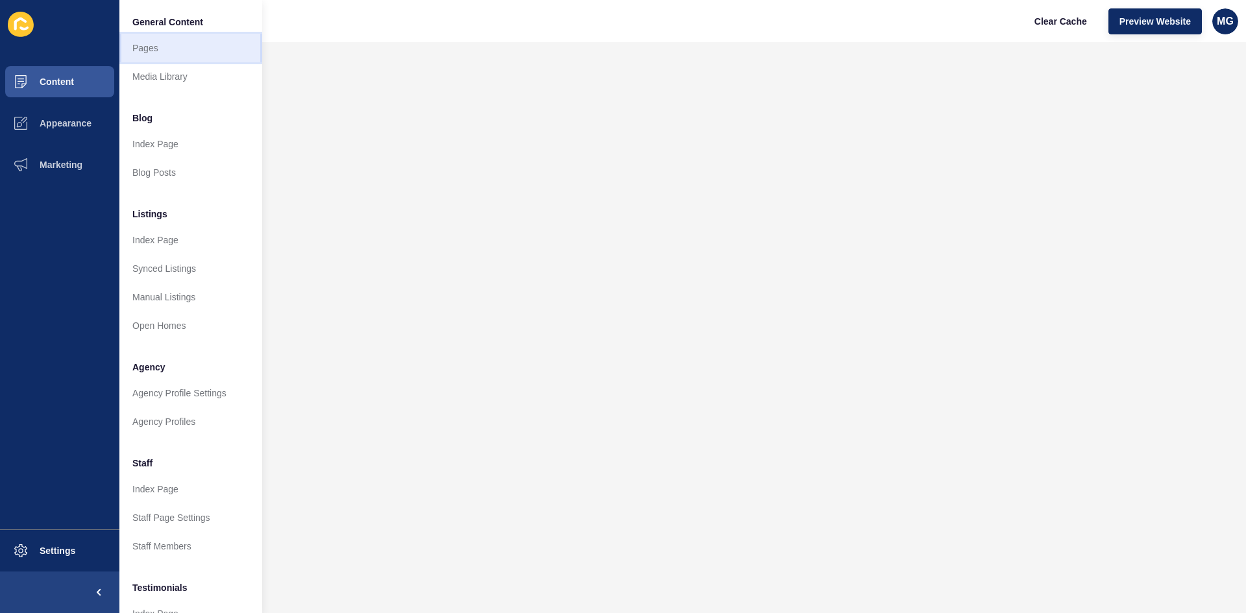
click at [176, 55] on link "Pages" at bounding box center [190, 48] width 143 height 29
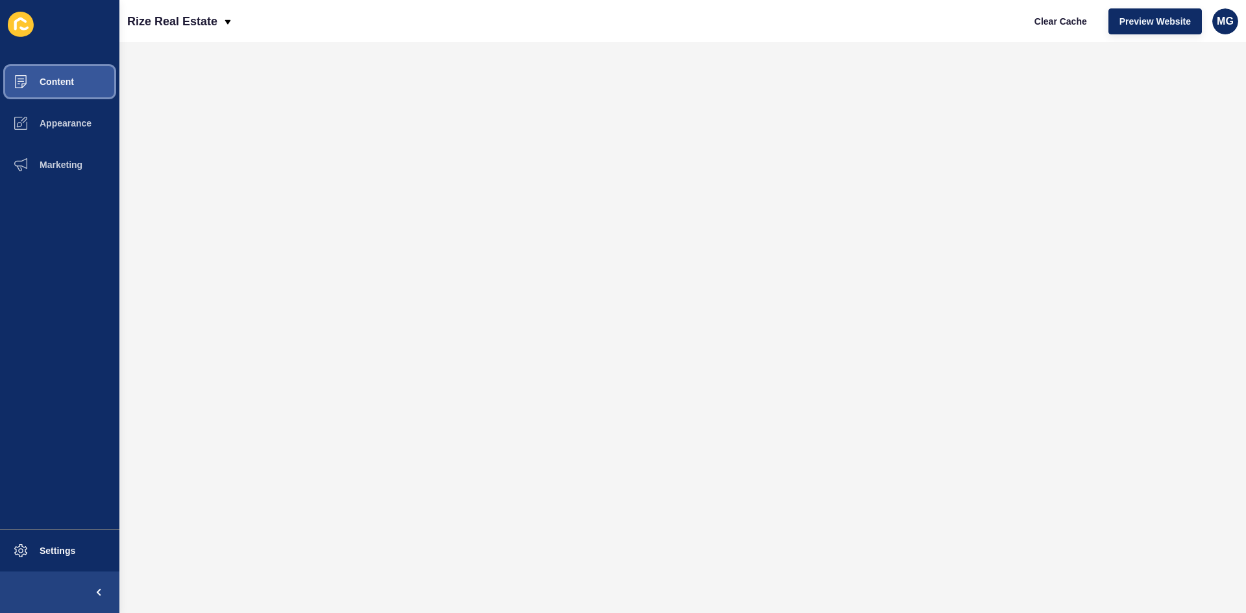
click at [52, 87] on button "Content" at bounding box center [59, 82] width 119 height 42
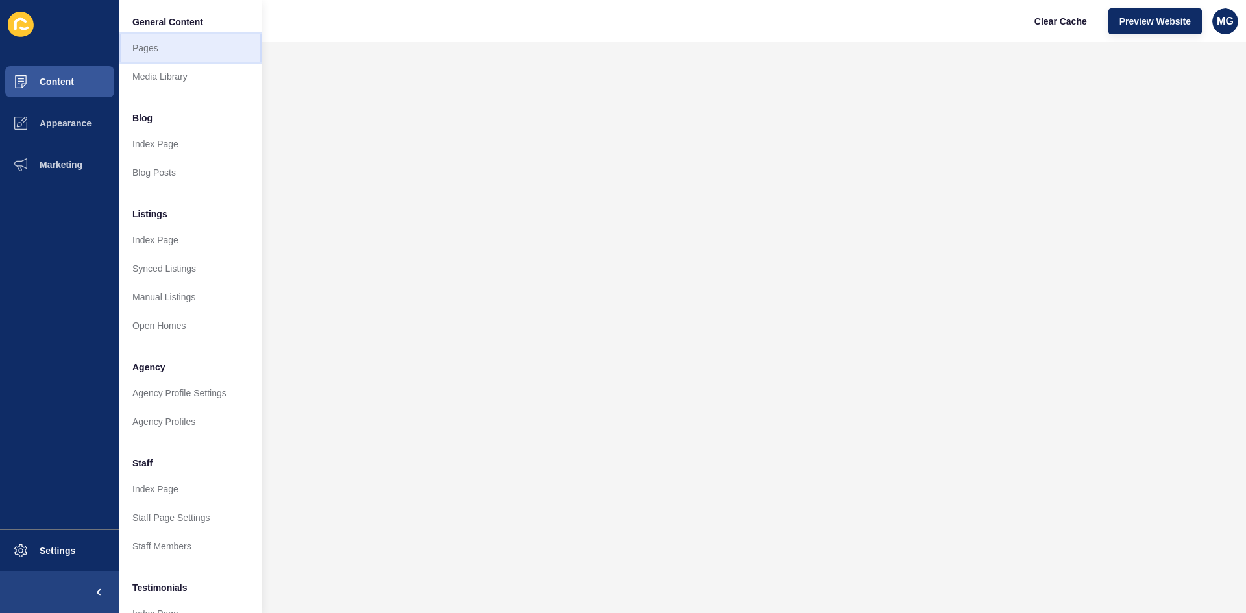
click at [164, 56] on link "Pages" at bounding box center [190, 48] width 143 height 29
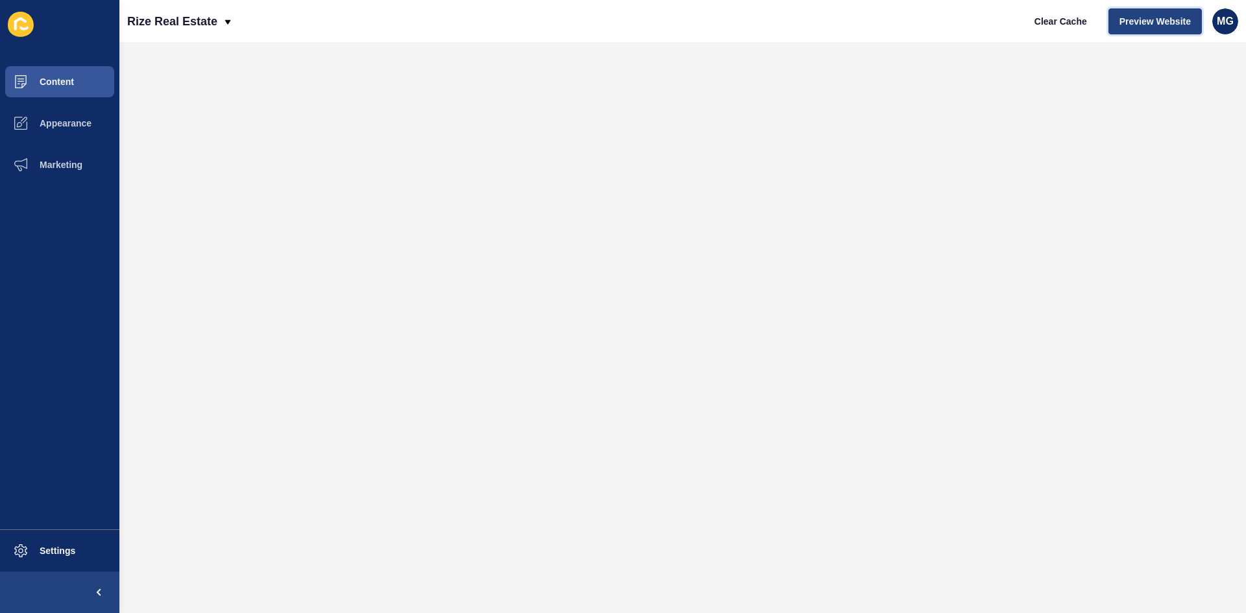
click at [1146, 28] on button "Preview Website" at bounding box center [1154, 21] width 93 height 26
click at [62, 80] on span "Content" at bounding box center [36, 82] width 76 height 10
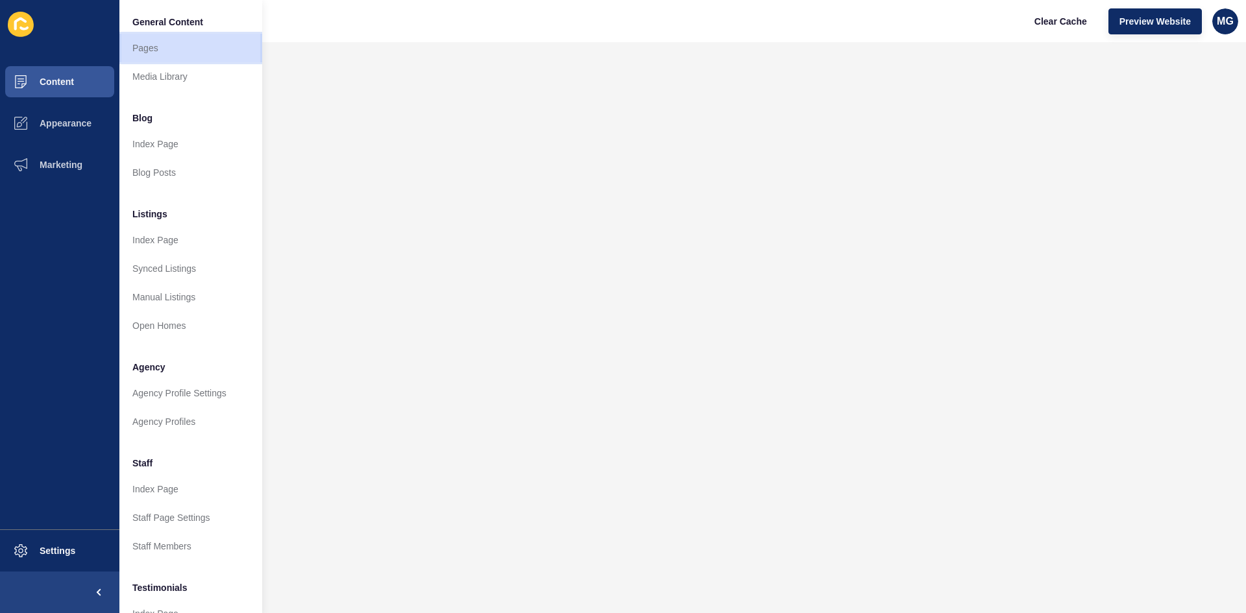
click at [168, 46] on link "Pages" at bounding box center [190, 48] width 143 height 29
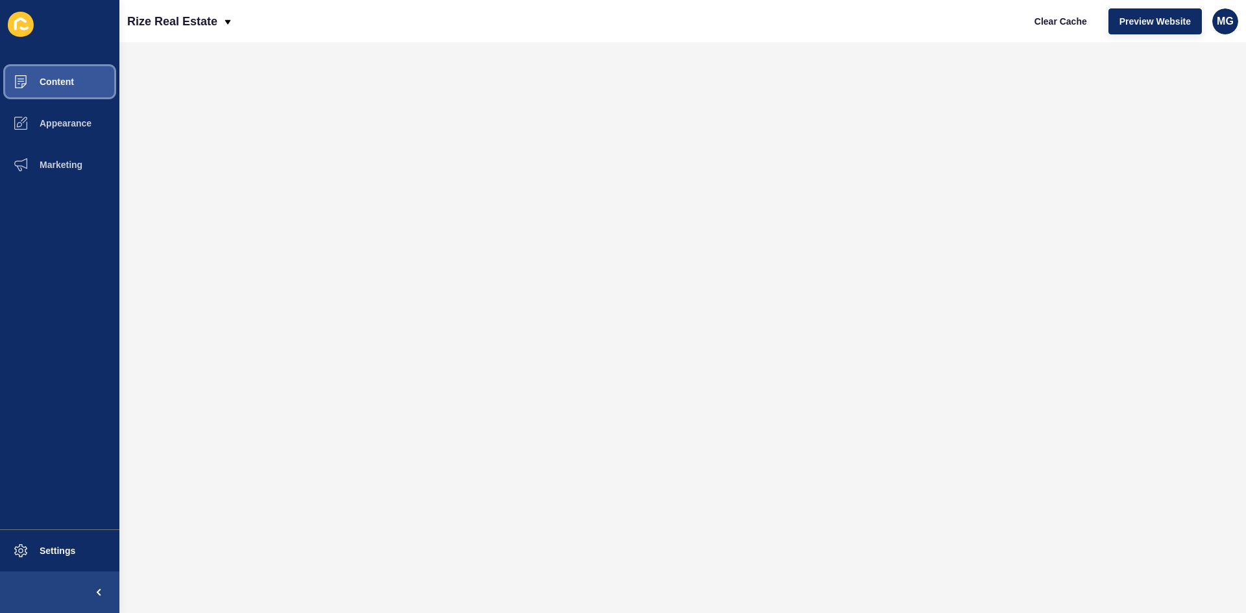
click at [57, 82] on span "Content" at bounding box center [36, 82] width 76 height 10
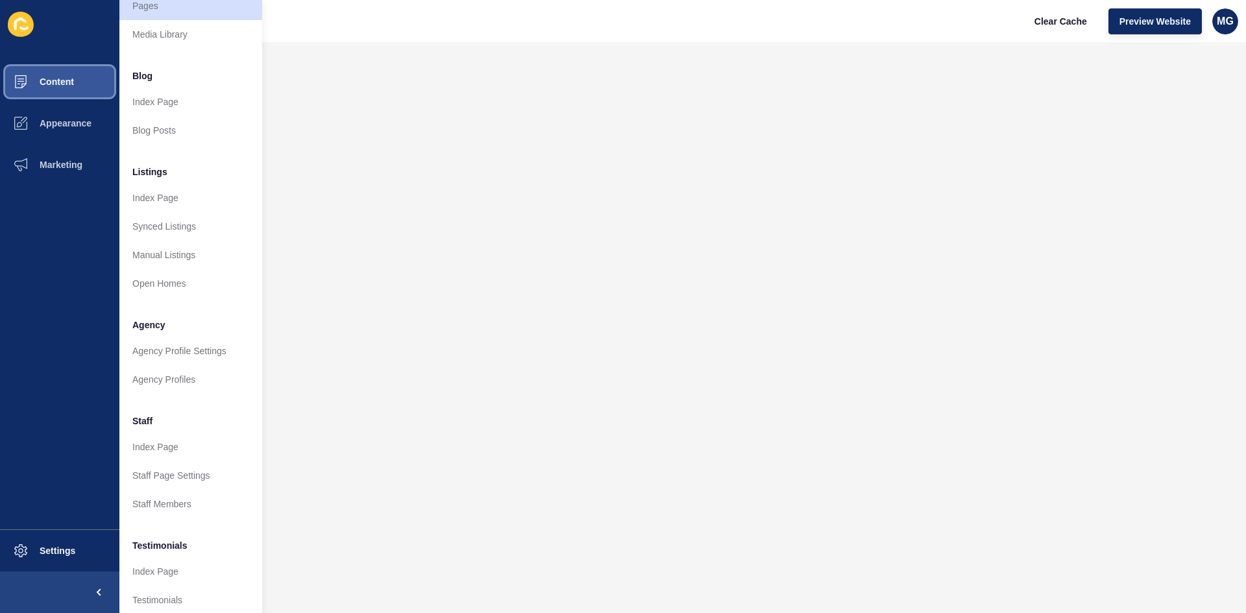
scroll to position [65, 0]
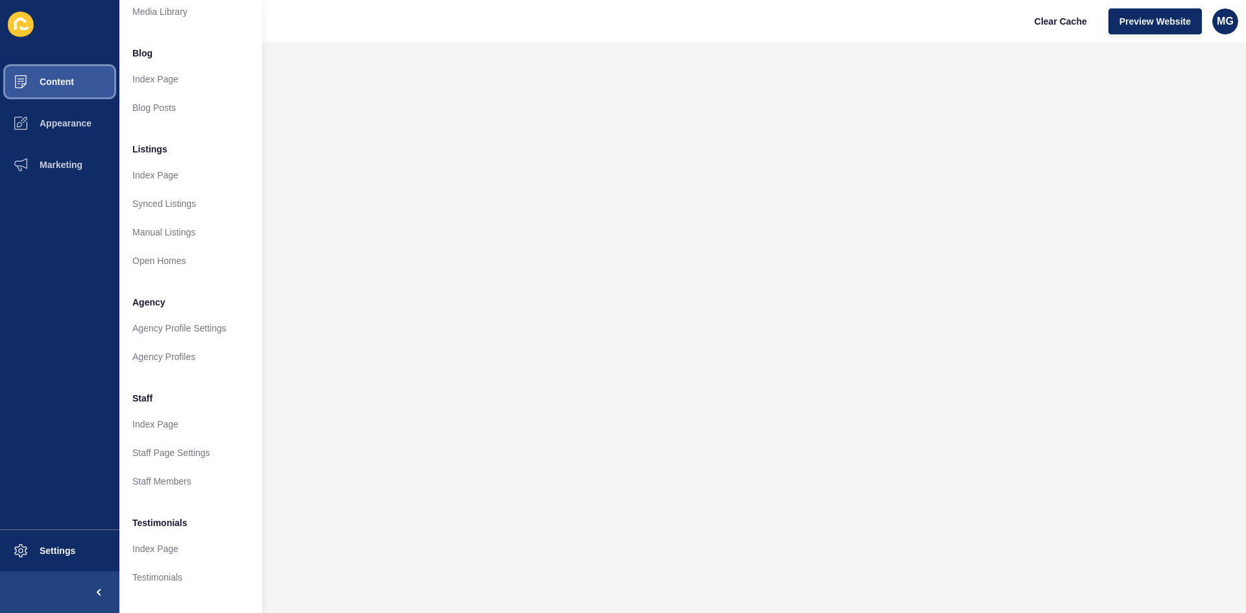
click at [67, 74] on button "Content" at bounding box center [59, 82] width 119 height 42
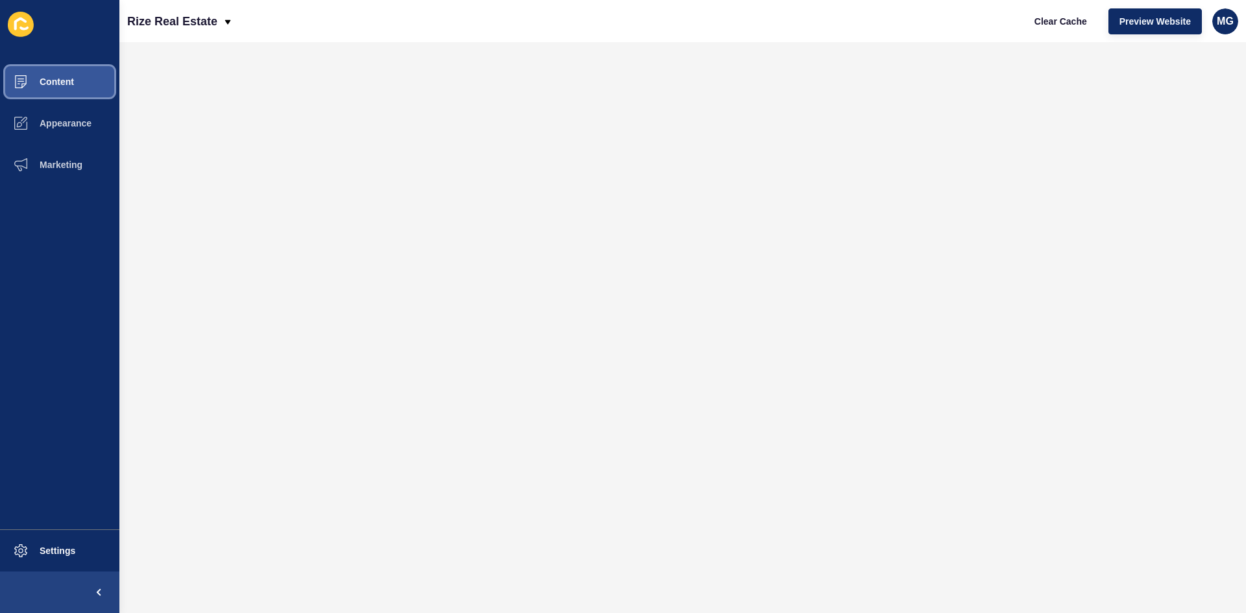
scroll to position [0, 0]
click at [55, 84] on span "Content" at bounding box center [36, 82] width 76 height 10
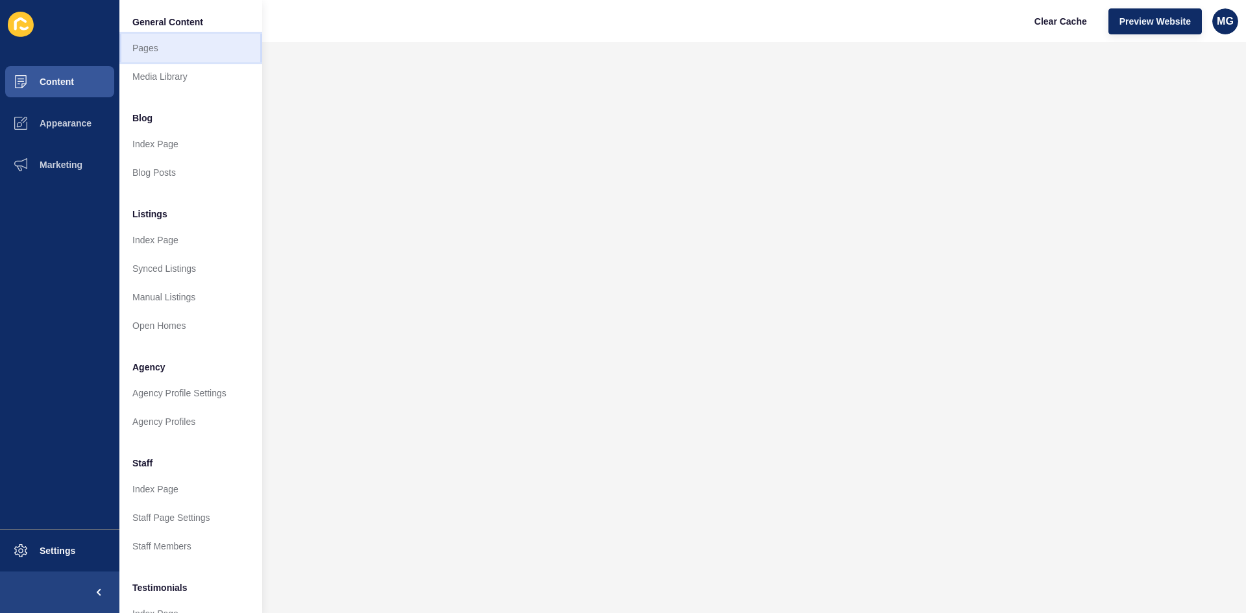
click at [168, 52] on link "Pages" at bounding box center [190, 48] width 143 height 29
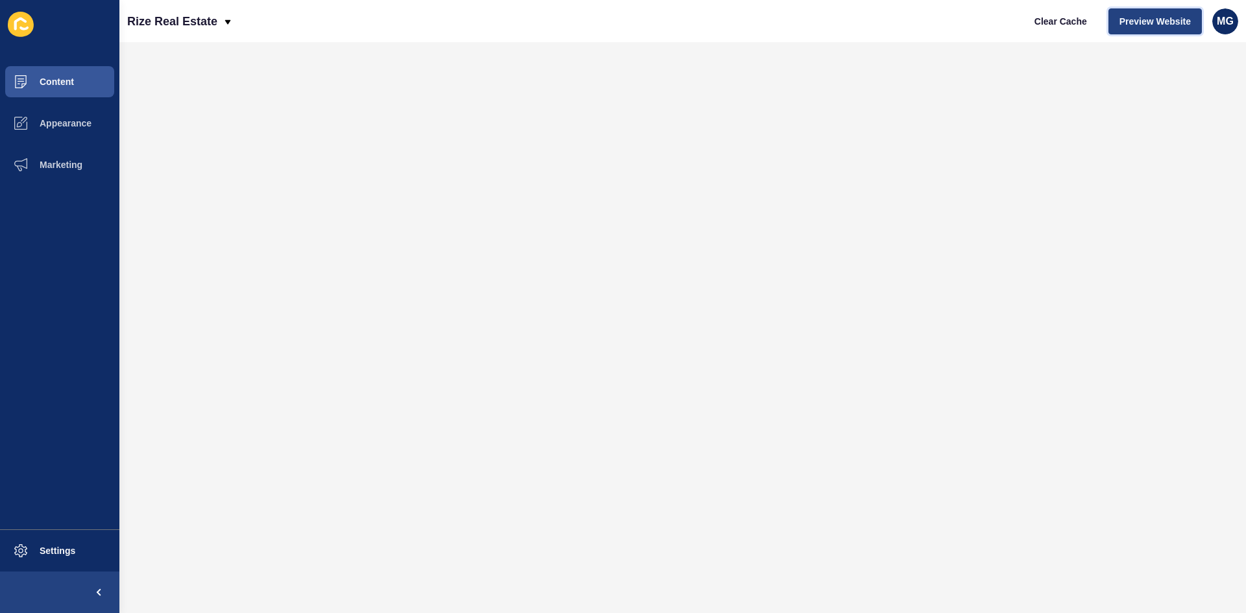
click at [1148, 26] on span "Preview Website" at bounding box center [1154, 21] width 71 height 13
click at [47, 84] on span "Content" at bounding box center [36, 82] width 76 height 10
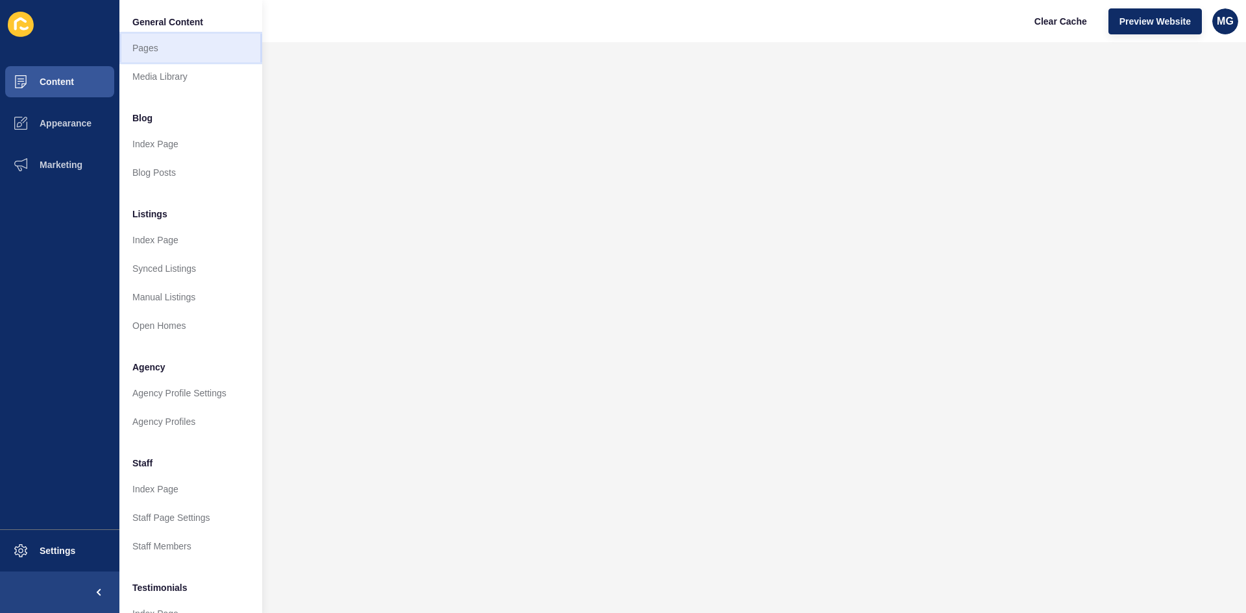
click at [164, 44] on link "Pages" at bounding box center [190, 48] width 143 height 29
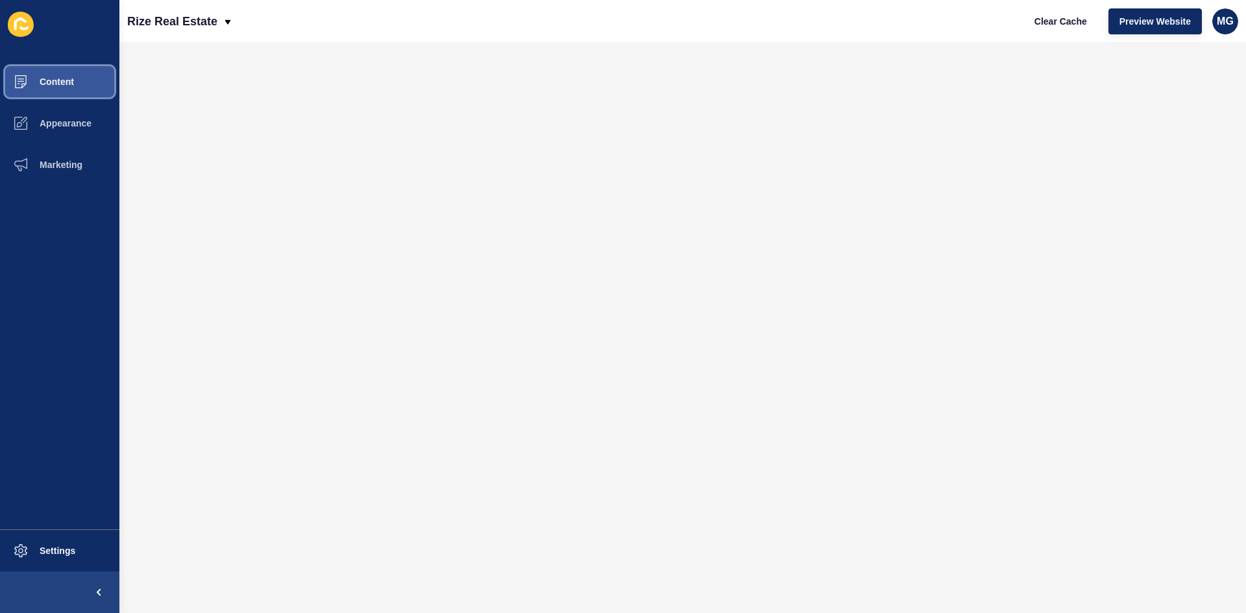
click at [60, 84] on span "Content" at bounding box center [36, 82] width 76 height 10
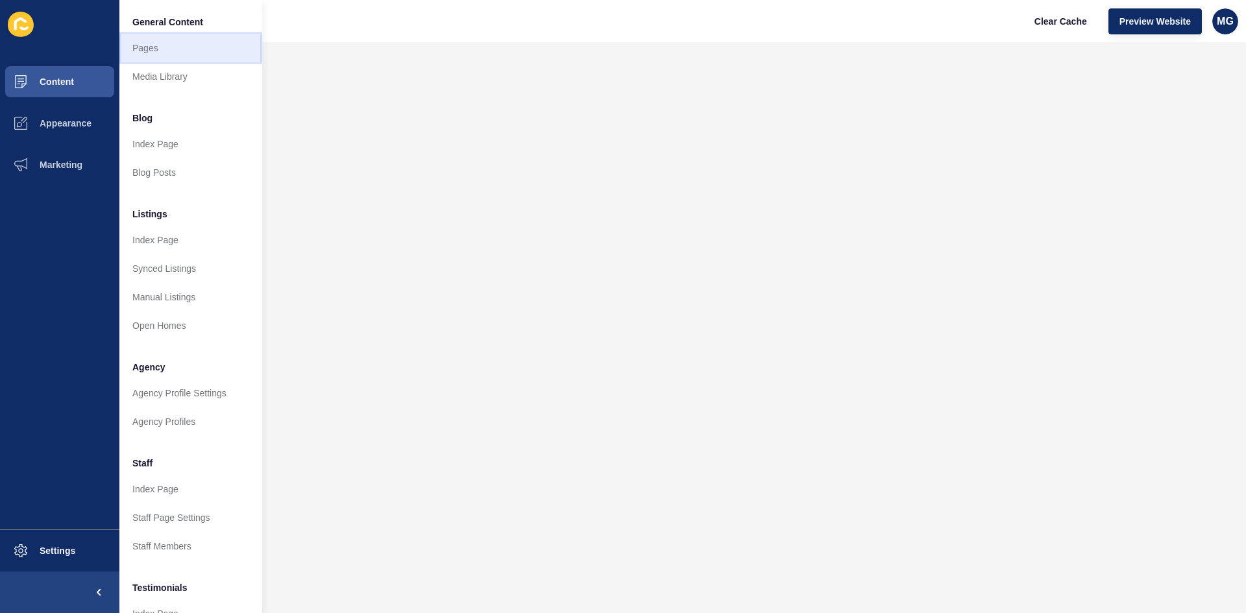
click at [164, 53] on link "Pages" at bounding box center [190, 48] width 143 height 29
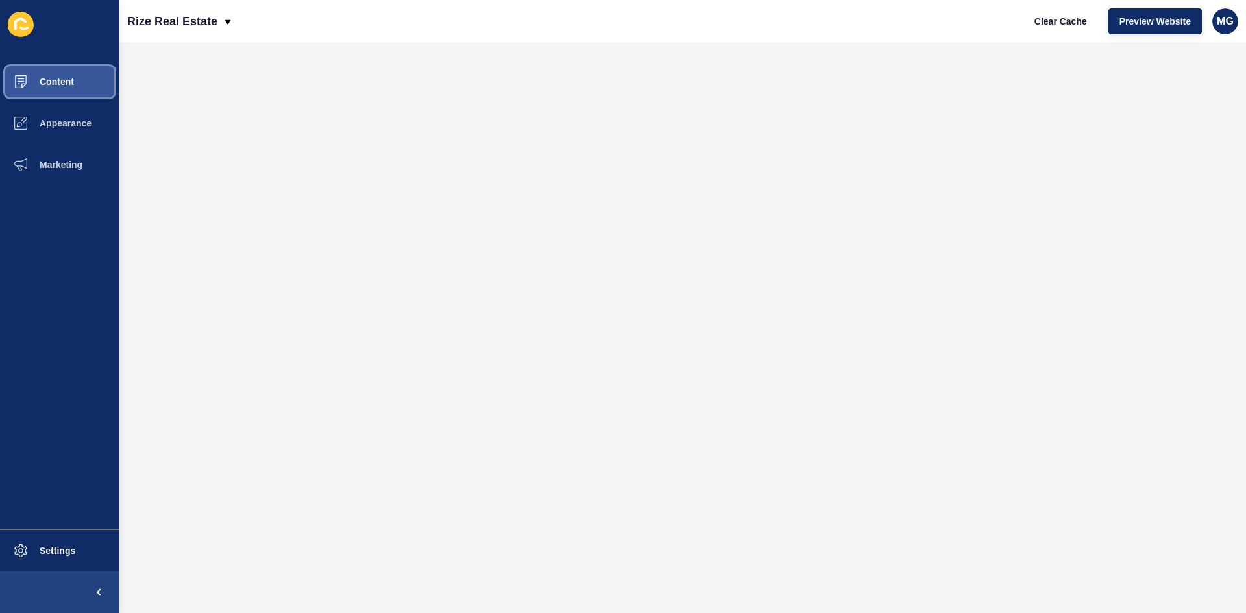
click at [47, 81] on span "Content" at bounding box center [36, 82] width 76 height 10
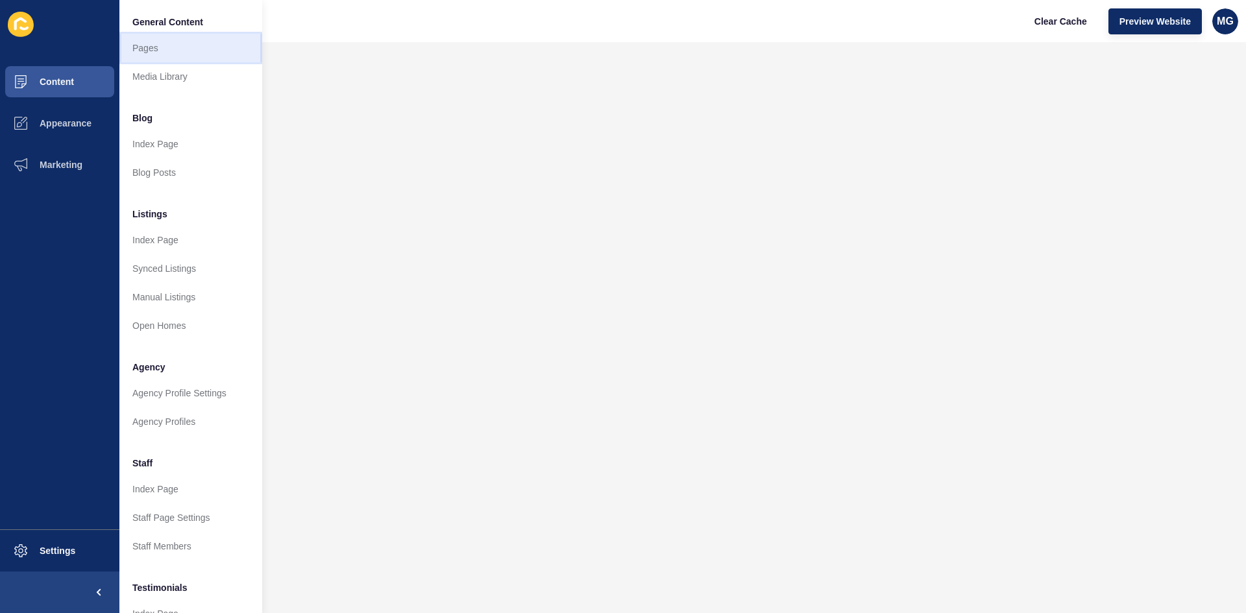
click at [146, 42] on link "Pages" at bounding box center [190, 48] width 143 height 29
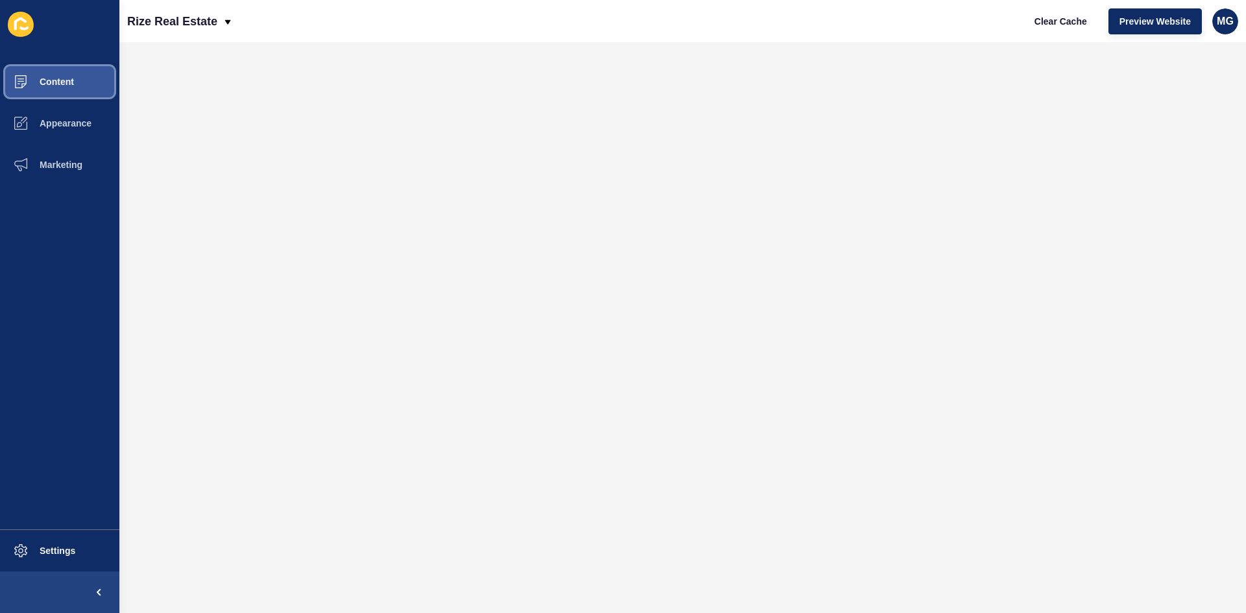
click at [62, 87] on button "Content" at bounding box center [59, 82] width 119 height 42
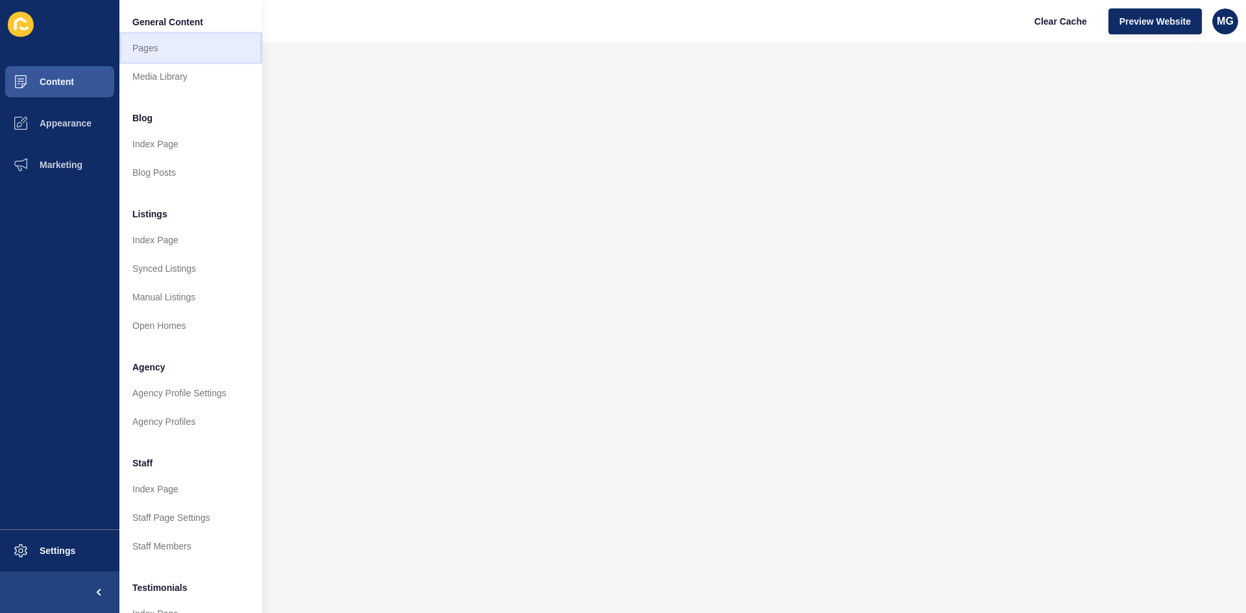
click at [176, 53] on link "Pages" at bounding box center [190, 48] width 143 height 29
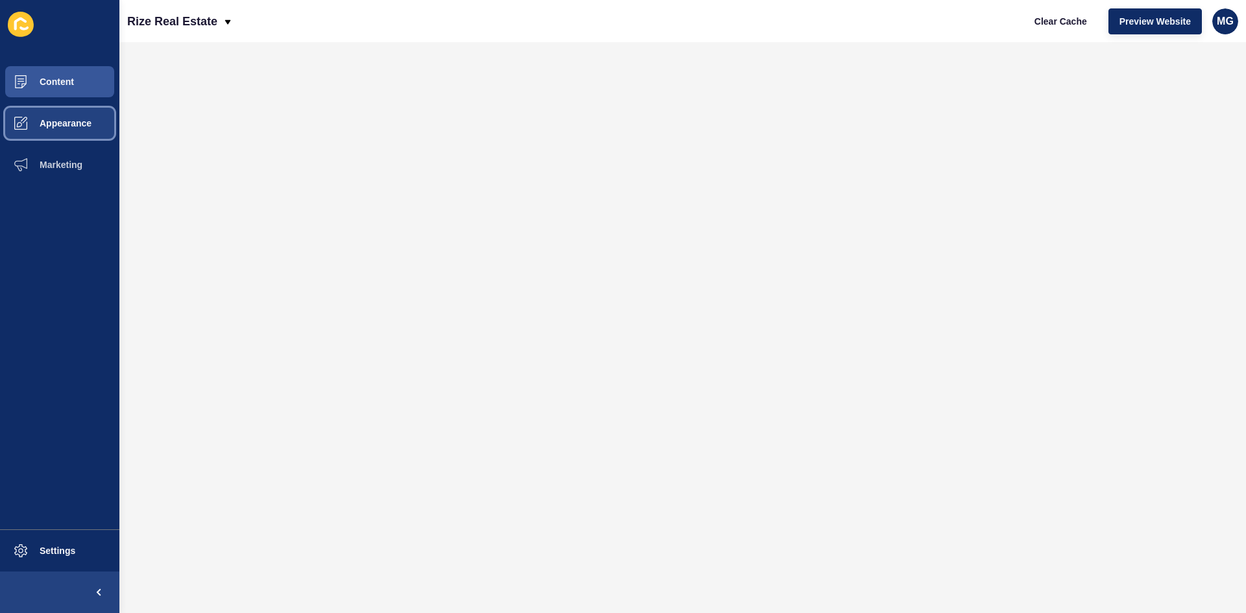
click at [62, 127] on span "Appearance" at bounding box center [44, 123] width 93 height 10
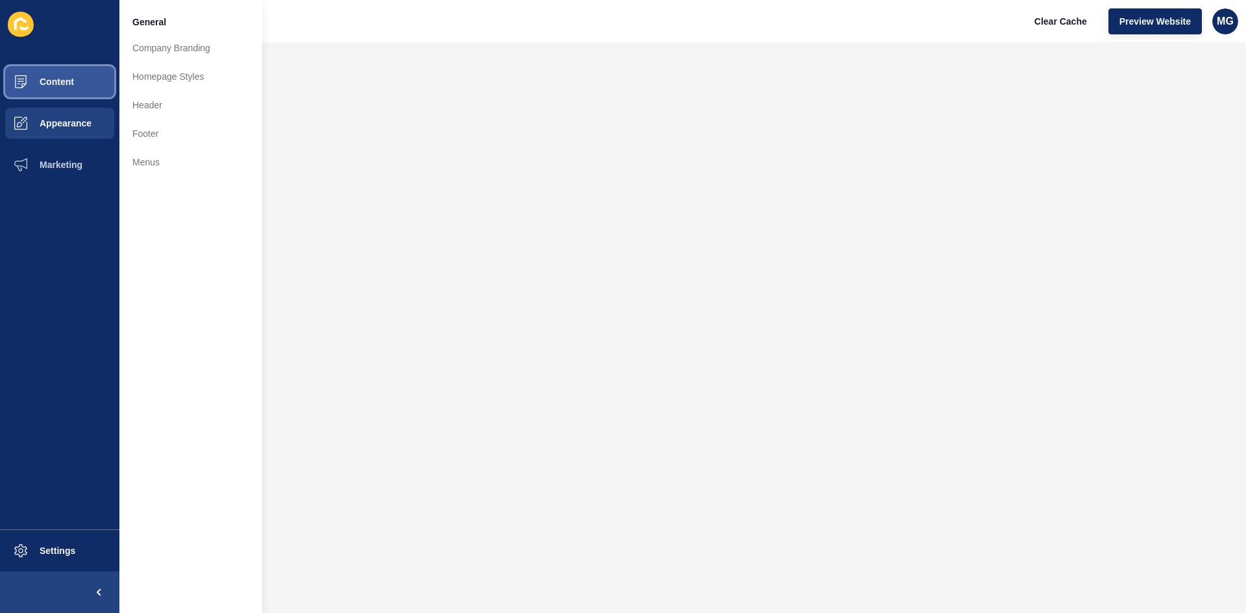
click at [73, 84] on span "Content" at bounding box center [36, 82] width 76 height 10
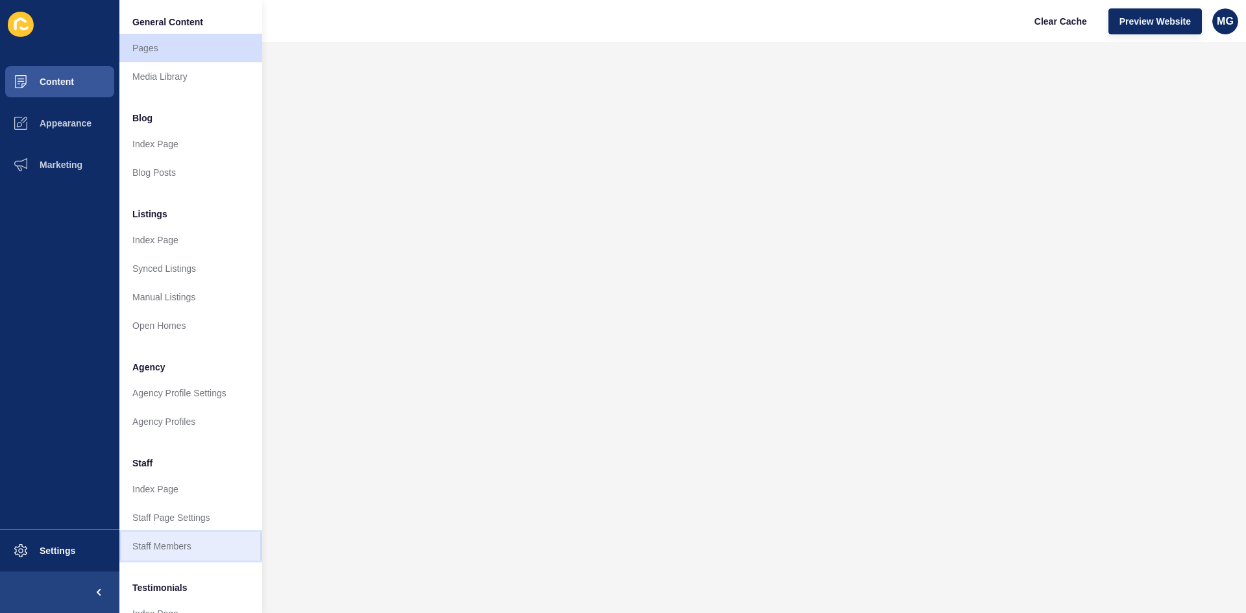
click at [176, 540] on link "Staff Members" at bounding box center [190, 546] width 143 height 29
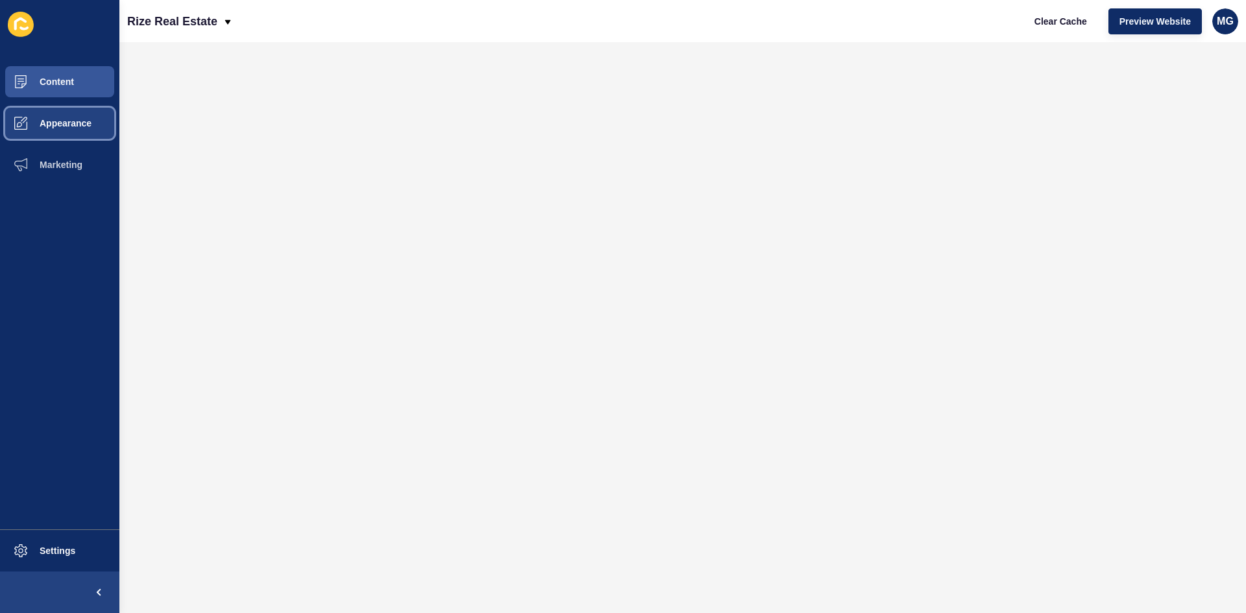
click at [65, 127] on span "Appearance" at bounding box center [44, 123] width 93 height 10
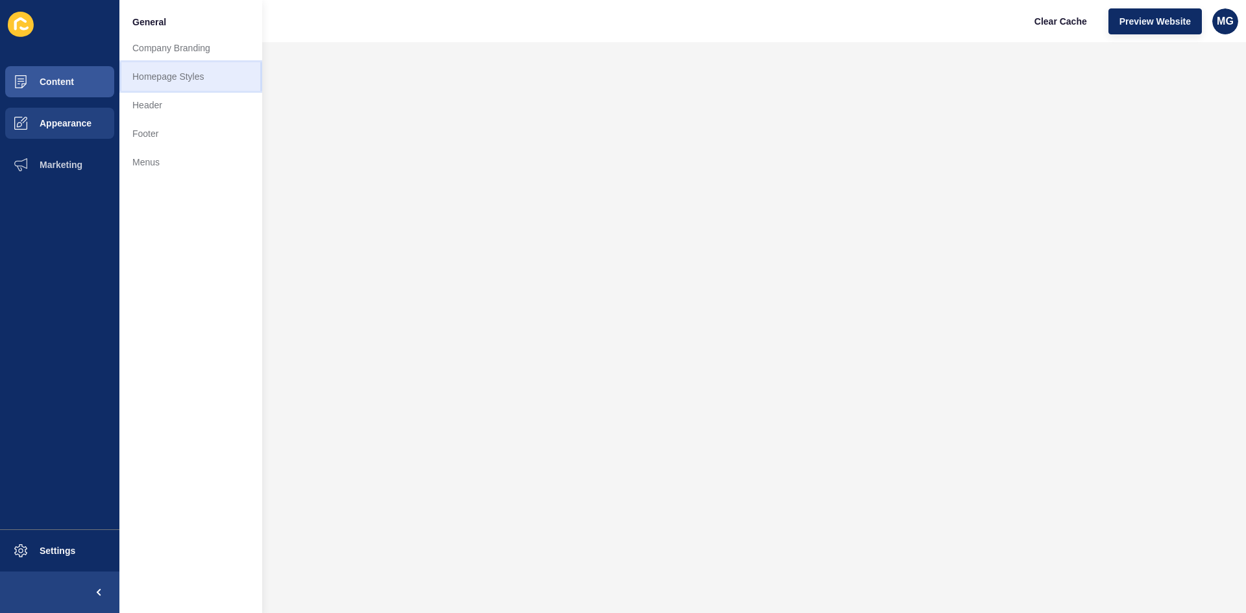
click at [176, 80] on link "Homepage Styles" at bounding box center [190, 76] width 143 height 29
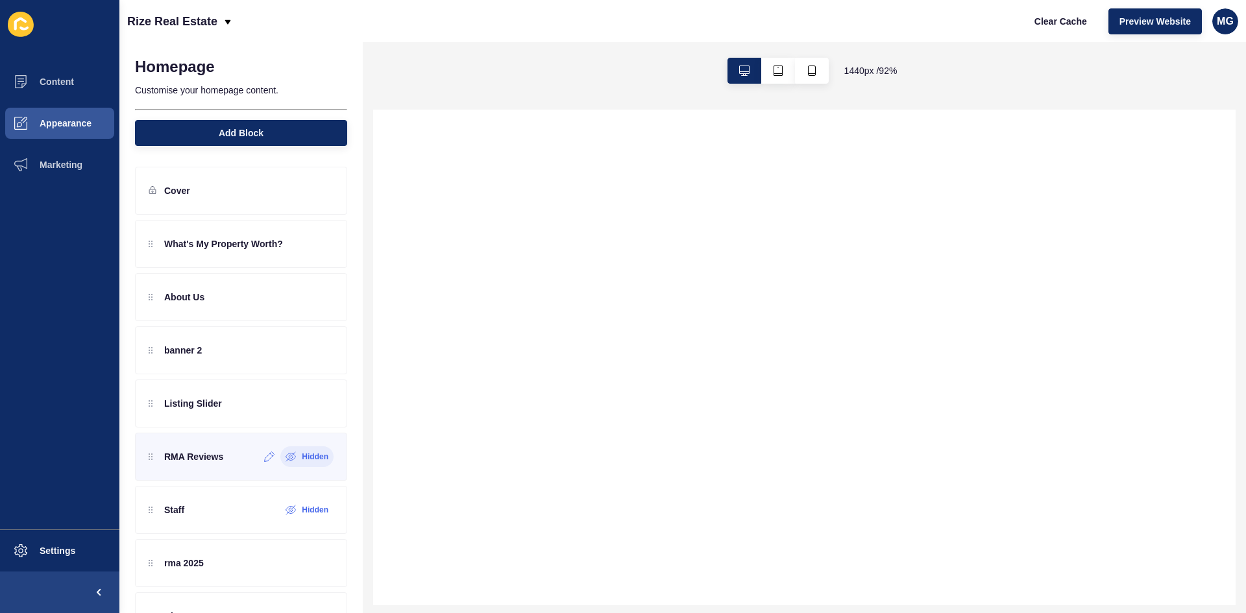
click at [286, 460] on icon at bounding box center [291, 457] width 10 height 7
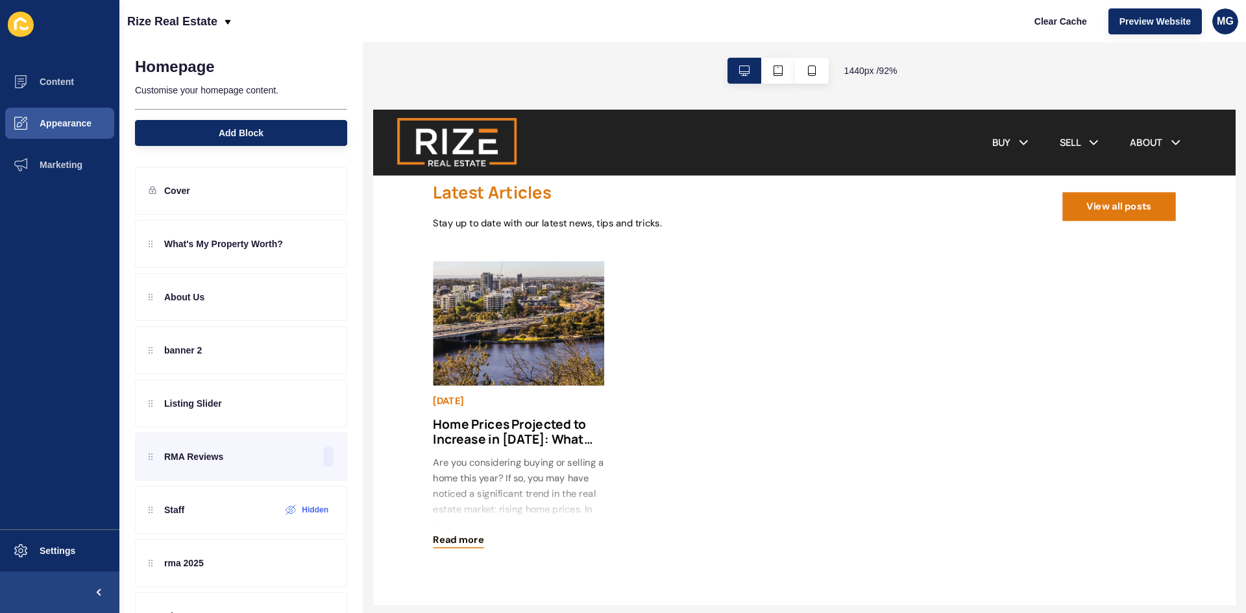
scroll to position [2527, 0]
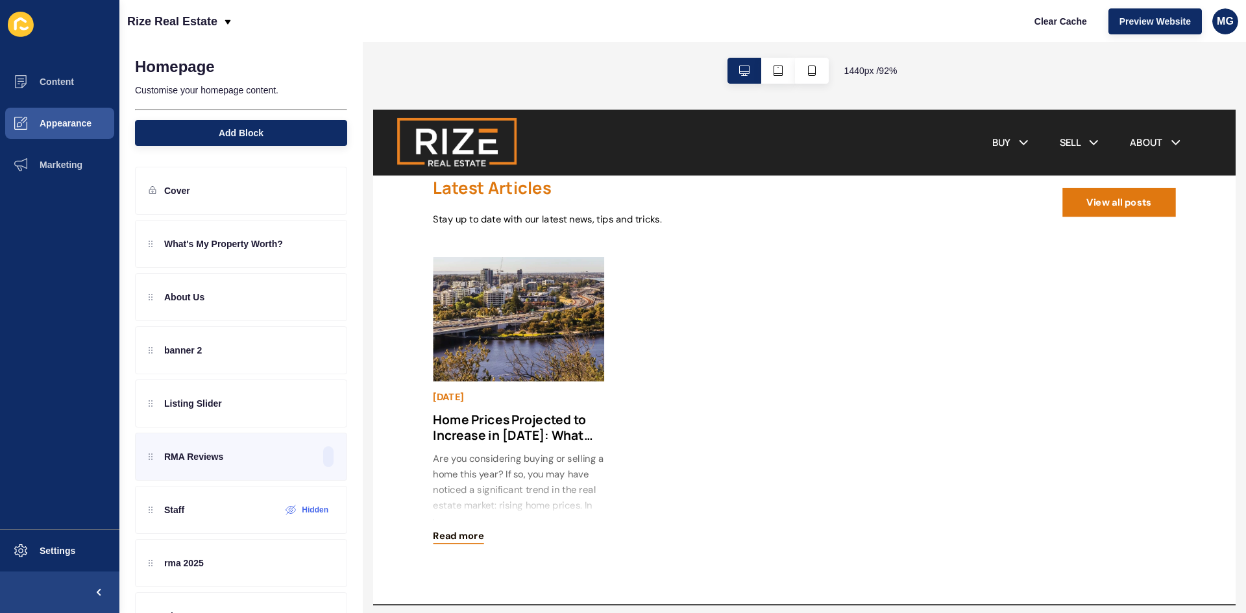
drag, startPoint x: 1302, startPoint y: 440, endPoint x: 1618, endPoint y: 615, distance: 360.7
click at [290, 463] on div at bounding box center [300, 456] width 21 height 21
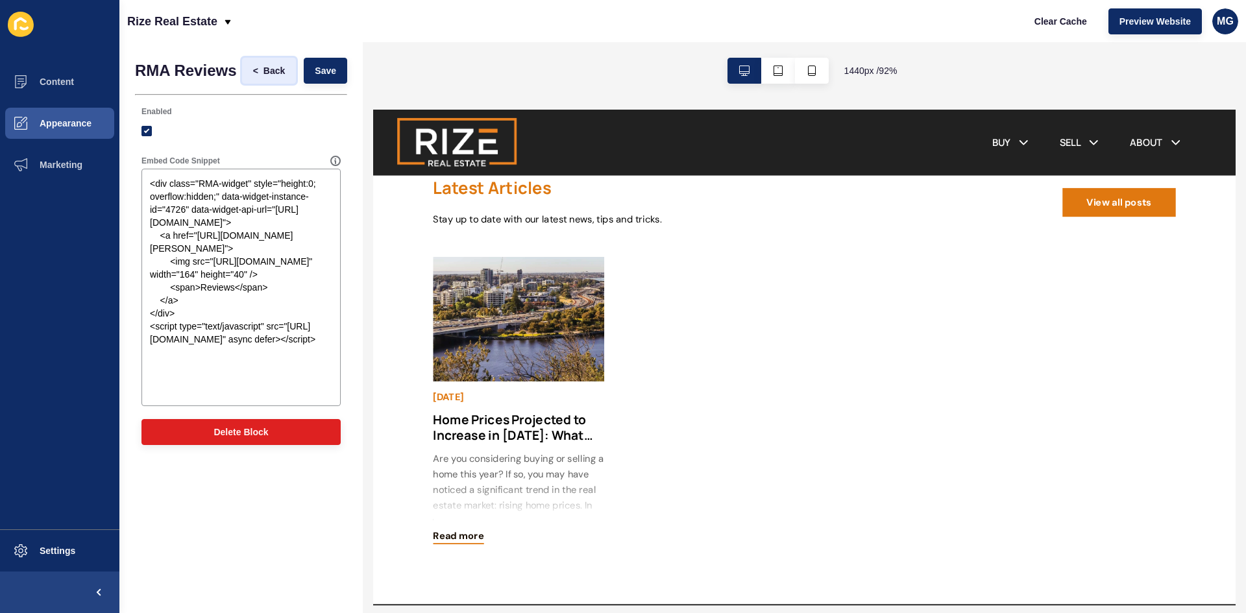
click at [274, 74] on span "Back" at bounding box center [273, 70] width 21 height 13
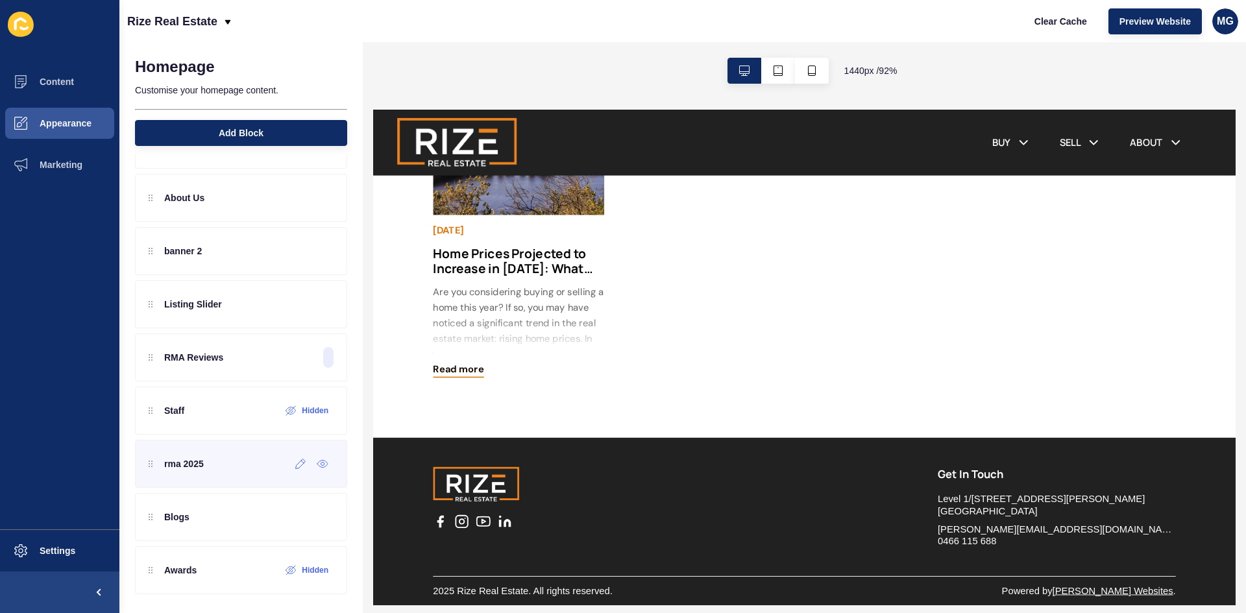
scroll to position [101, 0]
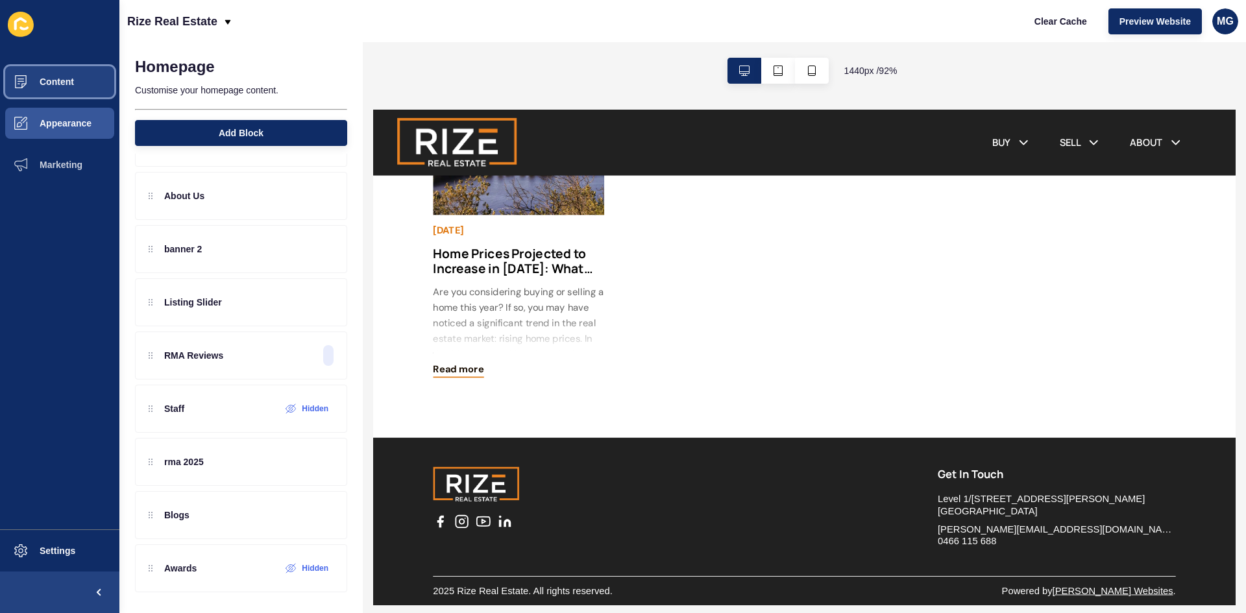
click at [66, 90] on button "Content" at bounding box center [59, 82] width 119 height 42
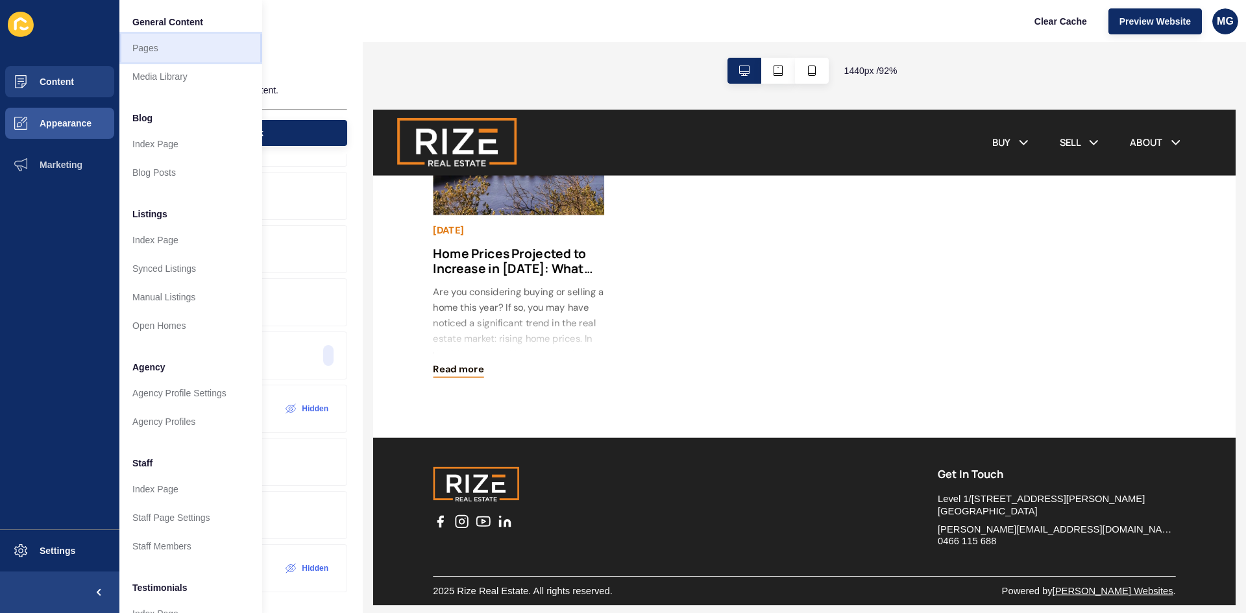
click at [162, 53] on link "Pages" at bounding box center [190, 48] width 143 height 29
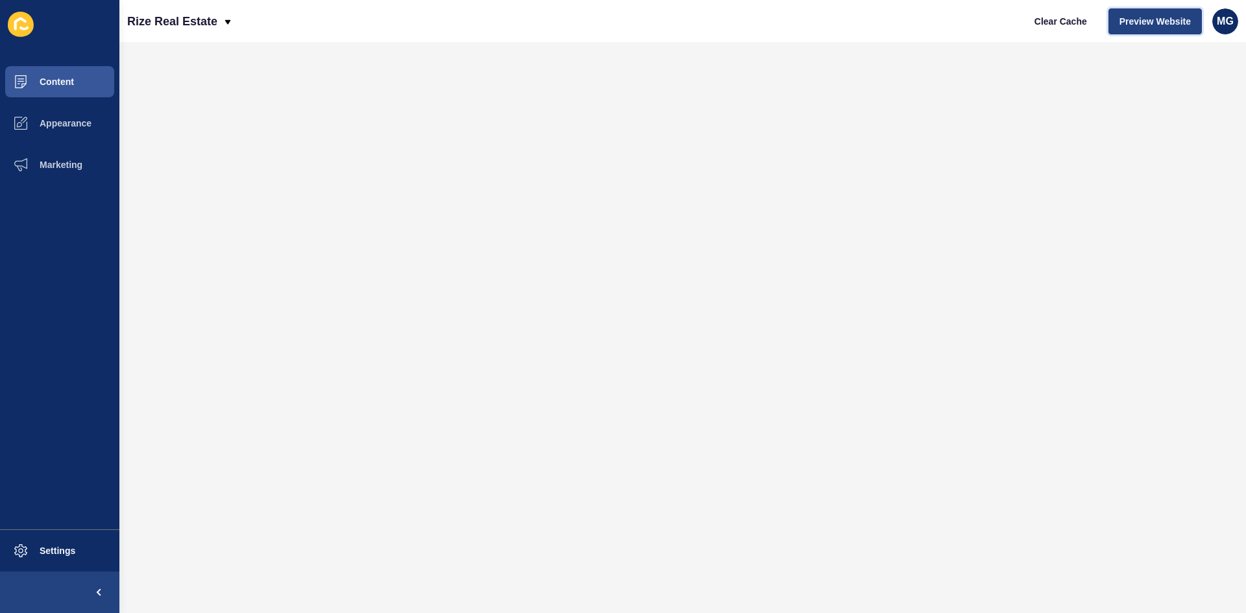
click at [1144, 23] on span "Preview Website" at bounding box center [1154, 21] width 71 height 13
click at [69, 78] on span "Content" at bounding box center [36, 82] width 76 height 10
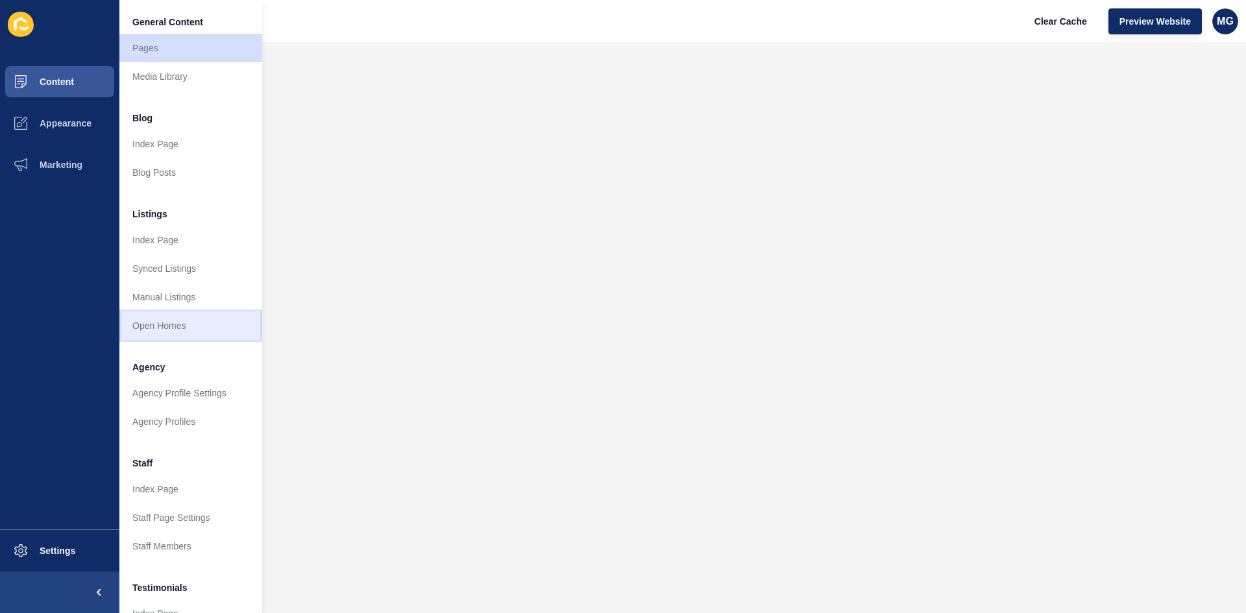
click at [172, 323] on link "Open Homes" at bounding box center [190, 325] width 143 height 29
